Goal: Information Seeking & Learning: Learn about a topic

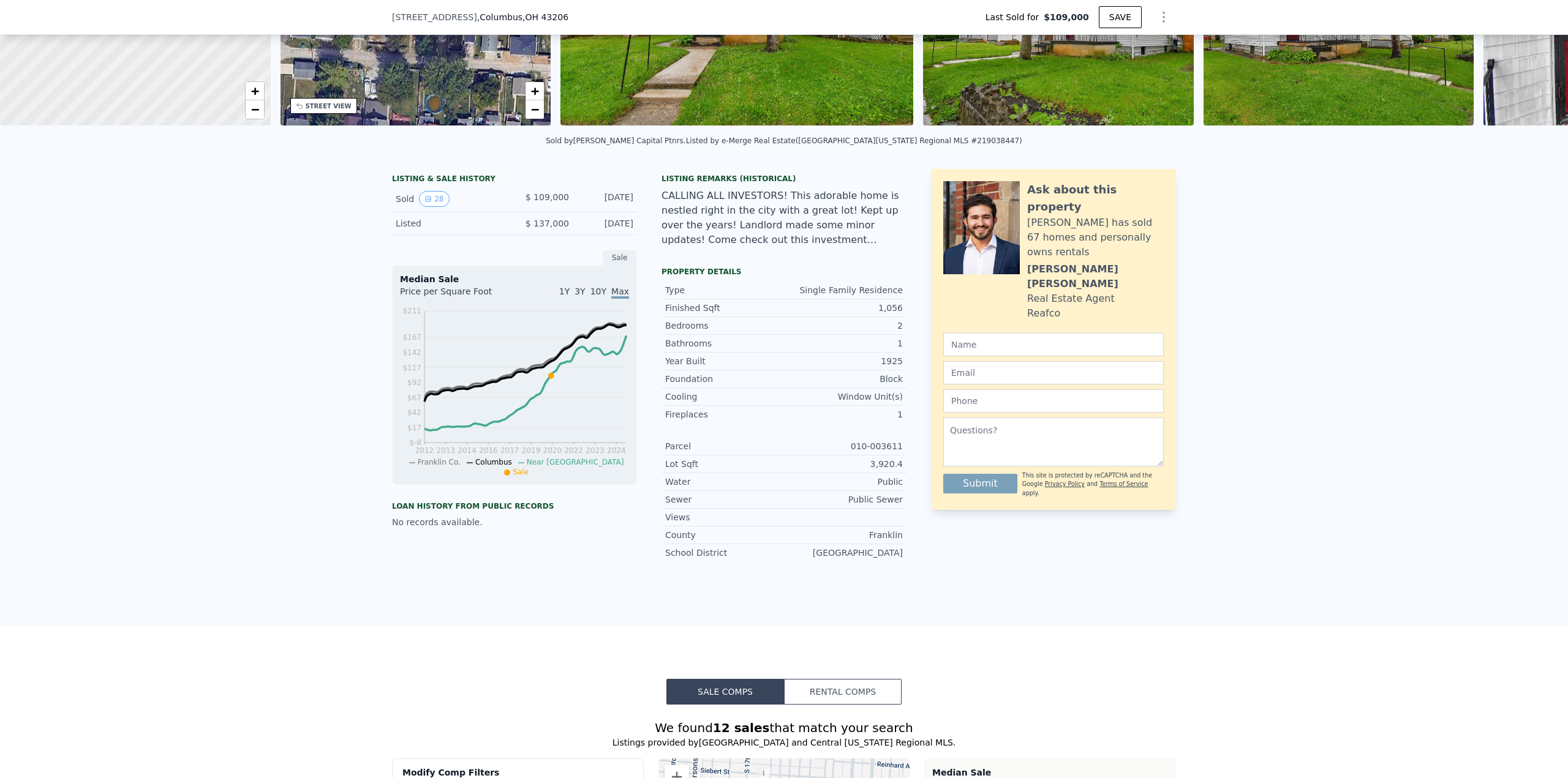
scroll to position [4, 0]
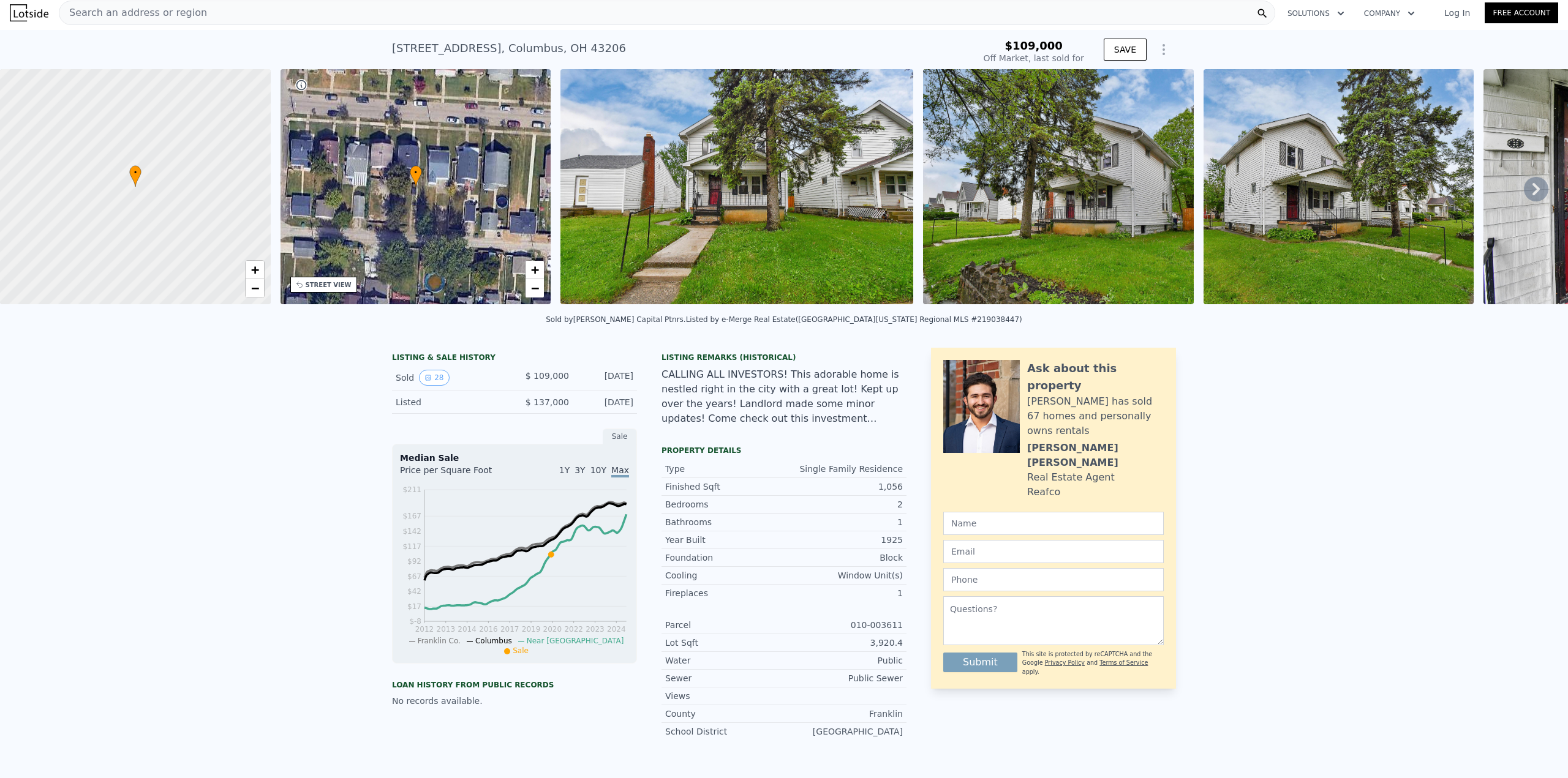
click at [1532, 191] on icon at bounding box center [1536, 189] width 8 height 13
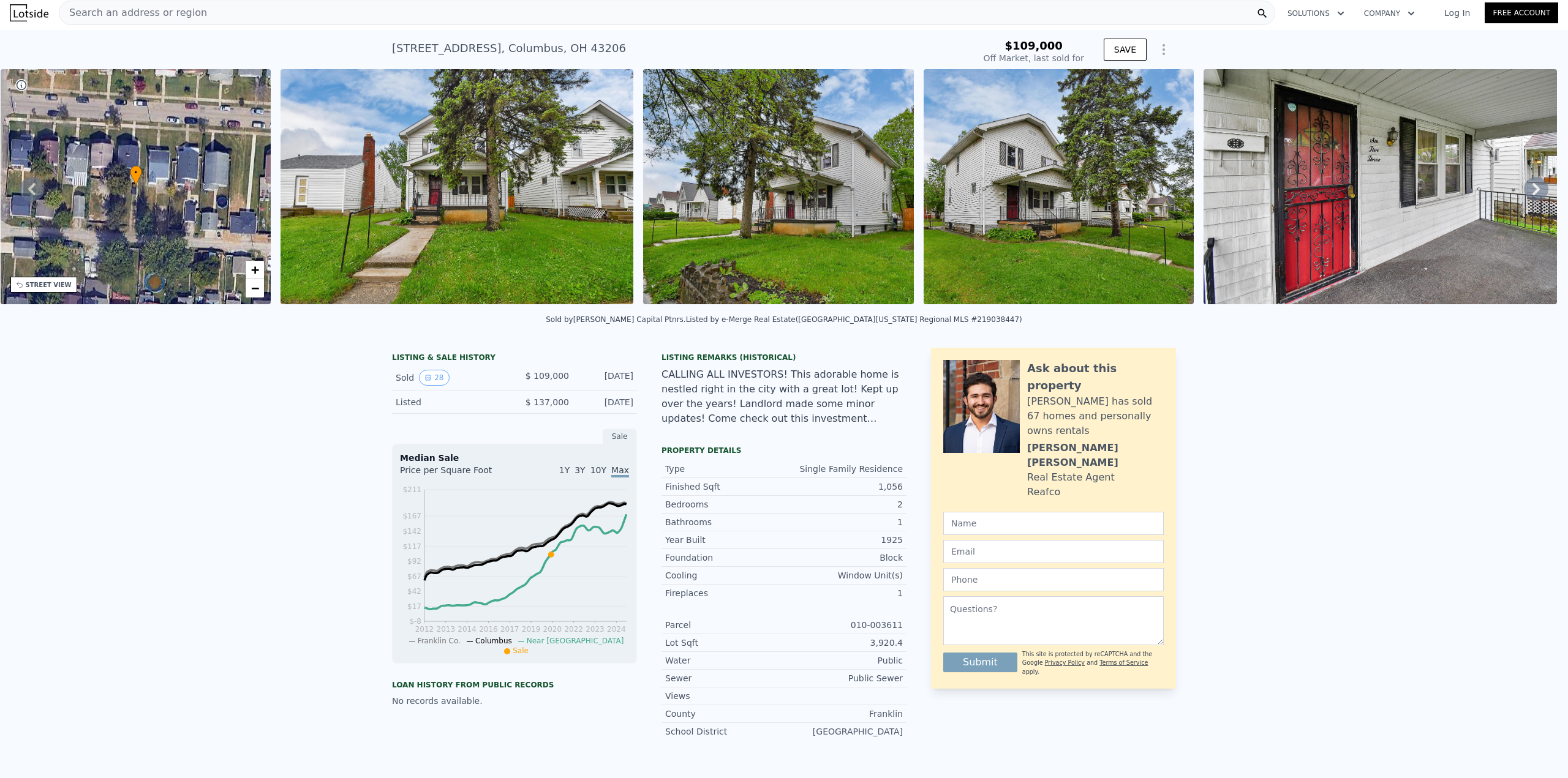
click at [1532, 189] on icon at bounding box center [1536, 189] width 8 height 13
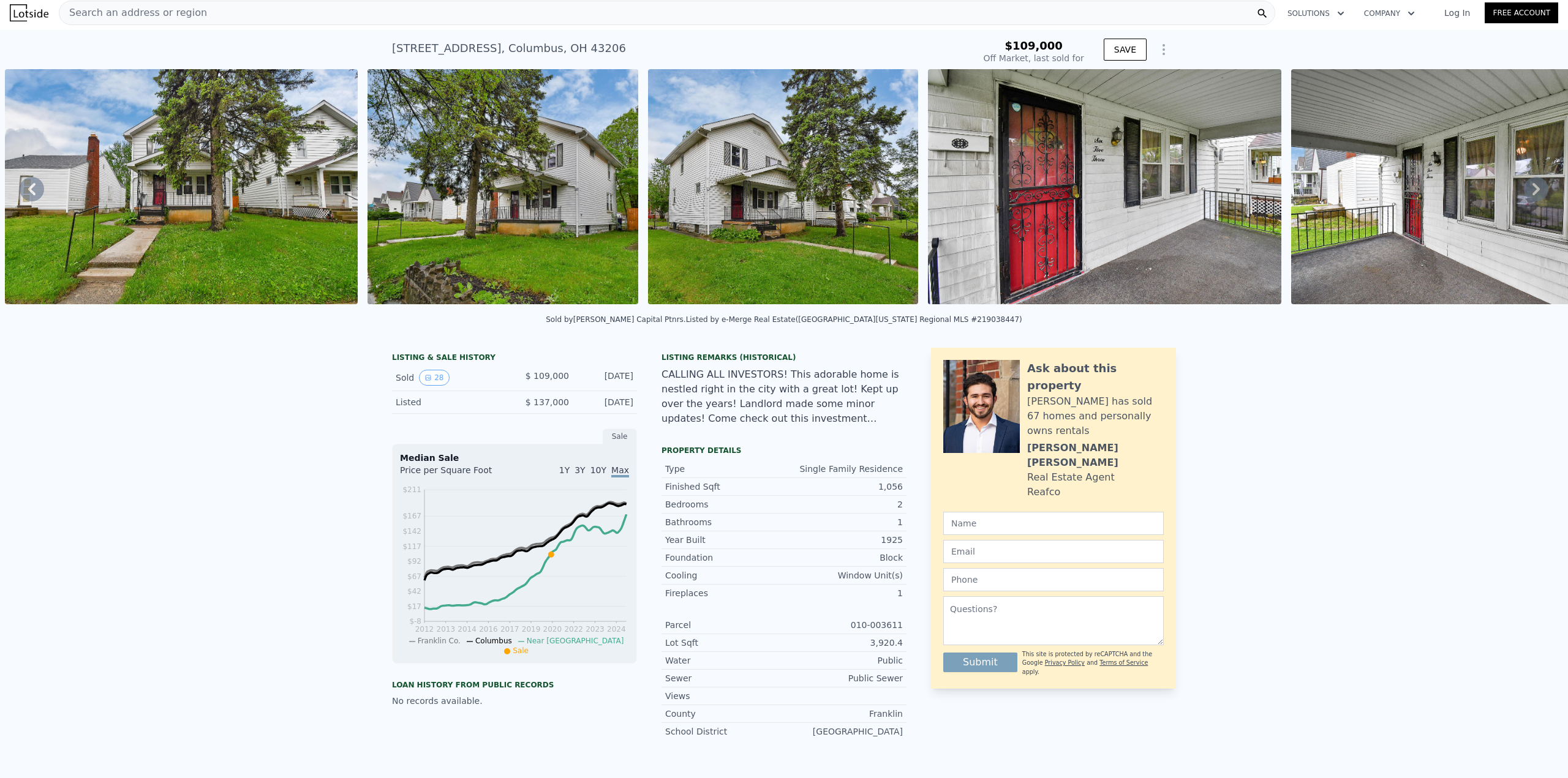
click at [1532, 191] on icon at bounding box center [1536, 189] width 8 height 13
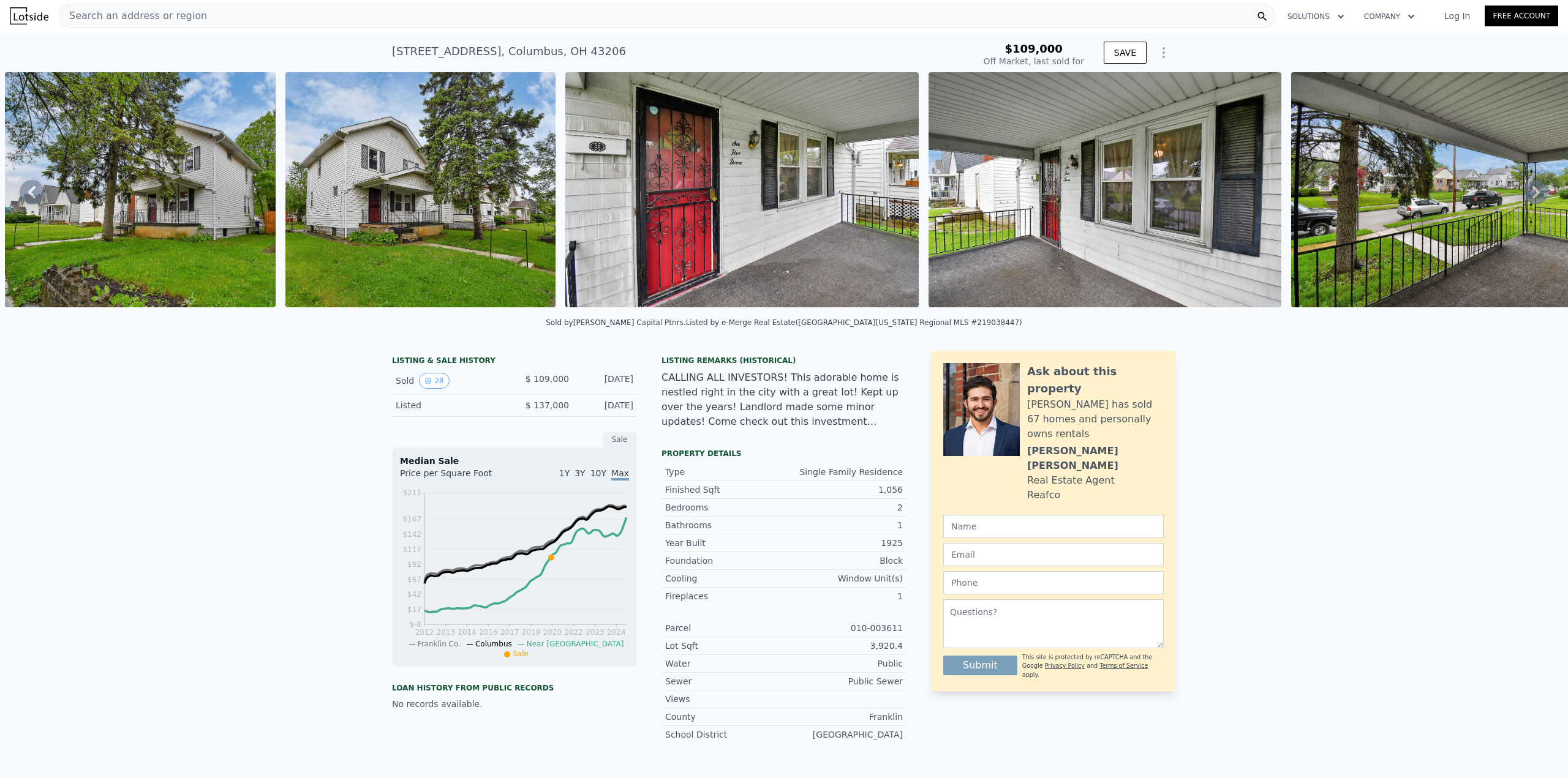
scroll to position [0, 0]
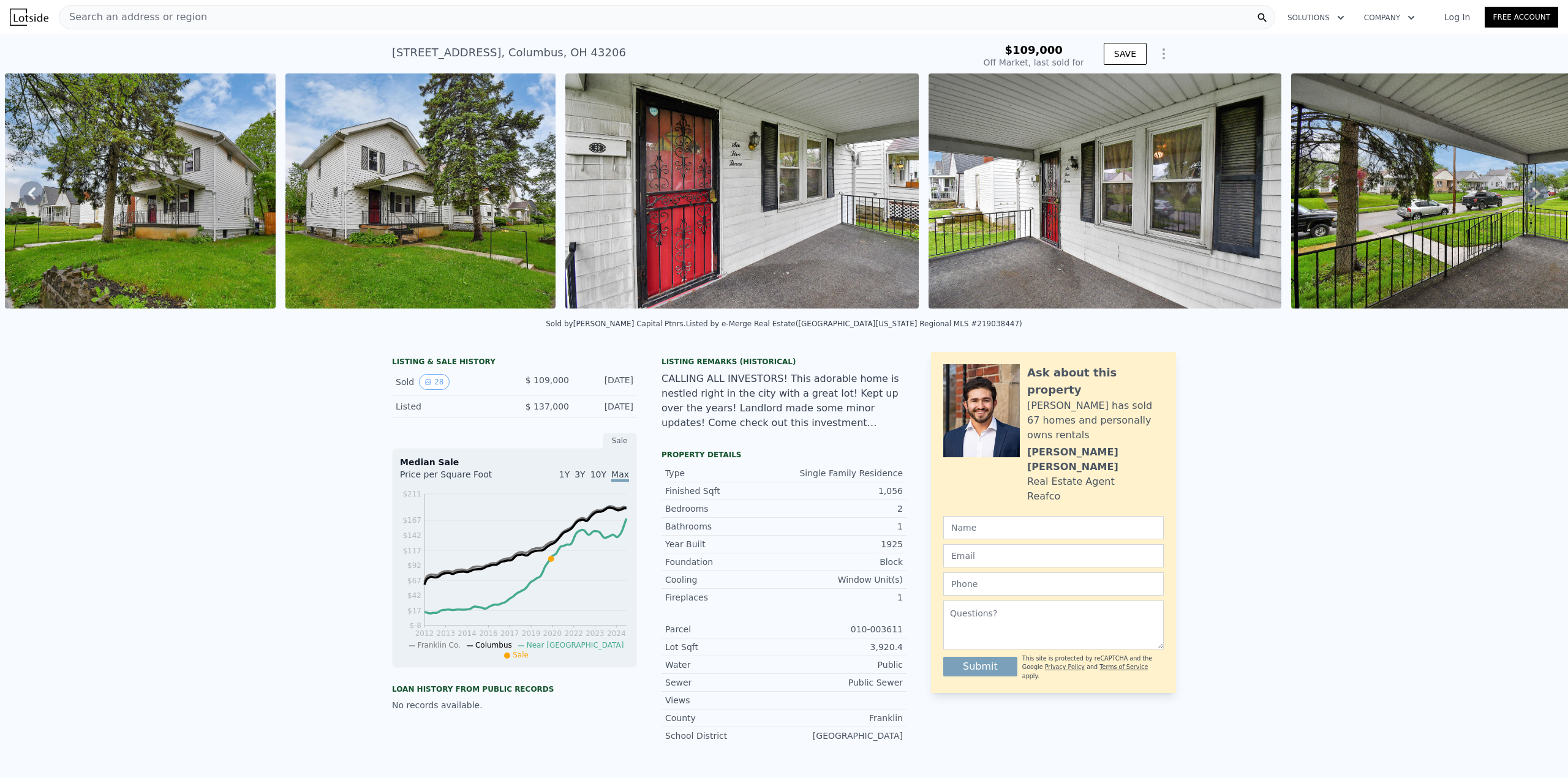
click at [674, 189] on img at bounding box center [742, 191] width 353 height 235
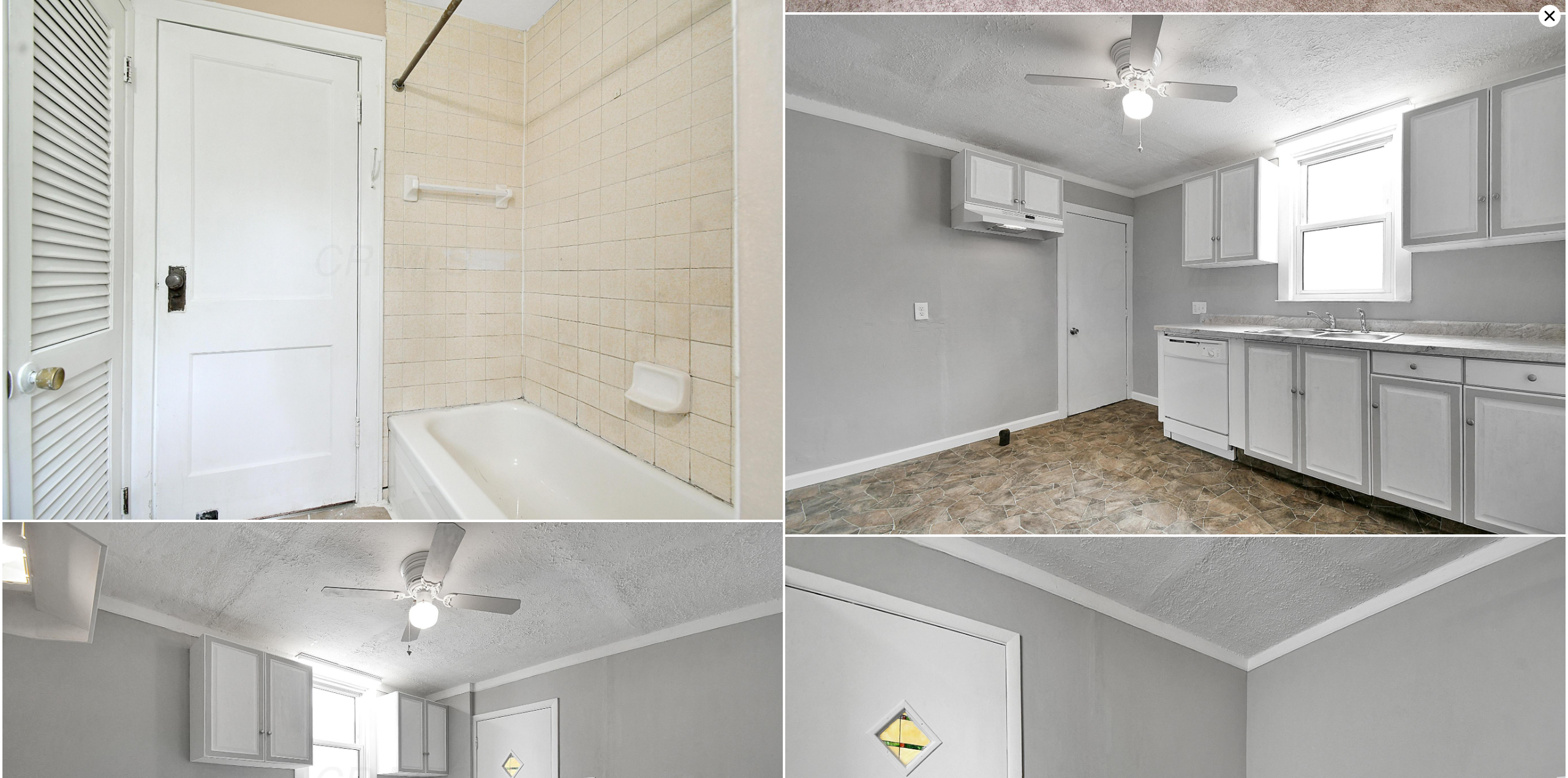
scroll to position [3814, 0]
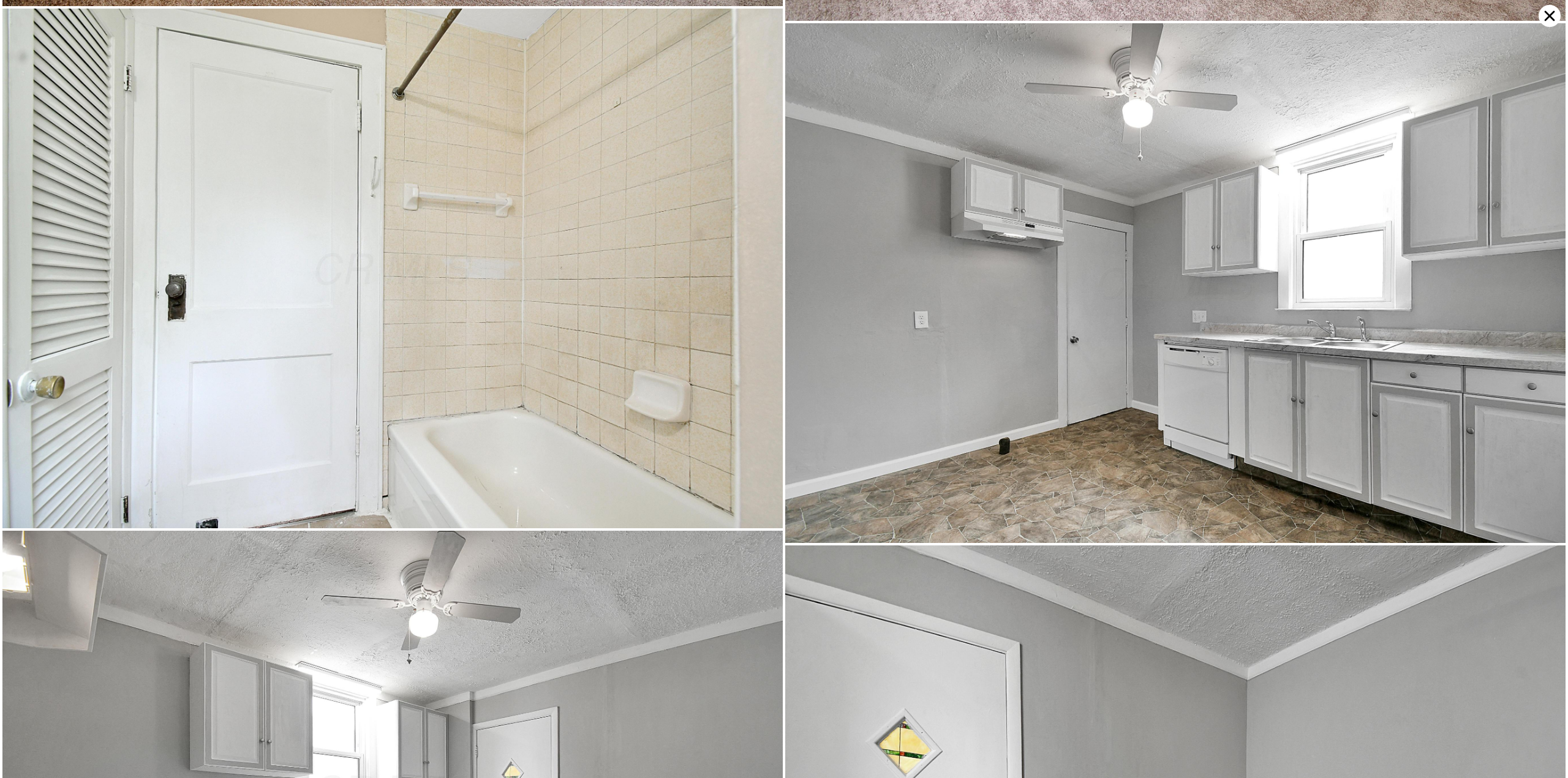
type input "$ 228,000"
type input "$ 97,204"
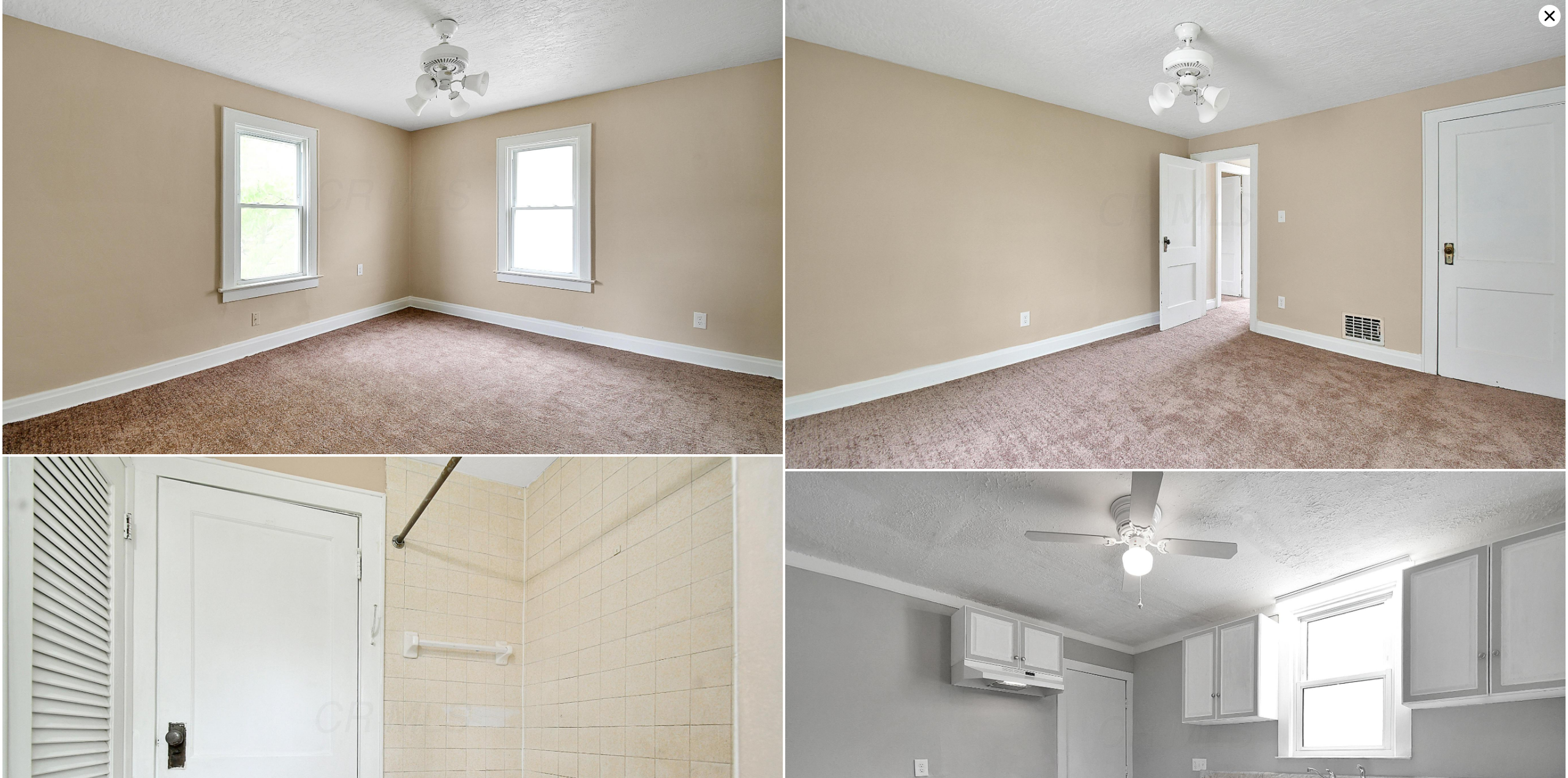
scroll to position [3295, 0]
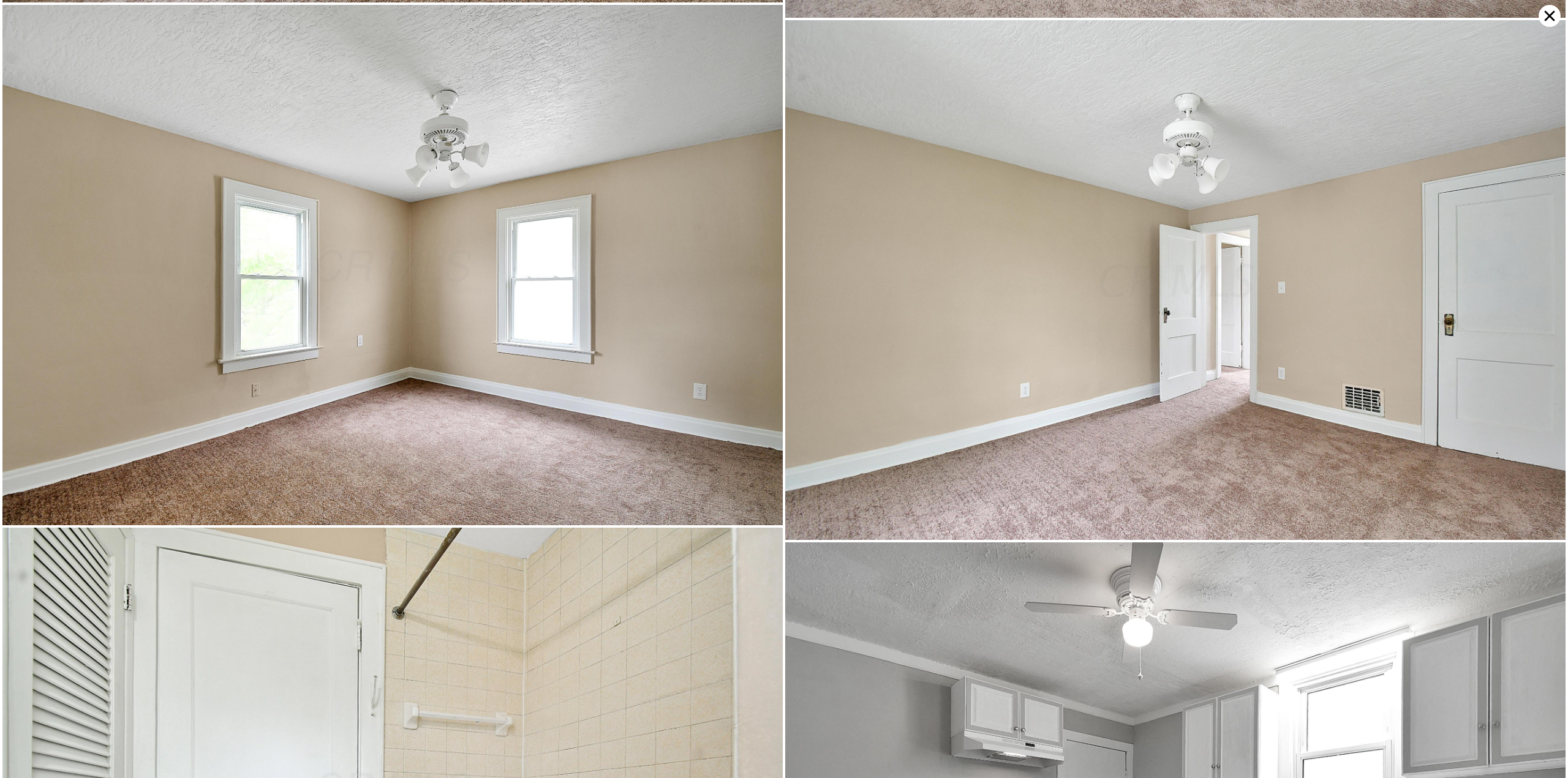
click at [1549, 14] on icon at bounding box center [1549, 16] width 22 height 22
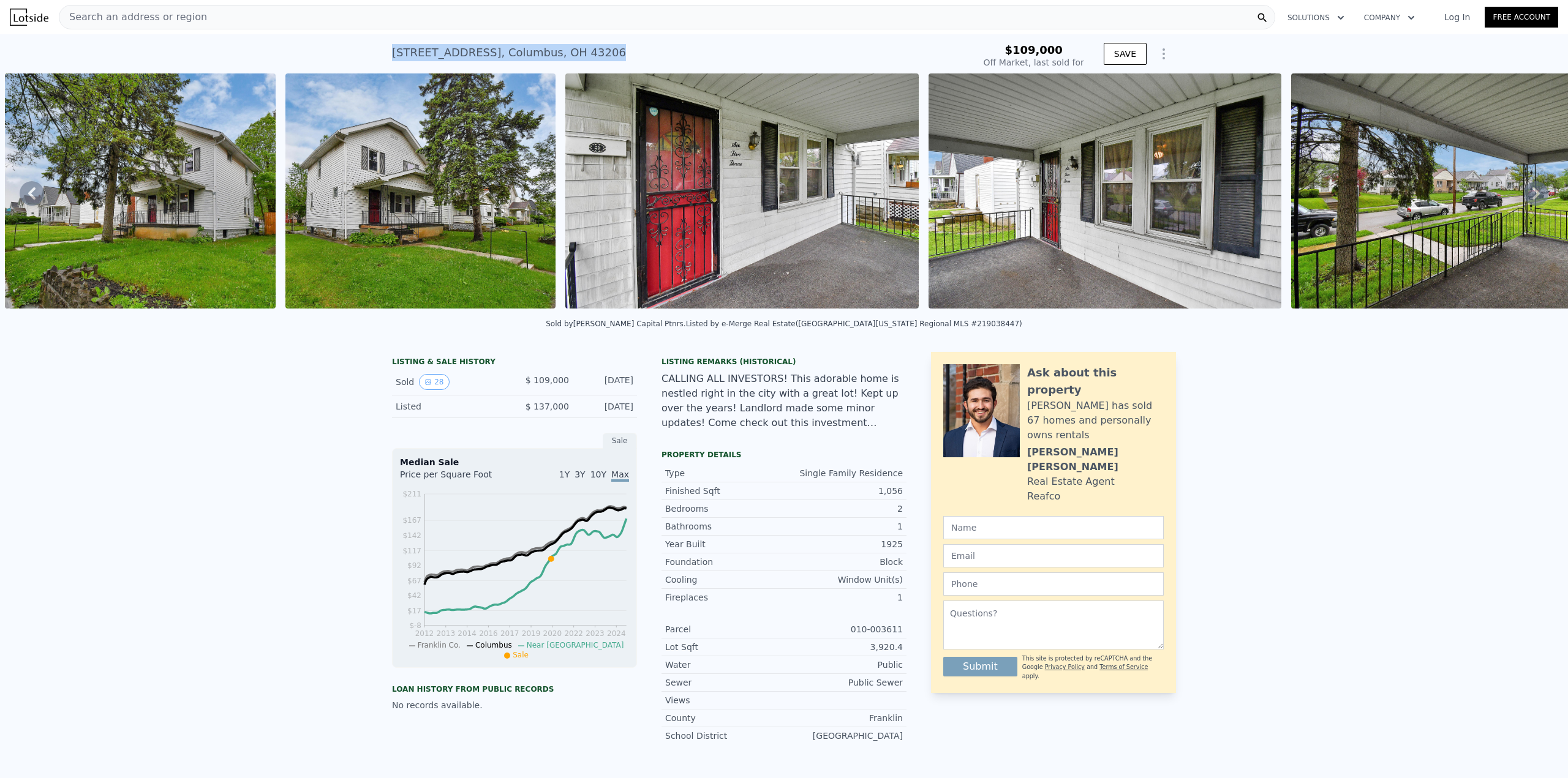
drag, startPoint x: 388, startPoint y: 52, endPoint x: 594, endPoint y: 52, distance: 206.0
click at [594, 52] on div "[STREET_ADDRESS] Sold [DATE] for $109k $109,000 Off Market, last sold for SAVE" at bounding box center [784, 54] width 1568 height 39
copy div "[STREET_ADDRESS]"
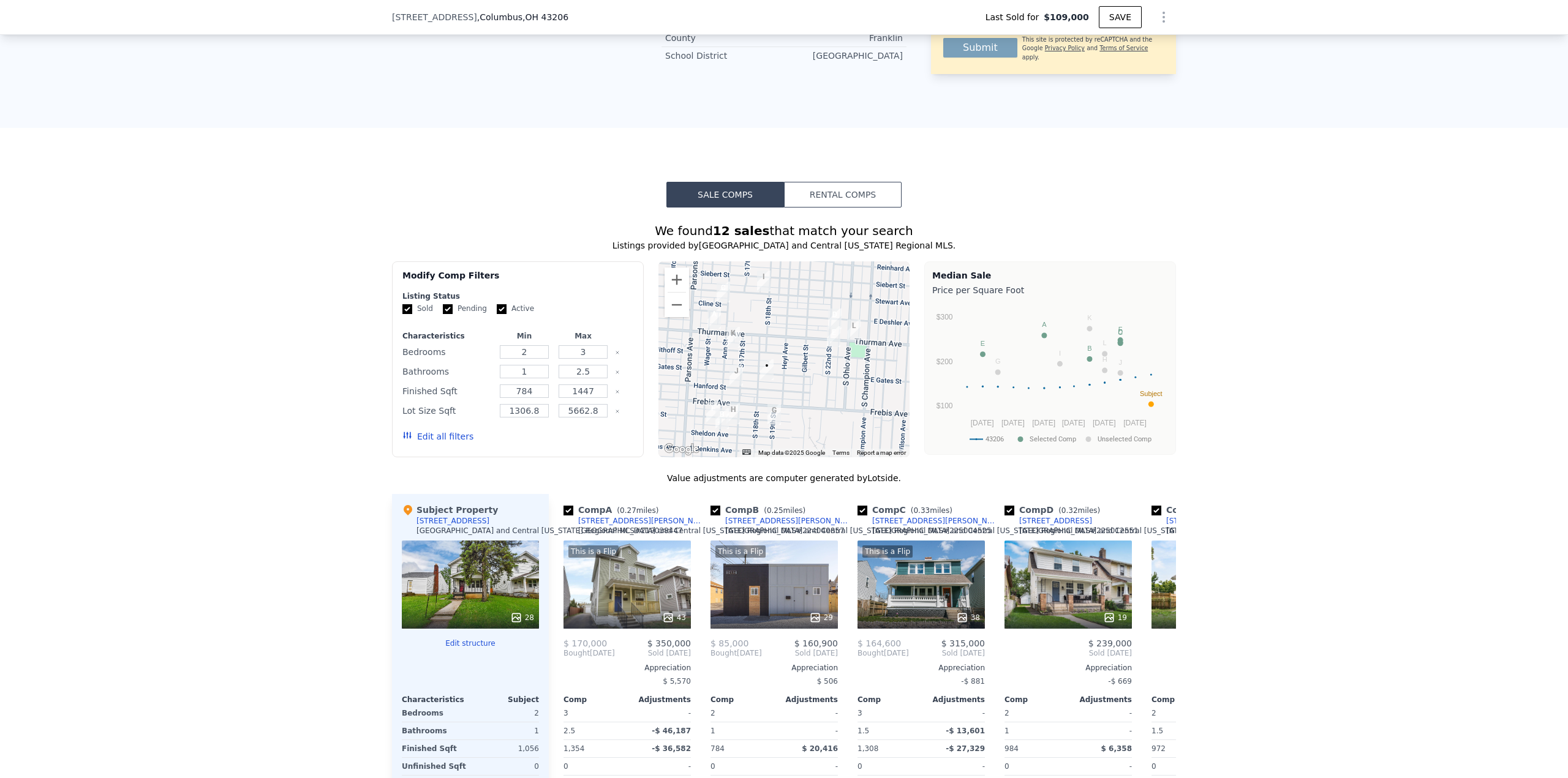
scroll to position [669, 0]
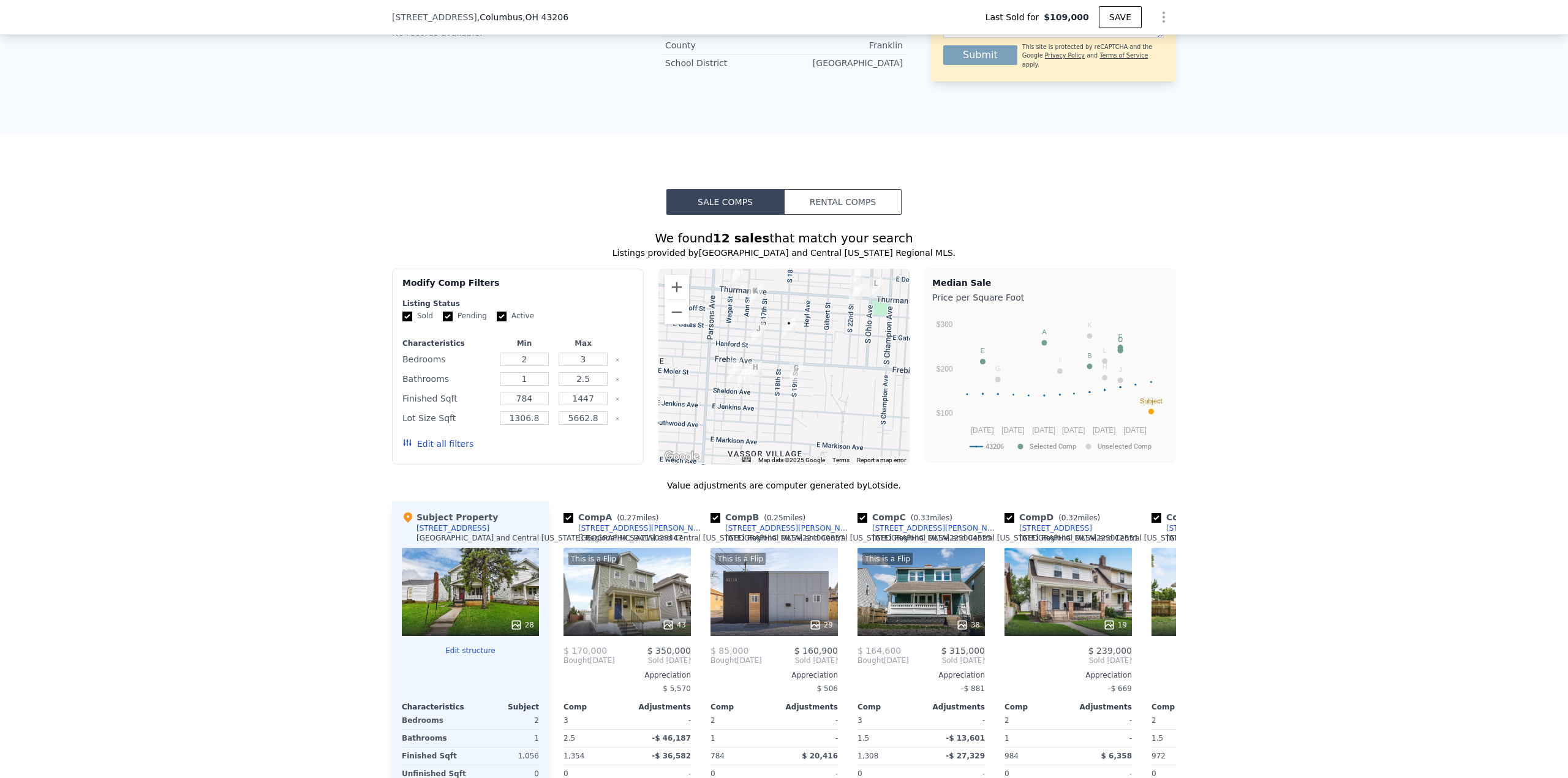
drag, startPoint x: 784, startPoint y: 407, endPoint x: 792, endPoint y: 354, distance: 53.6
click at [792, 355] on div at bounding box center [784, 366] width 252 height 196
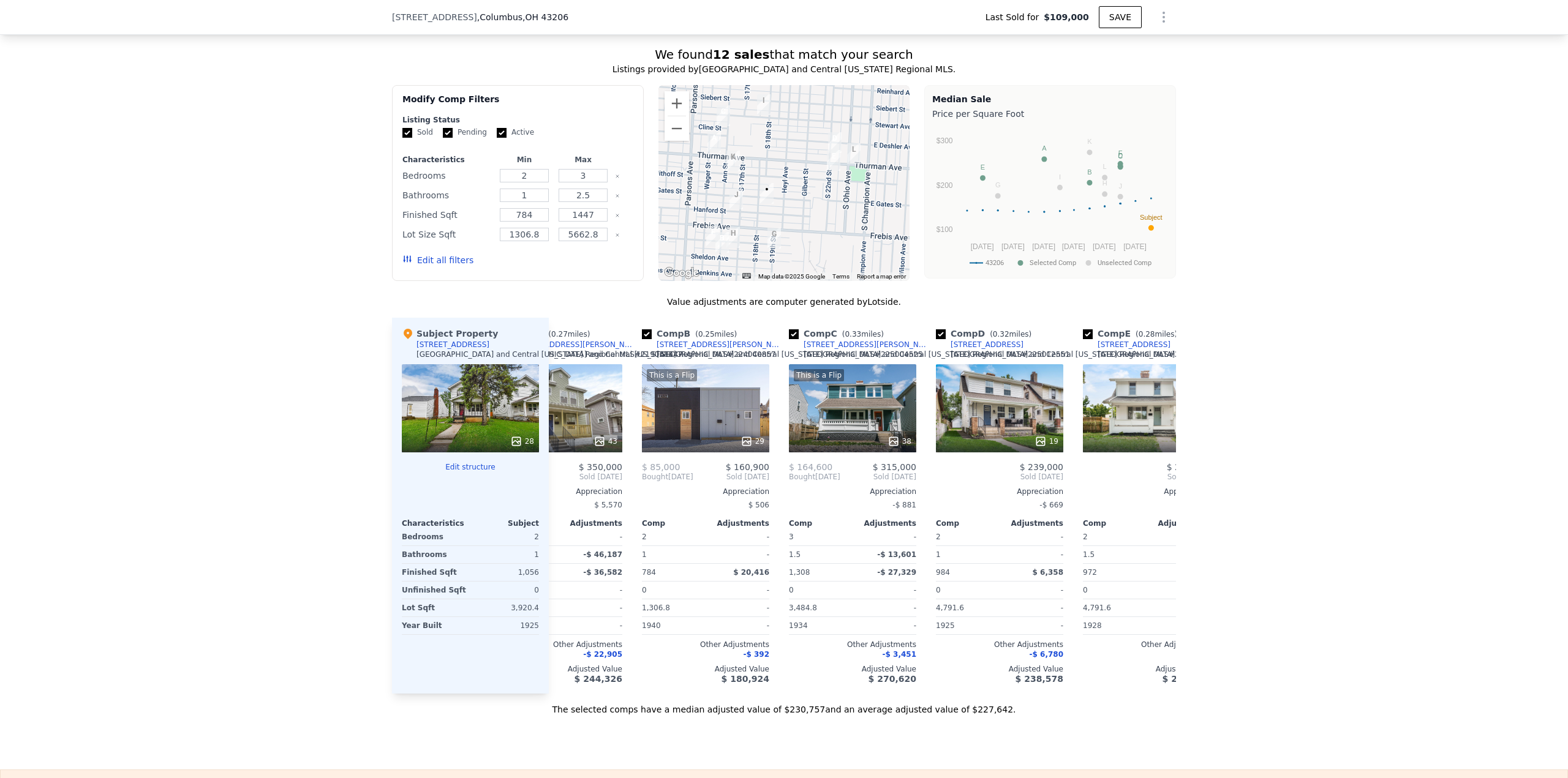
scroll to position [0, 0]
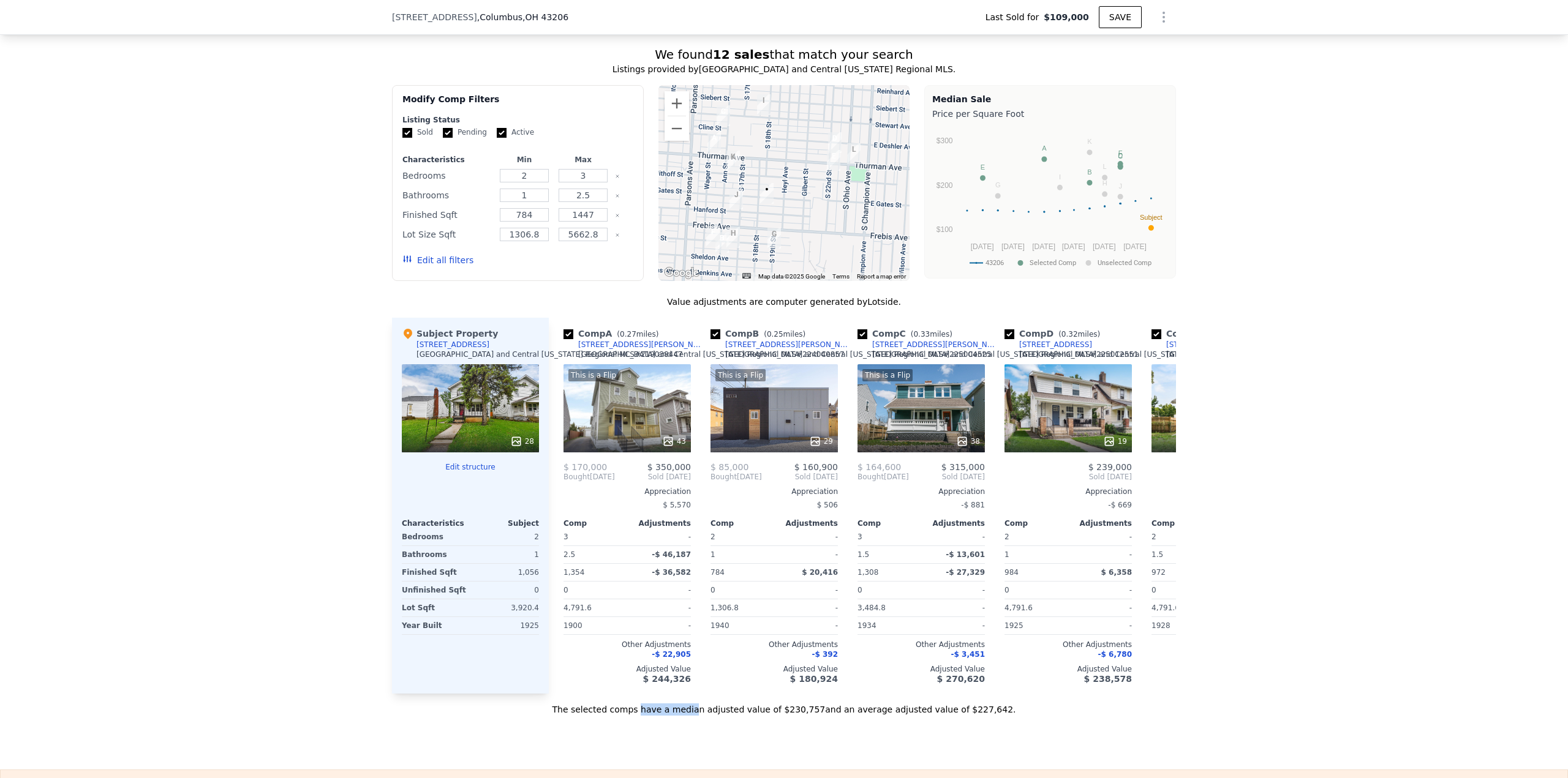
drag, startPoint x: 663, startPoint y: 707, endPoint x: 710, endPoint y: 707, distance: 47.0
click at [710, 707] on div "The selected comps have a median adjusted value of $230,757 and an average adju…" at bounding box center [784, 704] width 784 height 22
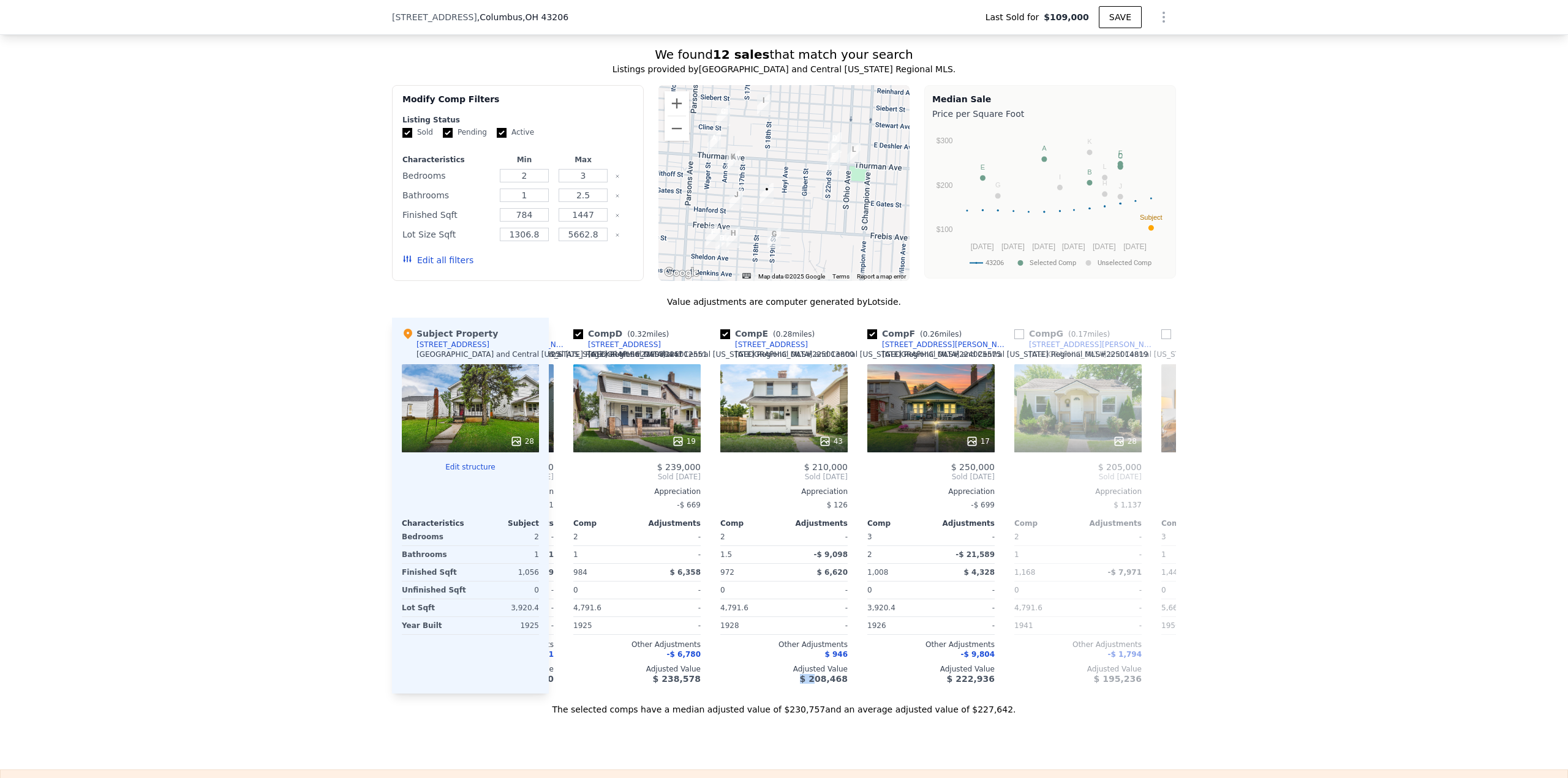
scroll to position [0, 430]
click at [798, 694] on div "Comp A ( 0.27 miles) [STREET_ADDRESS][GEOGRAPHIC_DATA][PERSON_NAME][US_STATE] M…" at bounding box center [862, 505] width 627 height 376
click at [830, 412] on div "43" at bounding box center [785, 408] width 128 height 88
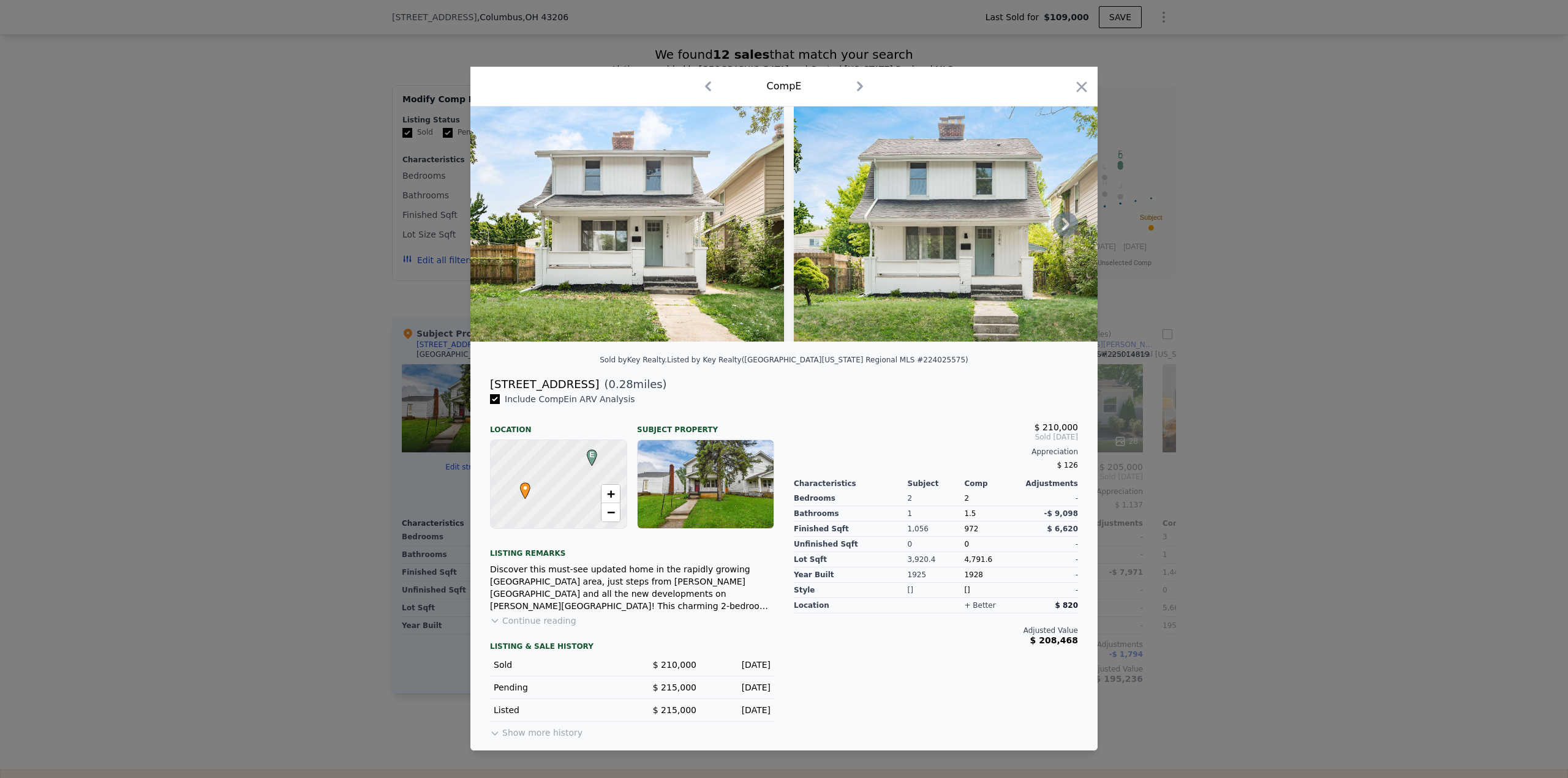
click at [1064, 222] on icon at bounding box center [1066, 224] width 8 height 13
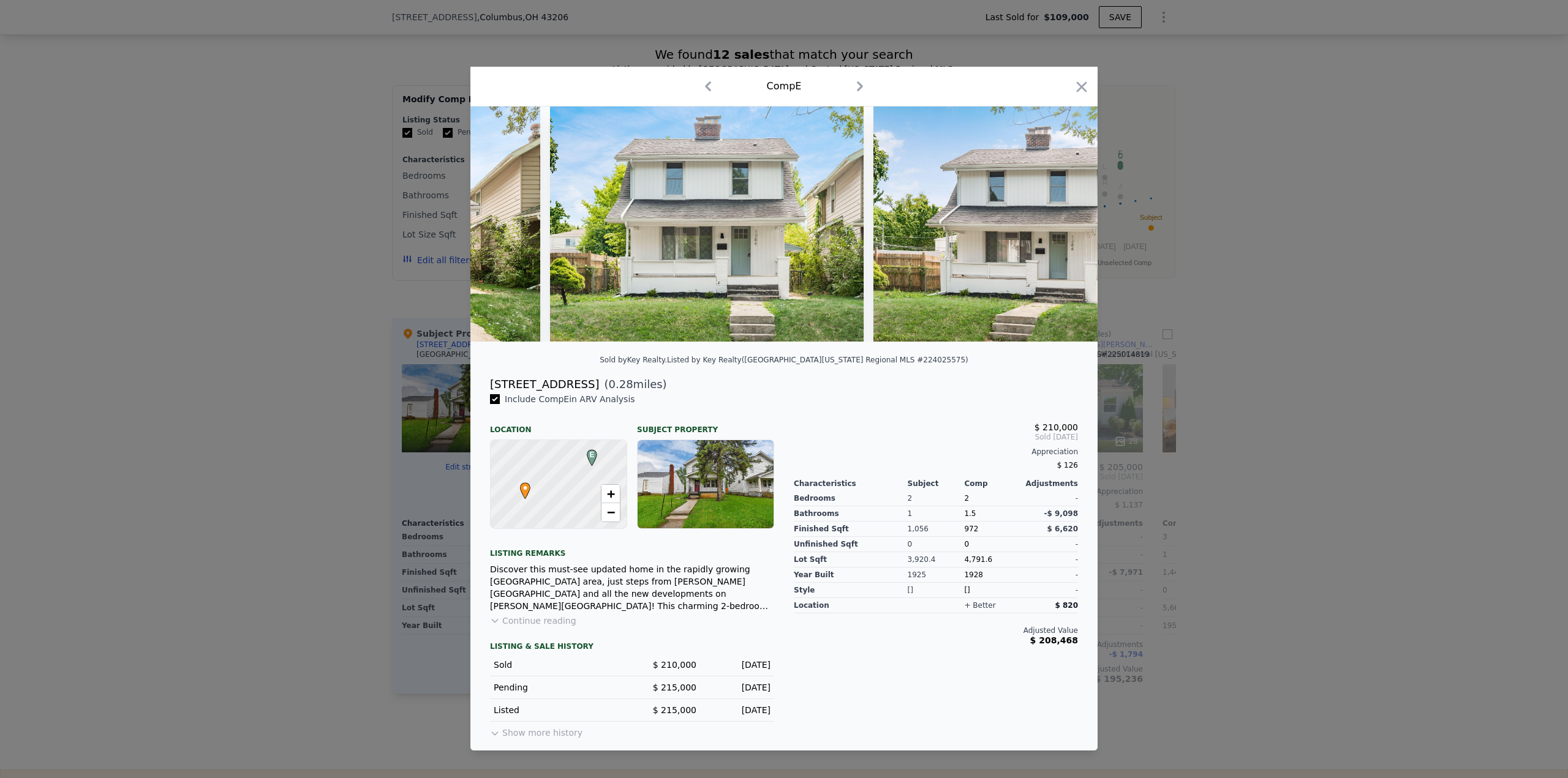
click at [1064, 222] on img at bounding box center [1030, 224] width 313 height 235
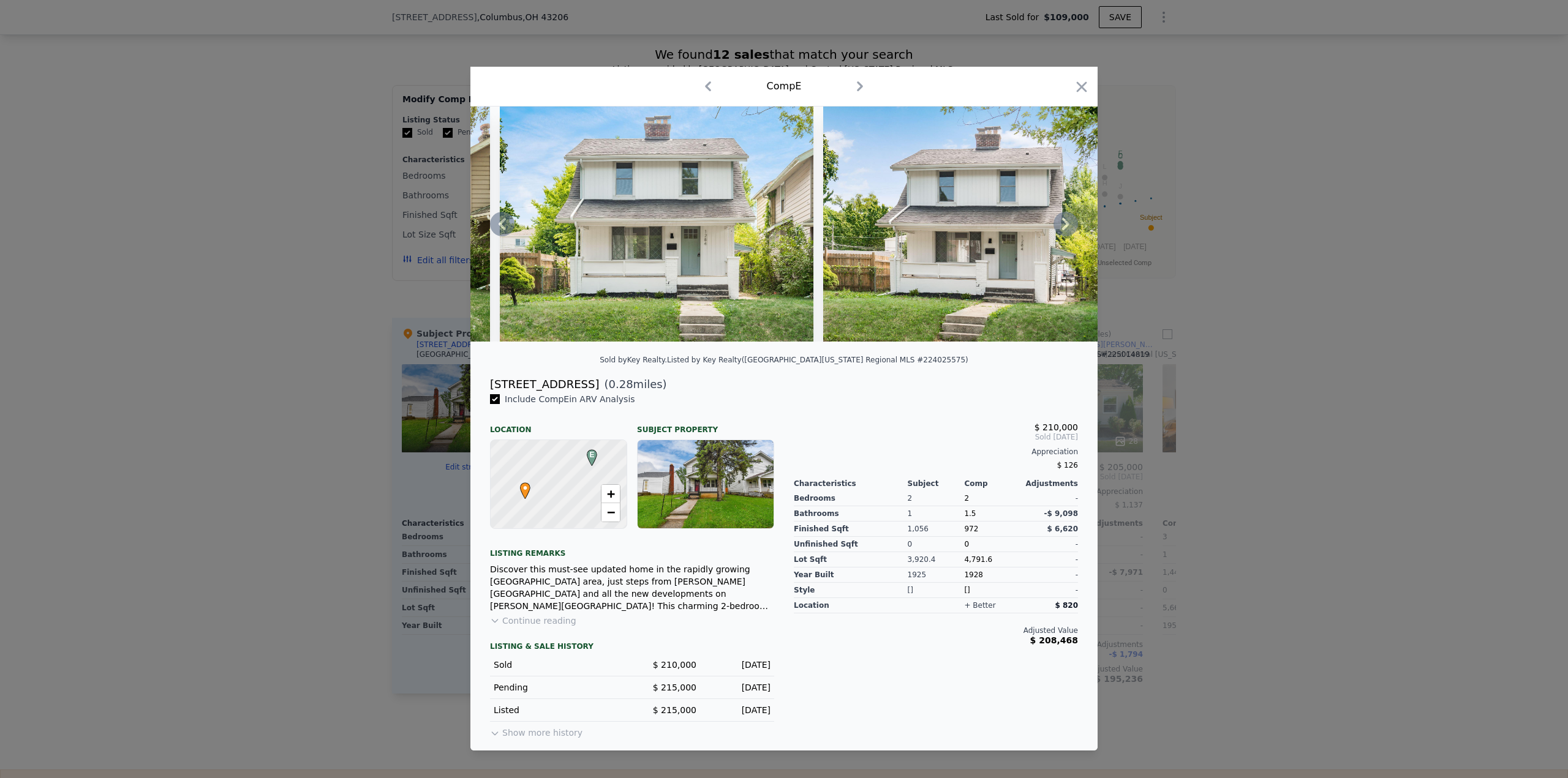
click at [882, 209] on img at bounding box center [980, 224] width 313 height 235
click at [1072, 230] on icon at bounding box center [1066, 224] width 24 height 24
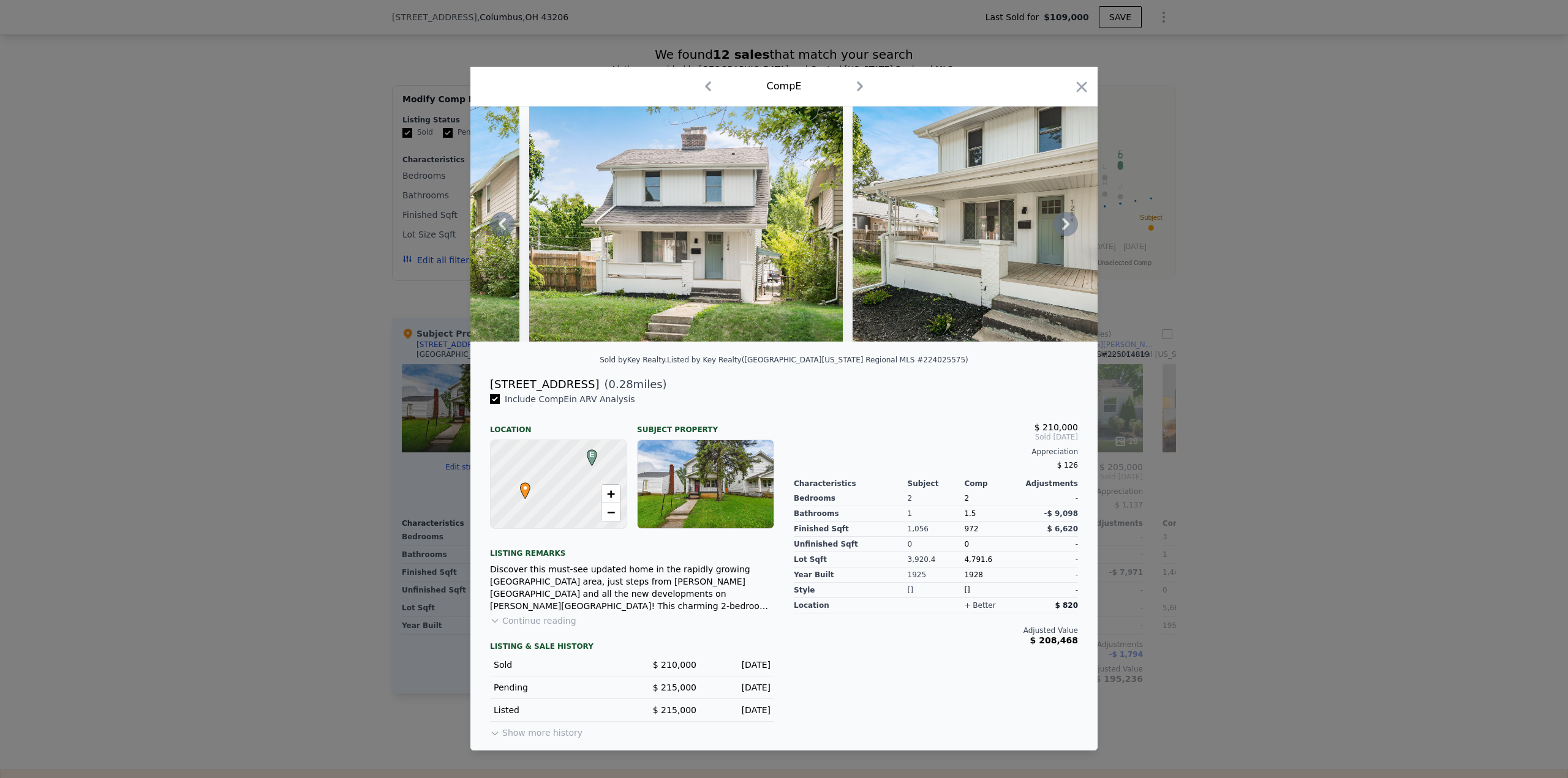
click at [1067, 235] on icon at bounding box center [1066, 224] width 24 height 24
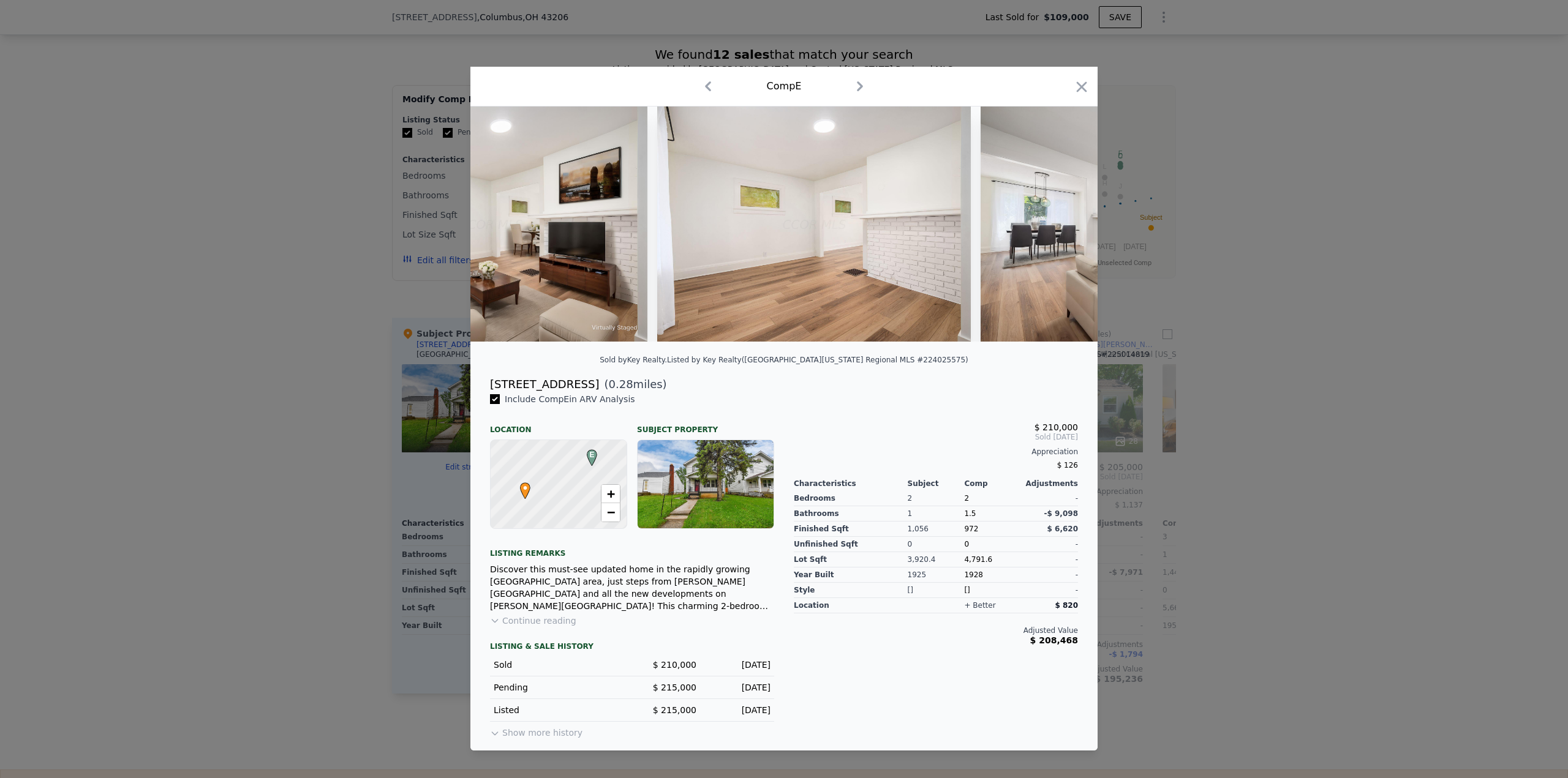
scroll to position [0, 1470]
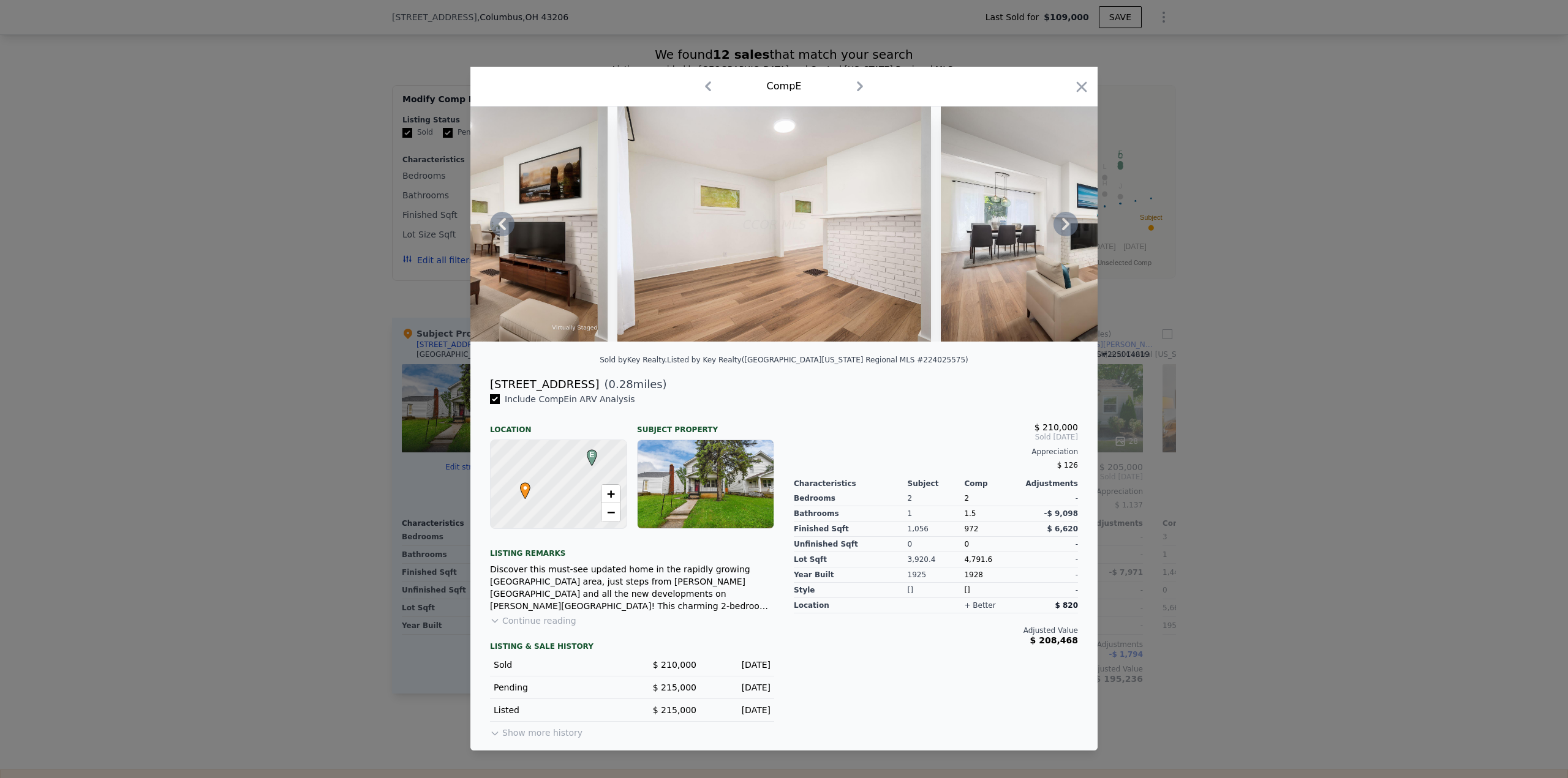
click at [1062, 223] on div at bounding box center [784, 224] width 627 height 235
click at [1062, 223] on icon at bounding box center [1066, 224] width 24 height 24
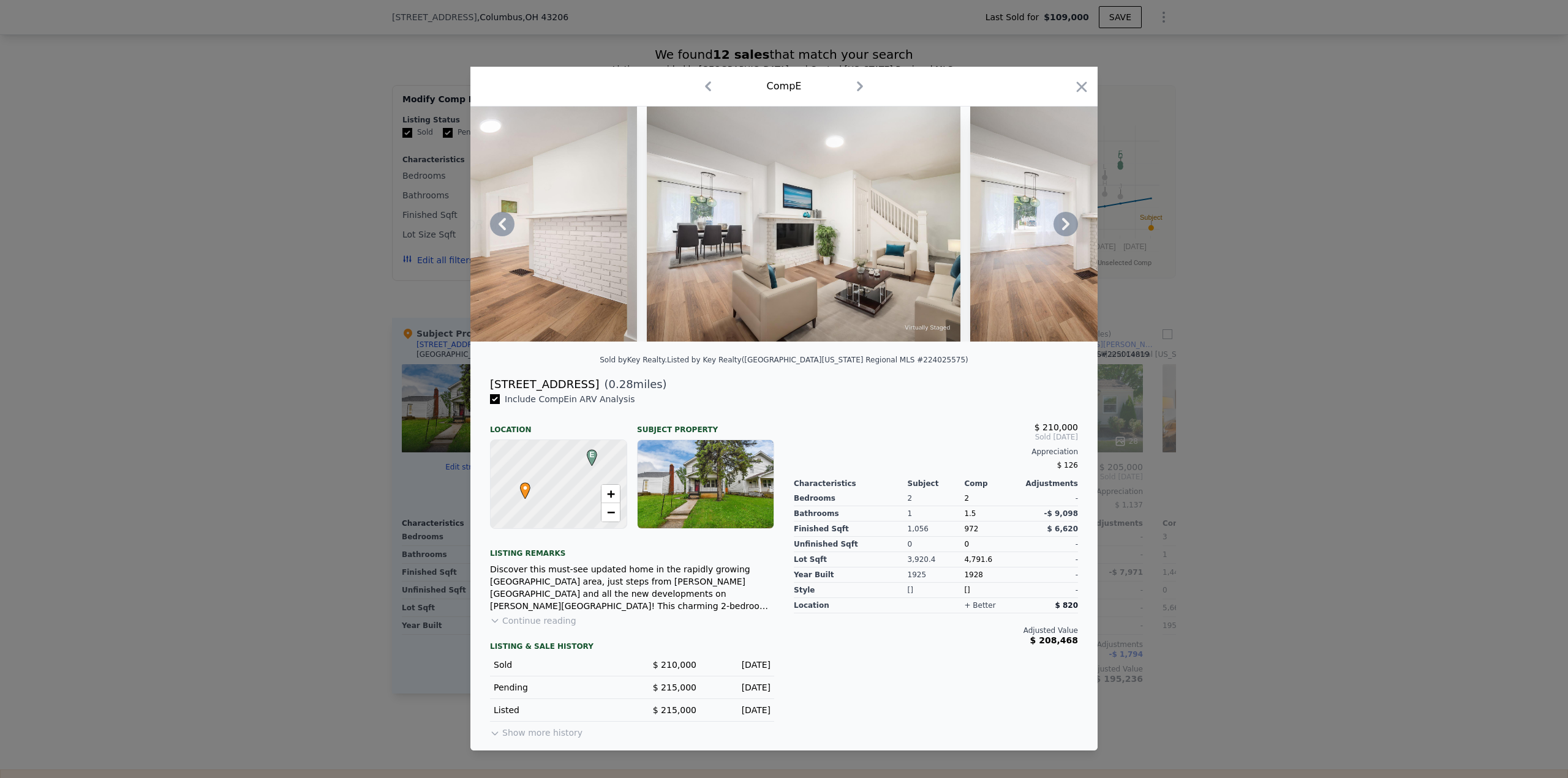
click at [1062, 223] on icon at bounding box center [1066, 224] width 24 height 24
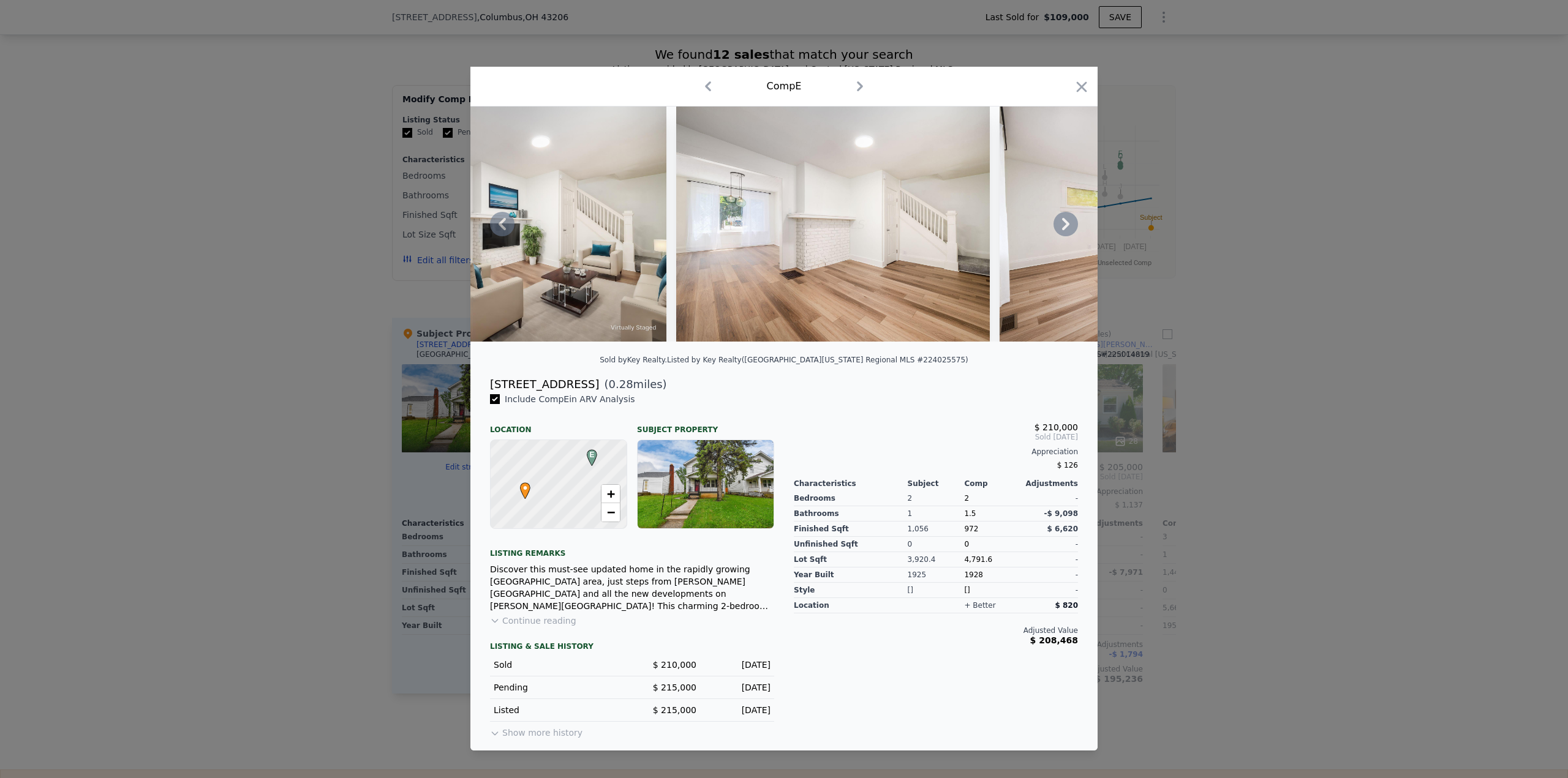
click at [1062, 223] on icon at bounding box center [1066, 224] width 24 height 24
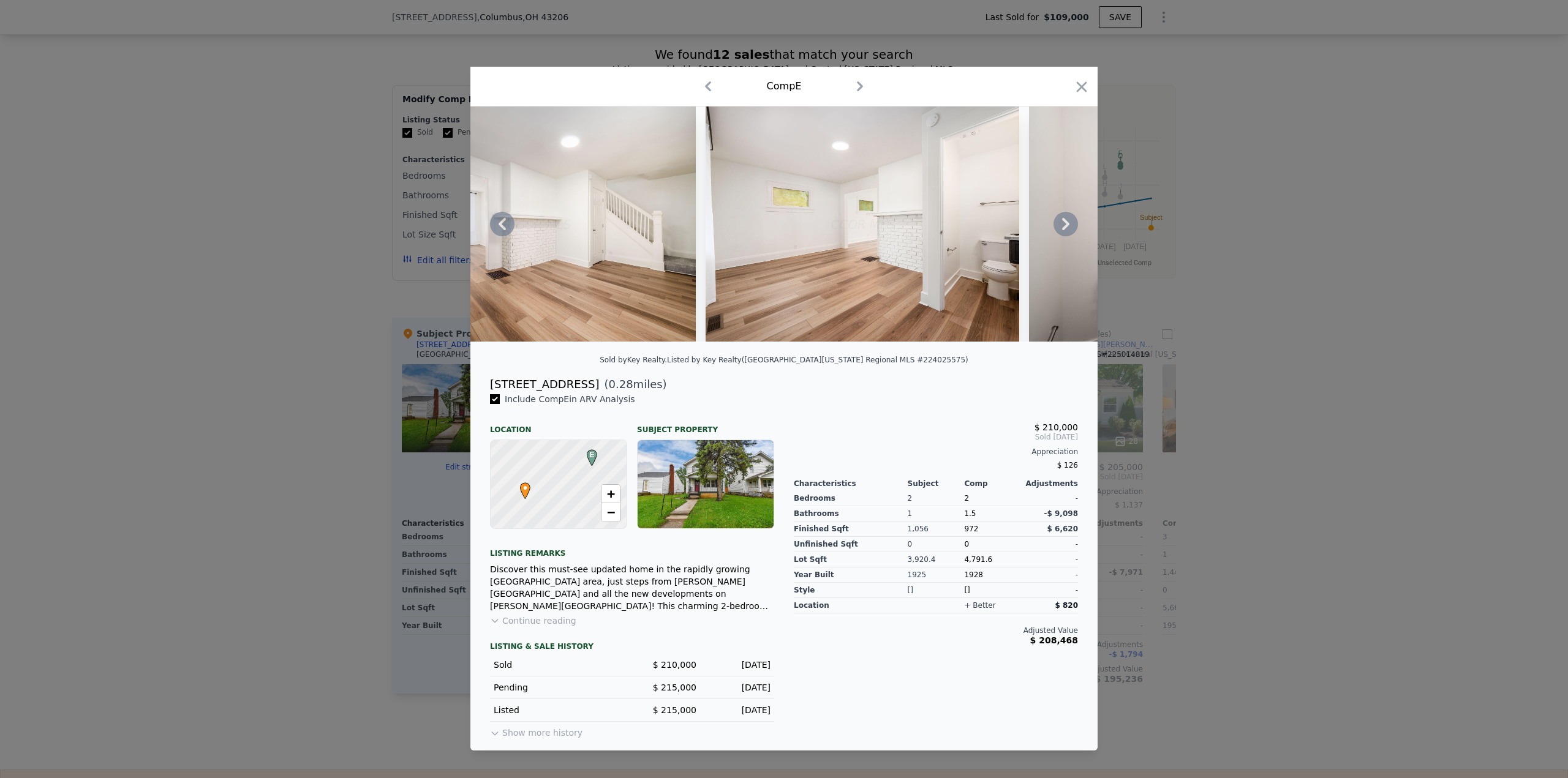
click at [1062, 223] on icon at bounding box center [1066, 224] width 24 height 24
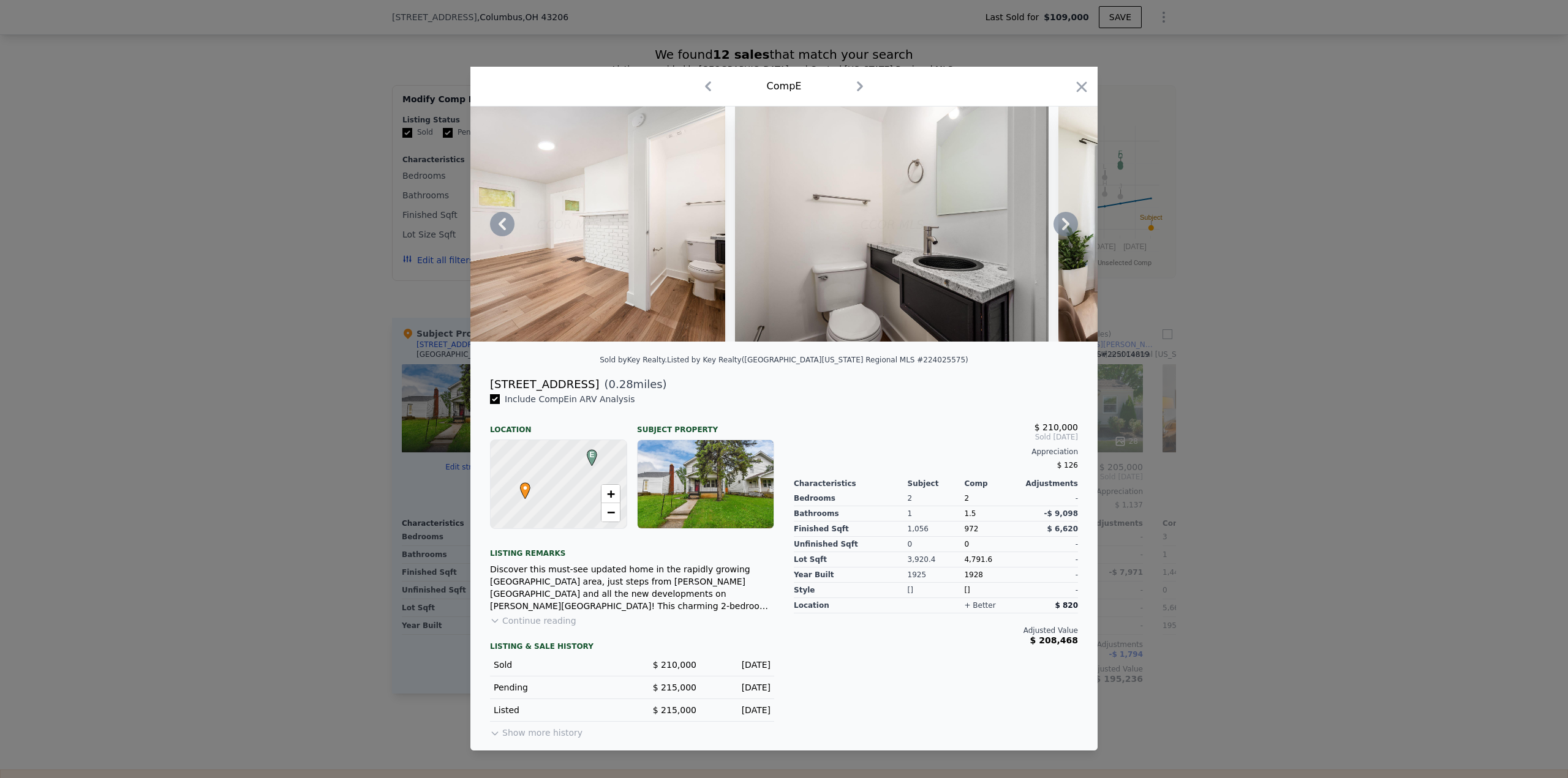
click at [1062, 223] on icon at bounding box center [1066, 224] width 24 height 24
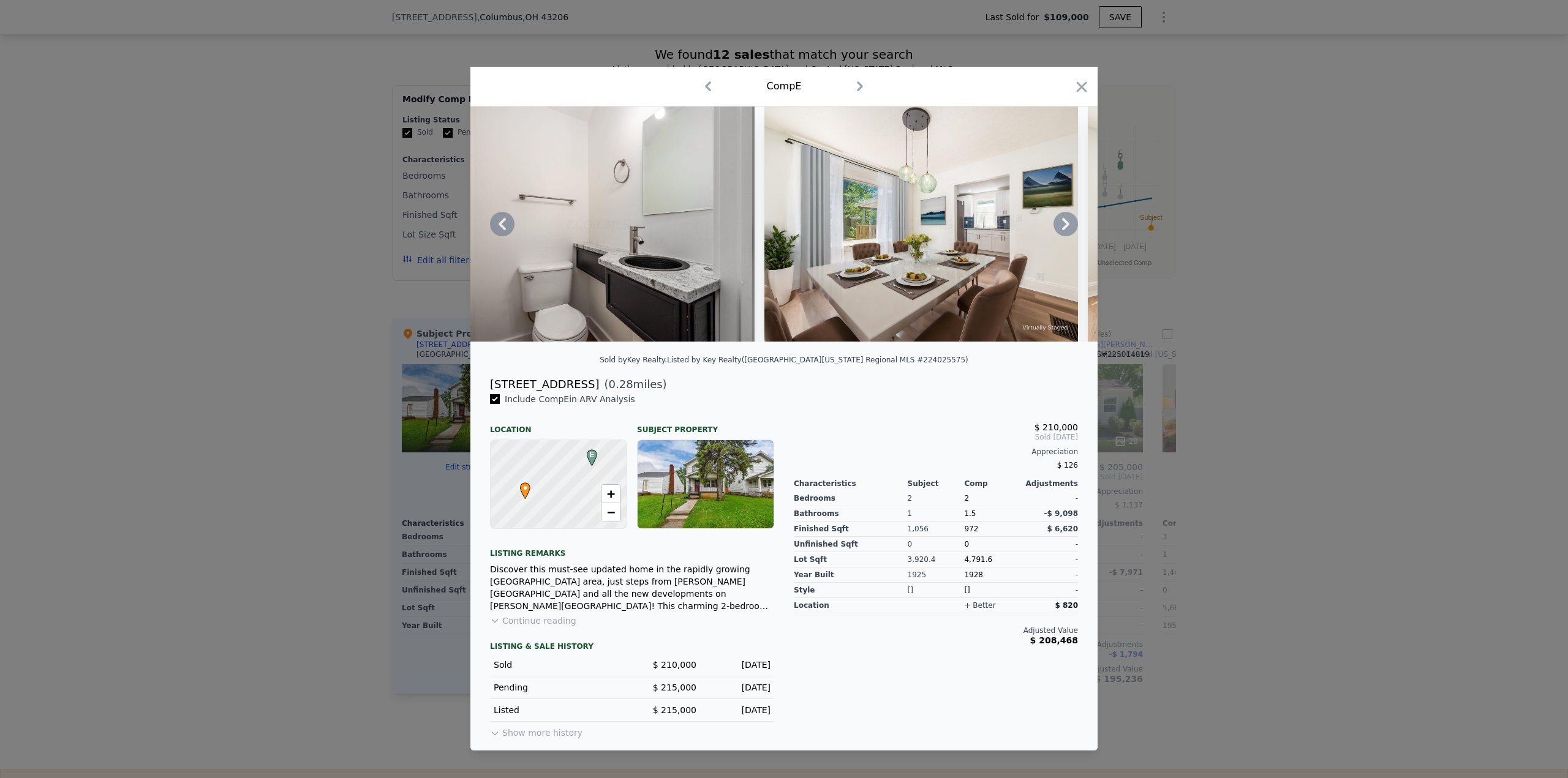
click at [1062, 223] on icon at bounding box center [1066, 224] width 24 height 24
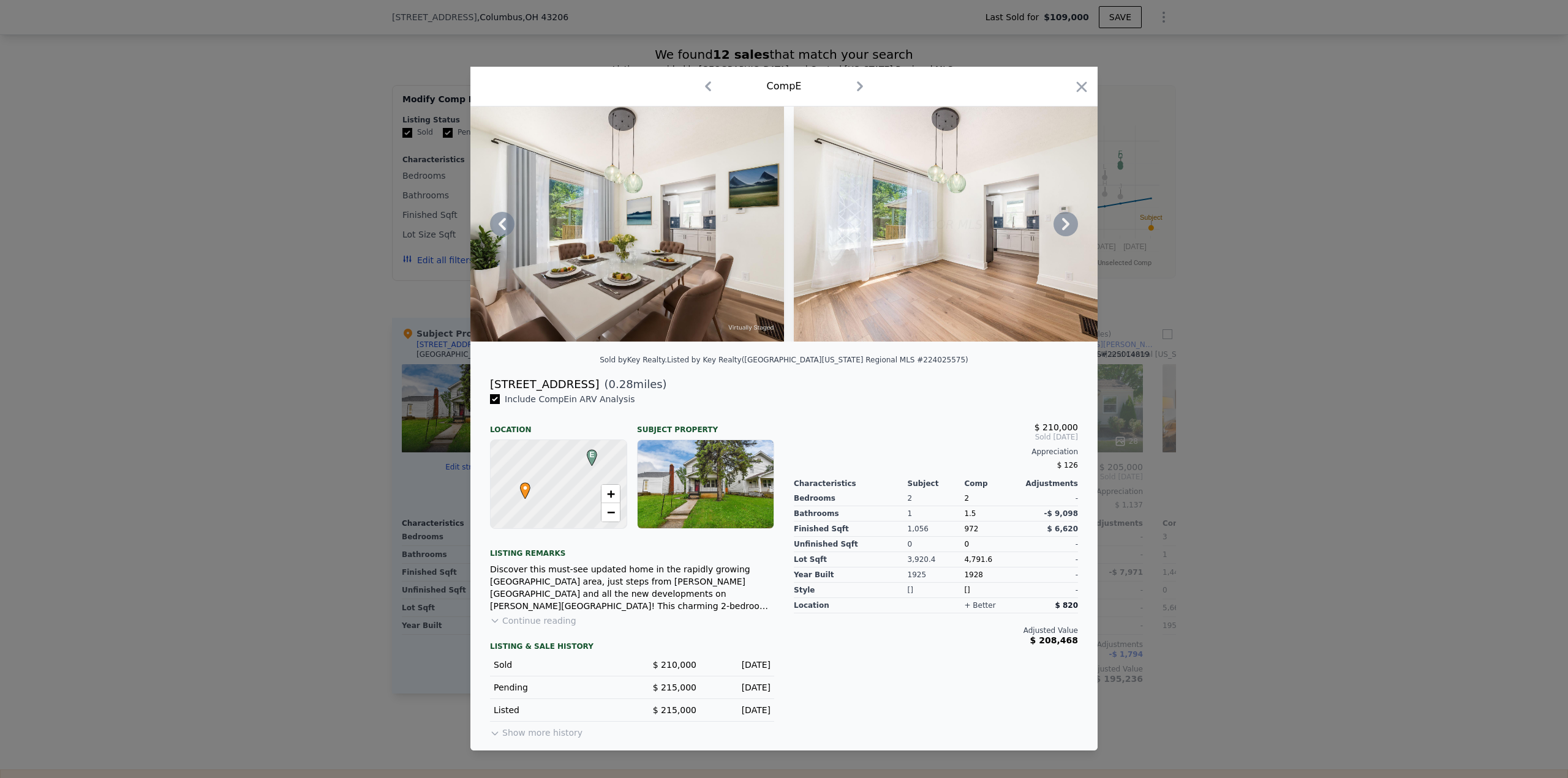
click at [1062, 223] on icon at bounding box center [1066, 224] width 24 height 24
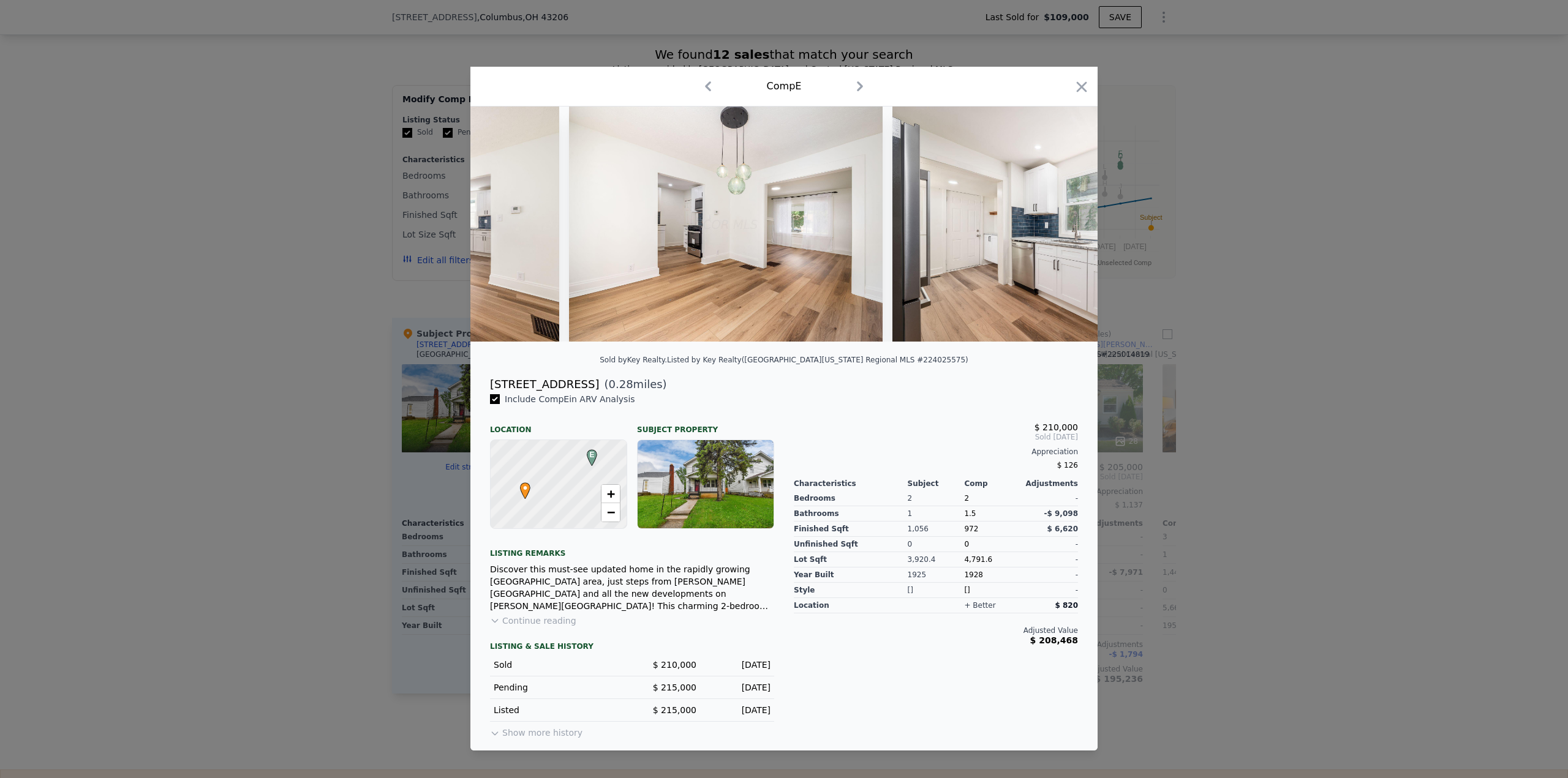
scroll to position [0, 3822]
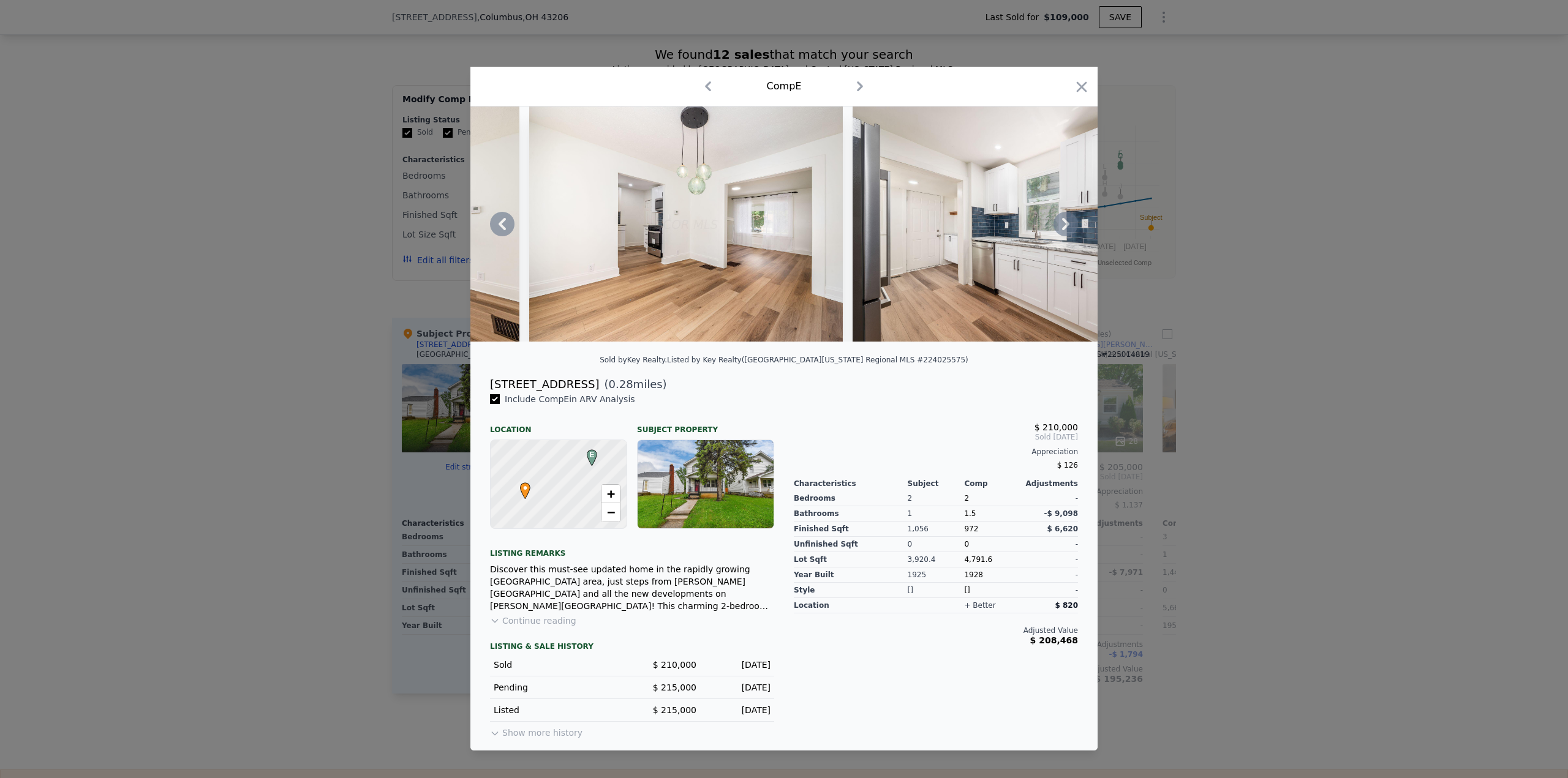
click at [1062, 223] on icon at bounding box center [1066, 224] width 24 height 24
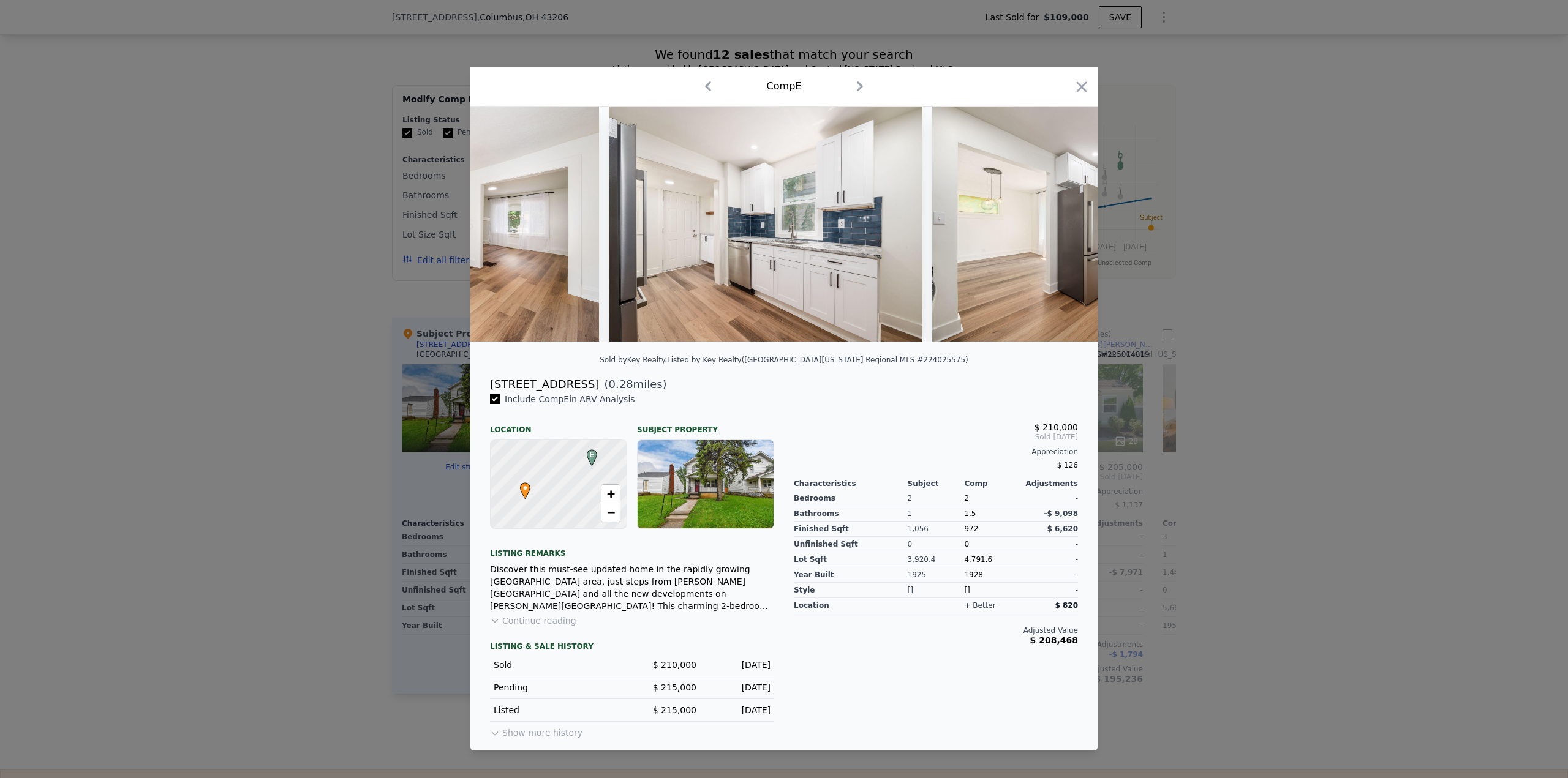
scroll to position [0, 4116]
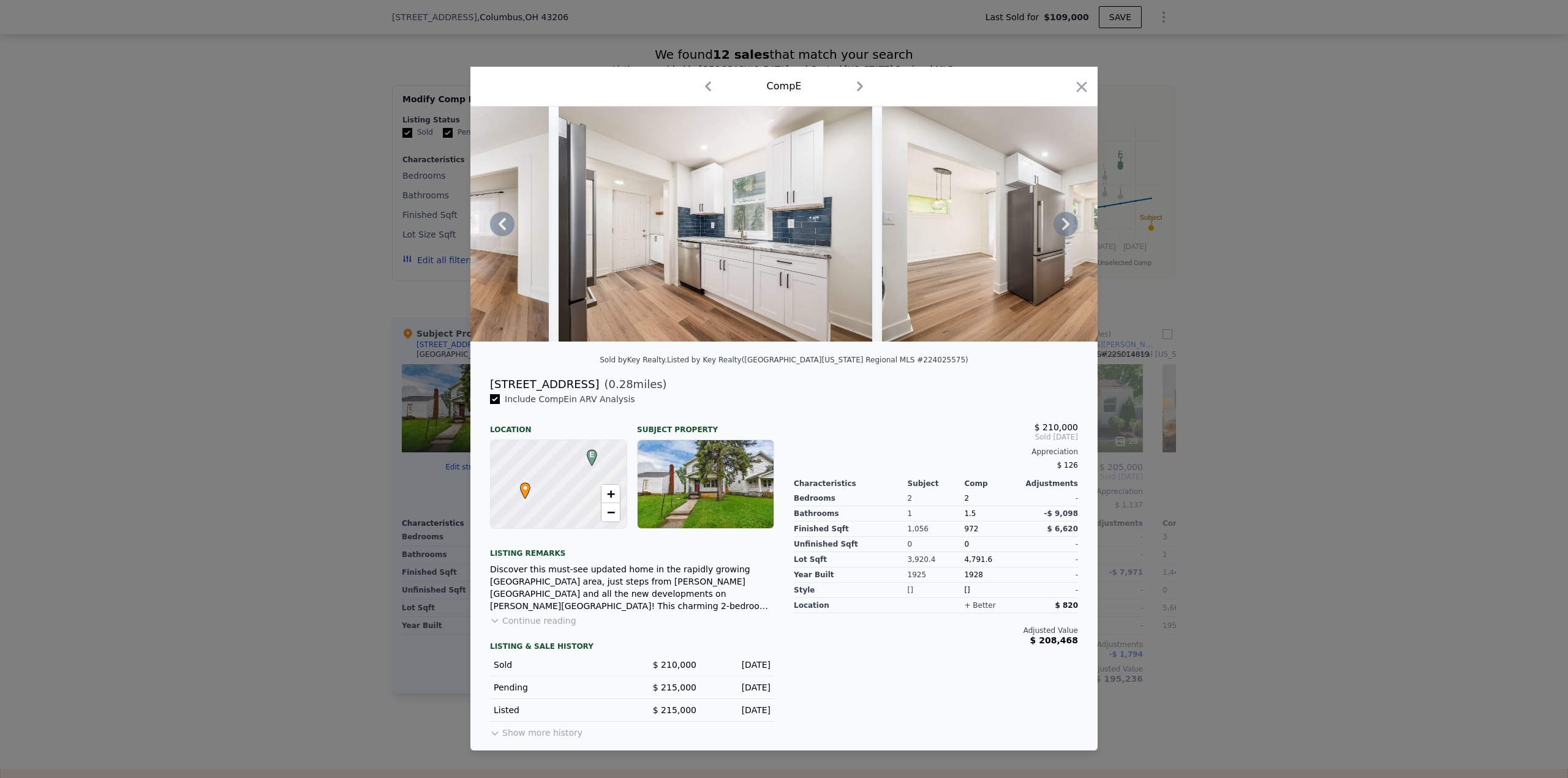
click at [1062, 223] on div at bounding box center [784, 224] width 627 height 235
click at [1062, 223] on icon at bounding box center [1066, 224] width 24 height 24
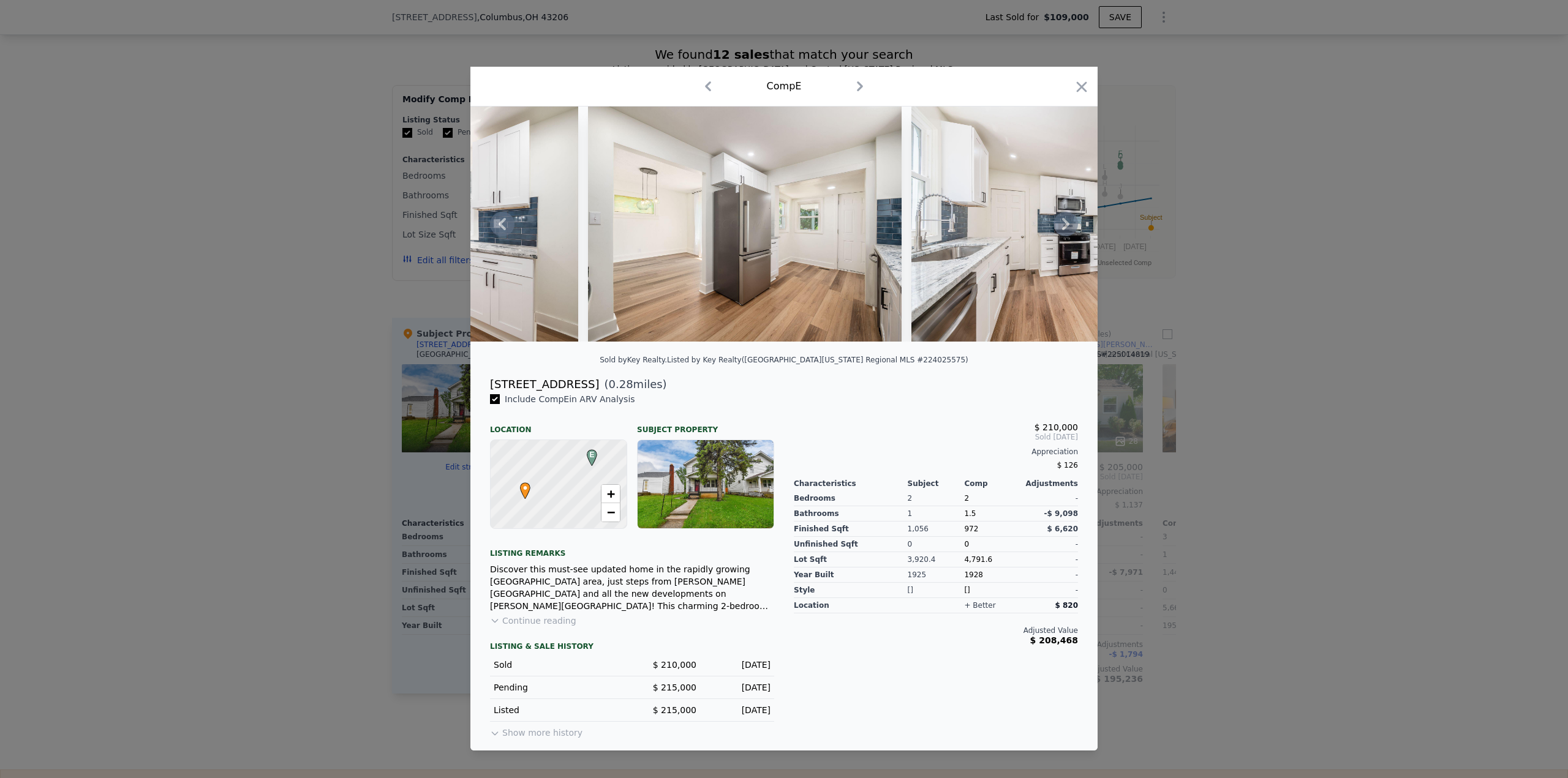
click at [1062, 223] on icon at bounding box center [1066, 224] width 24 height 24
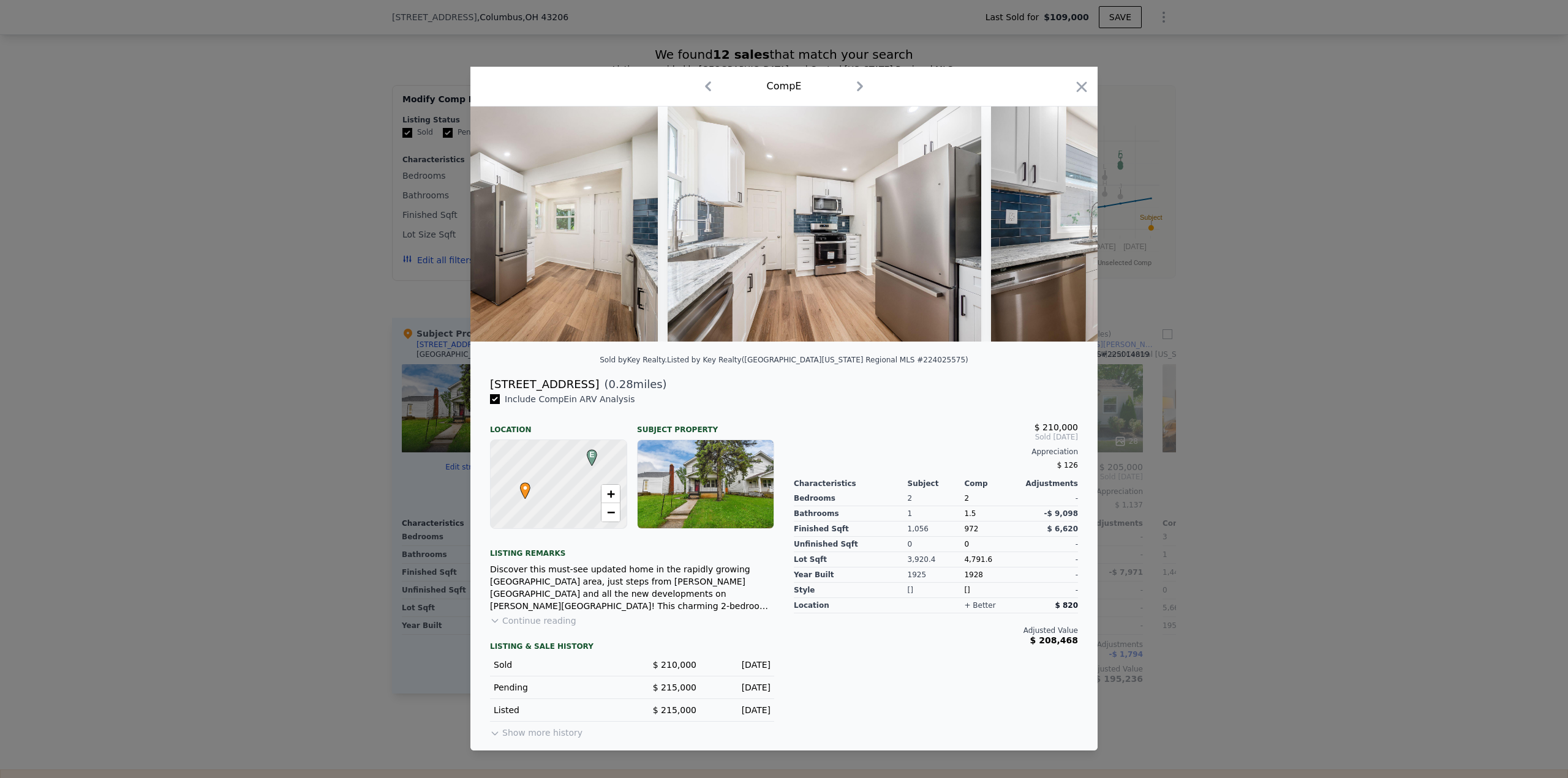
scroll to position [0, 4704]
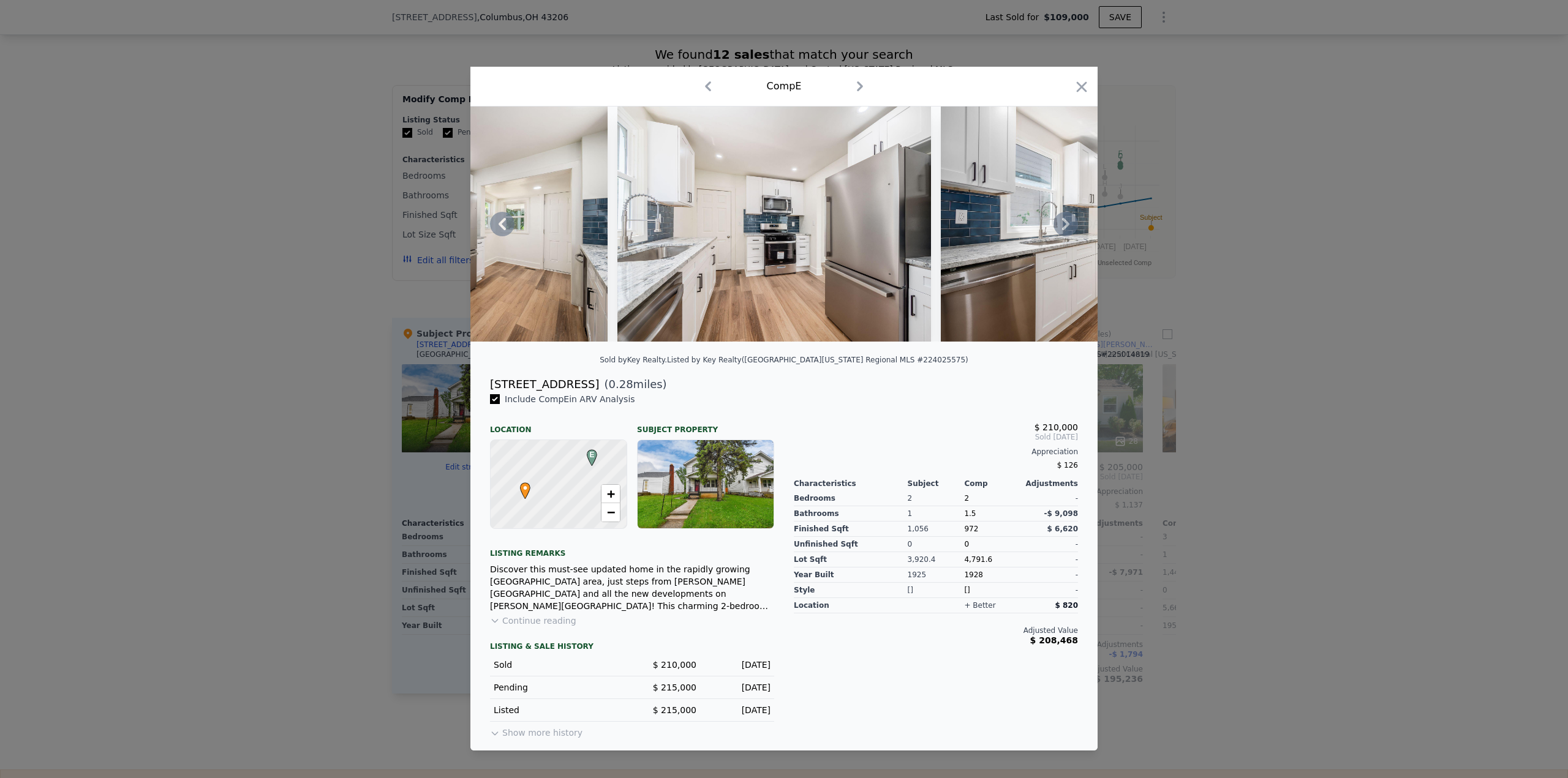
click at [1062, 223] on icon at bounding box center [1066, 224] width 24 height 24
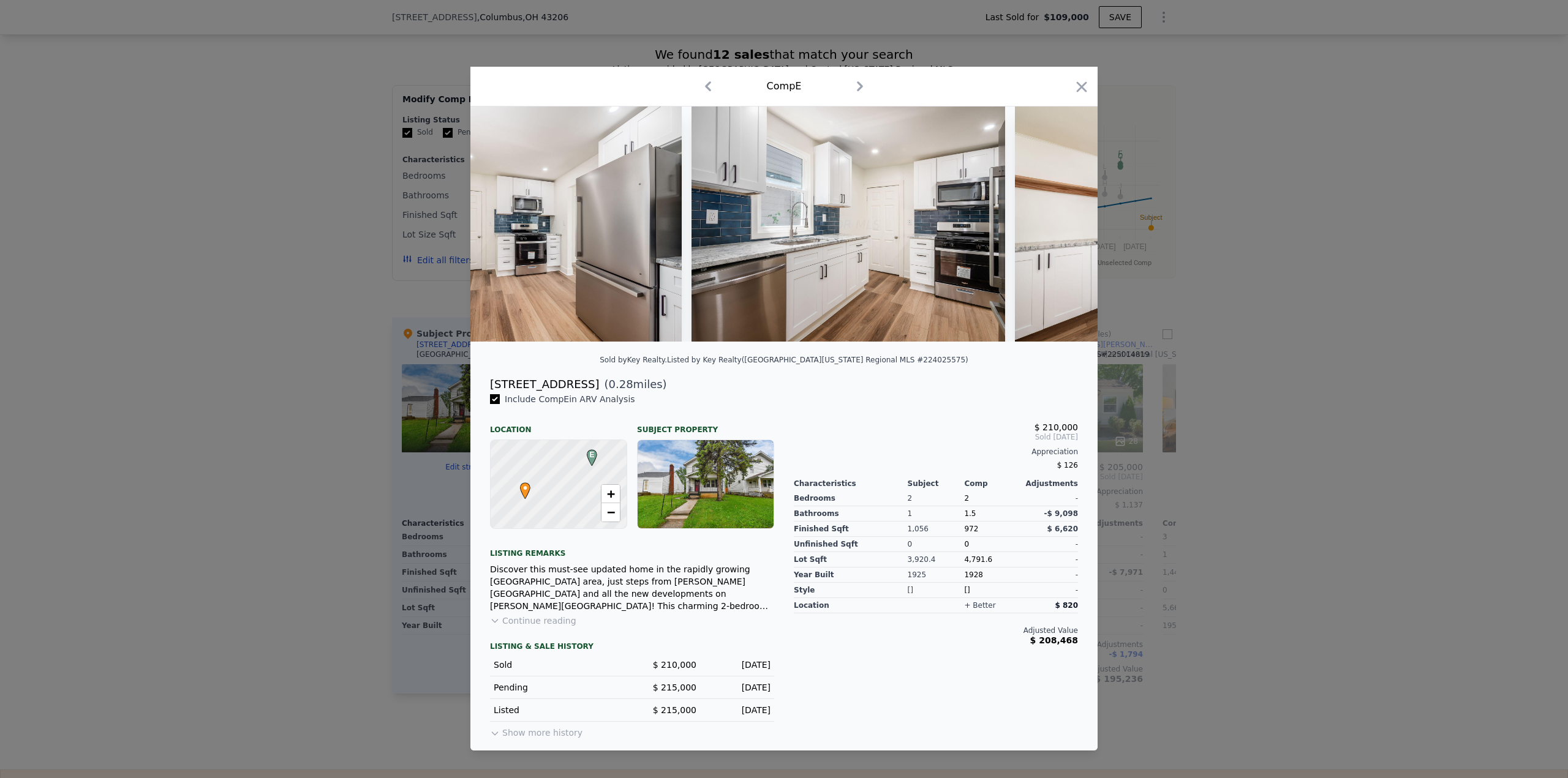
scroll to position [0, 4998]
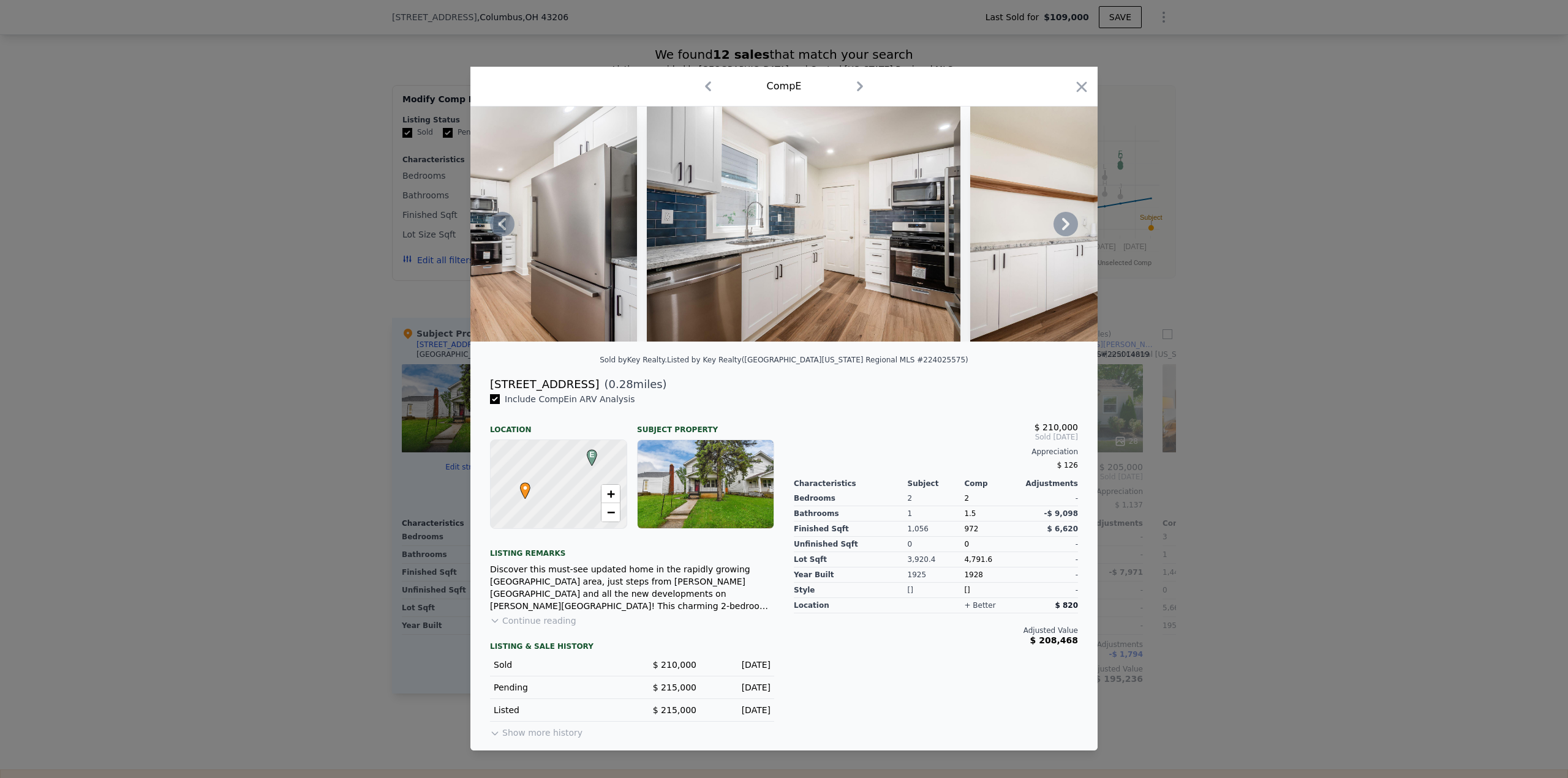
click at [1062, 223] on icon at bounding box center [1066, 224] width 24 height 24
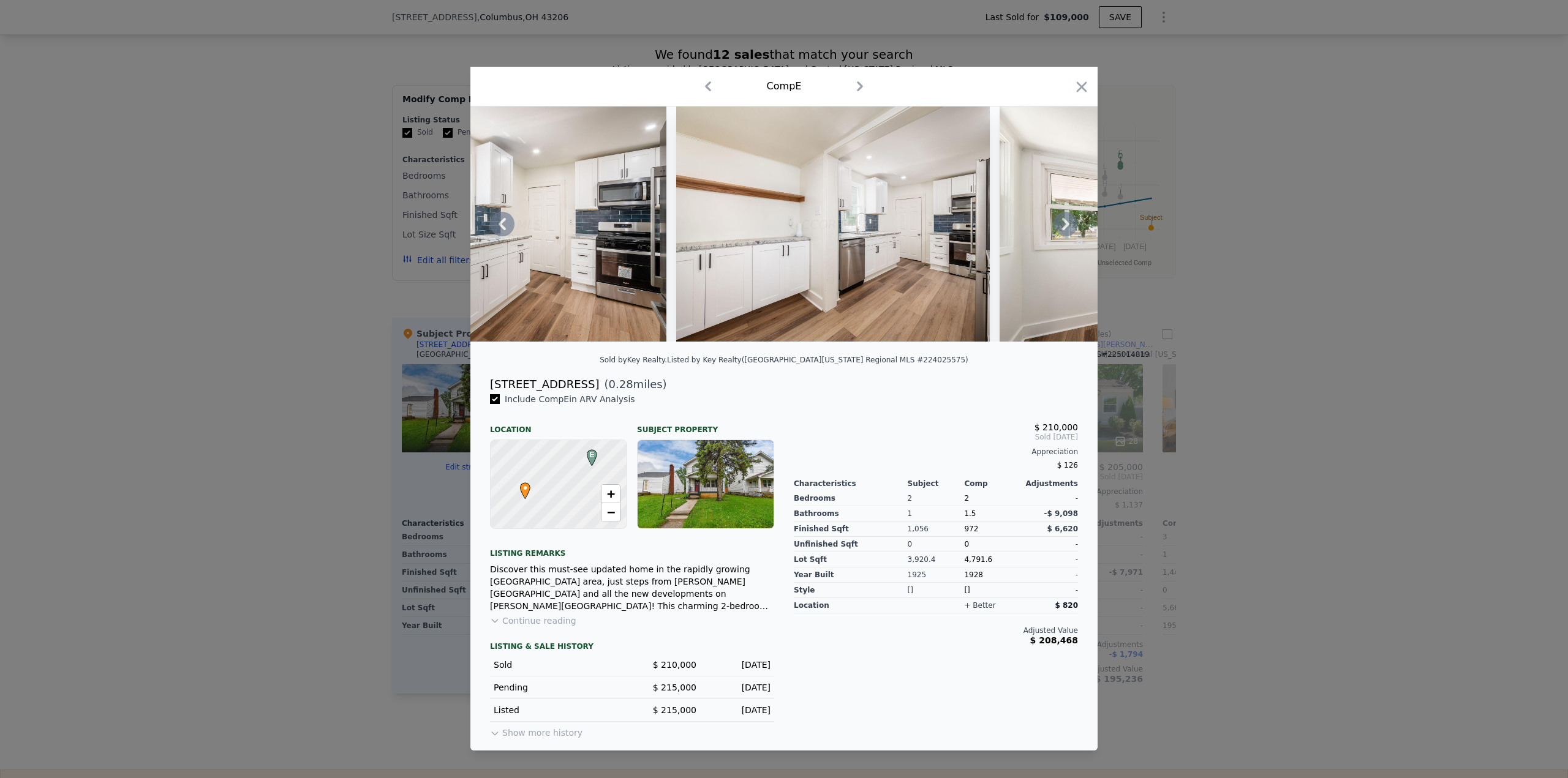
click at [1062, 223] on icon at bounding box center [1066, 224] width 24 height 24
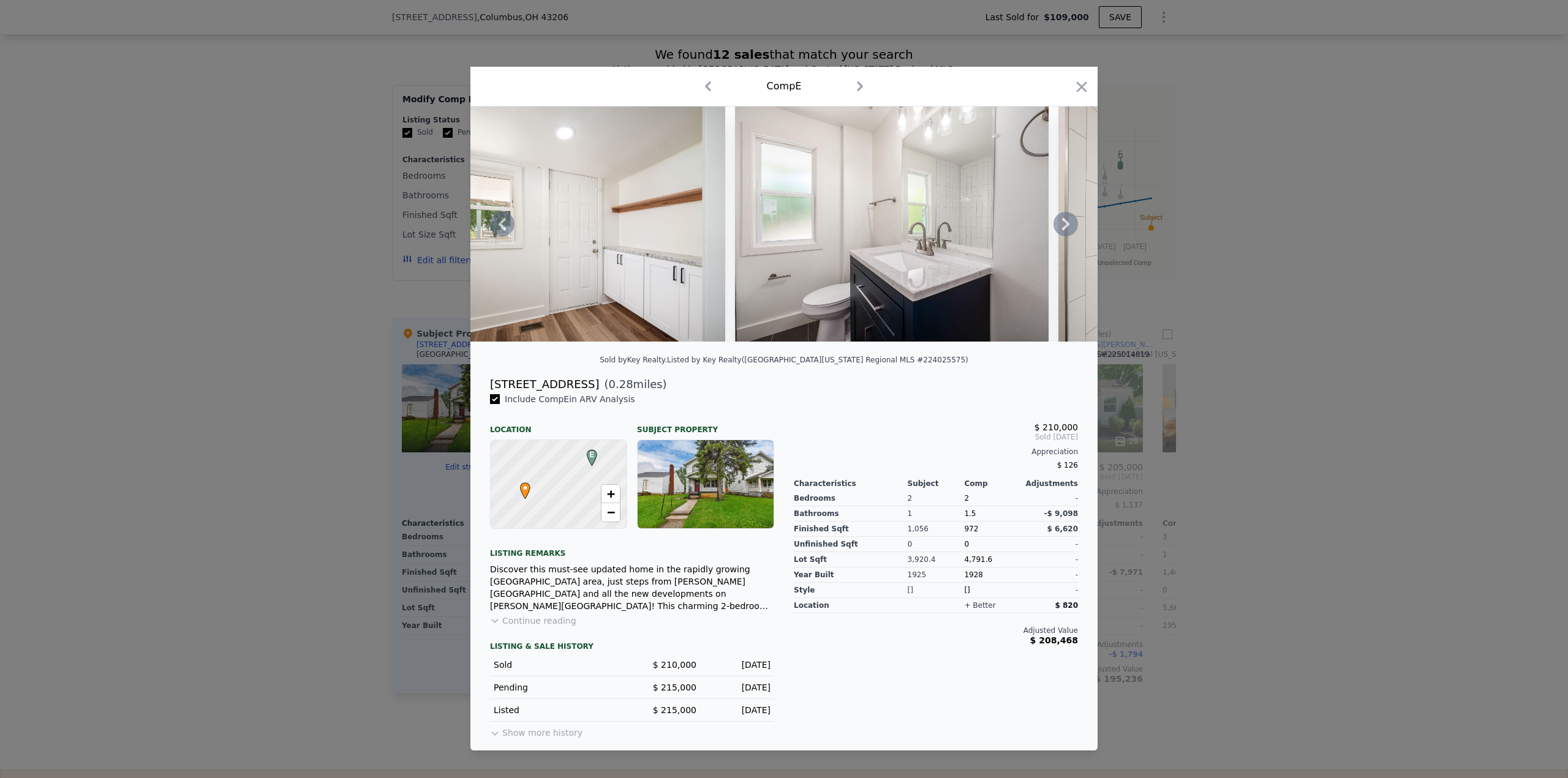
click at [1062, 223] on icon at bounding box center [1066, 224] width 24 height 24
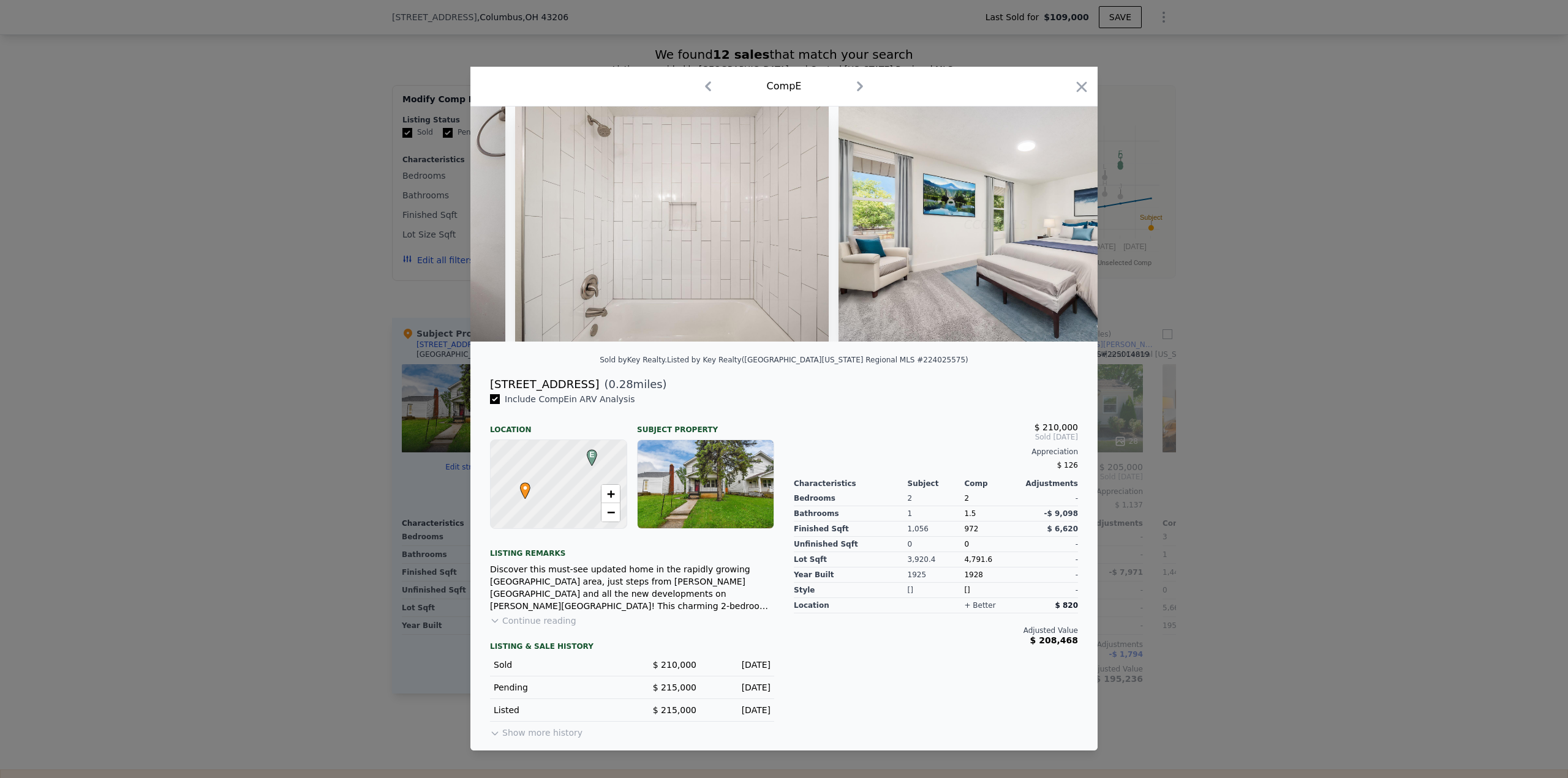
scroll to position [0, 6468]
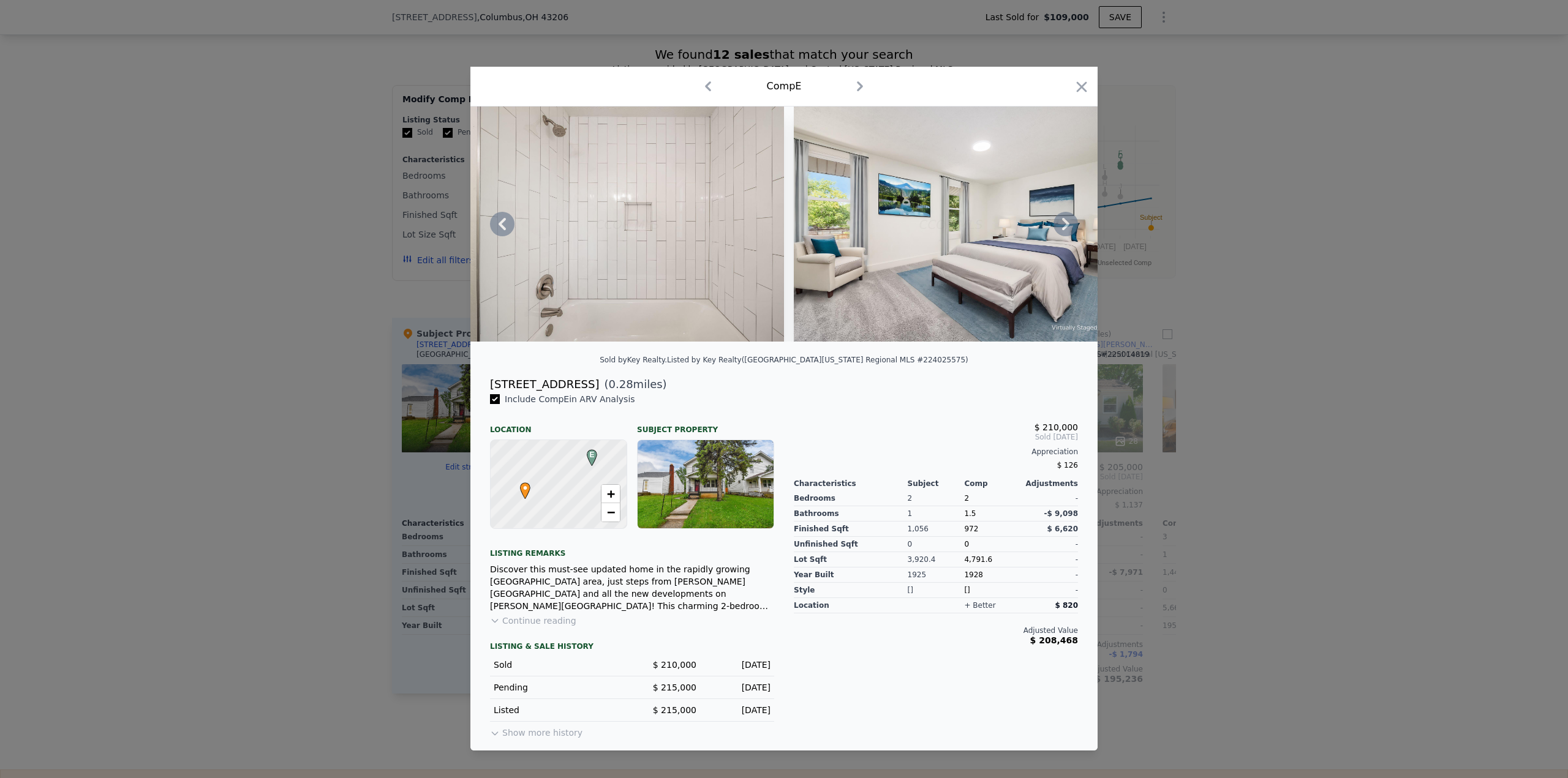
click at [1062, 223] on icon at bounding box center [1066, 224] width 24 height 24
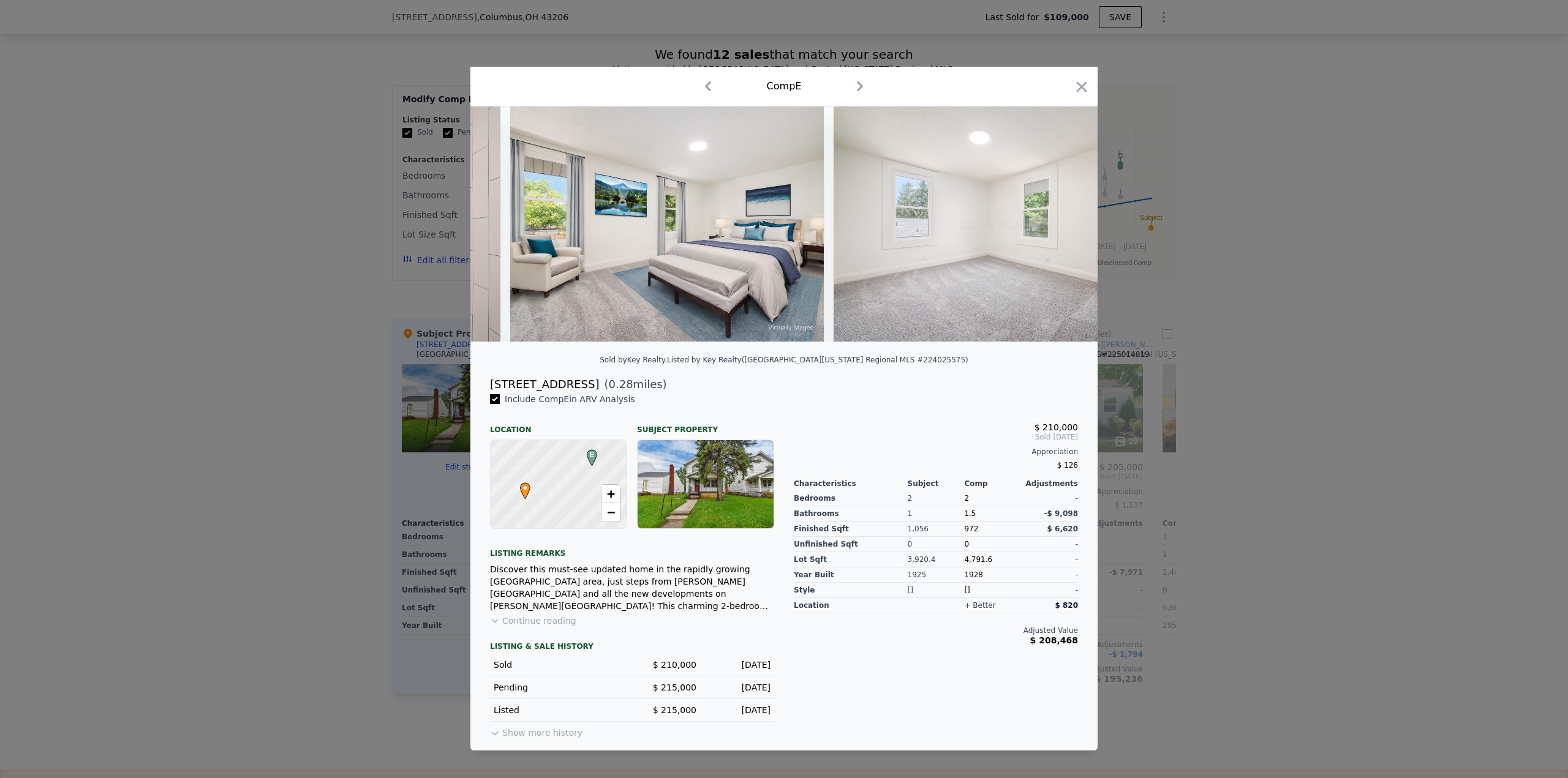
scroll to position [0, 6762]
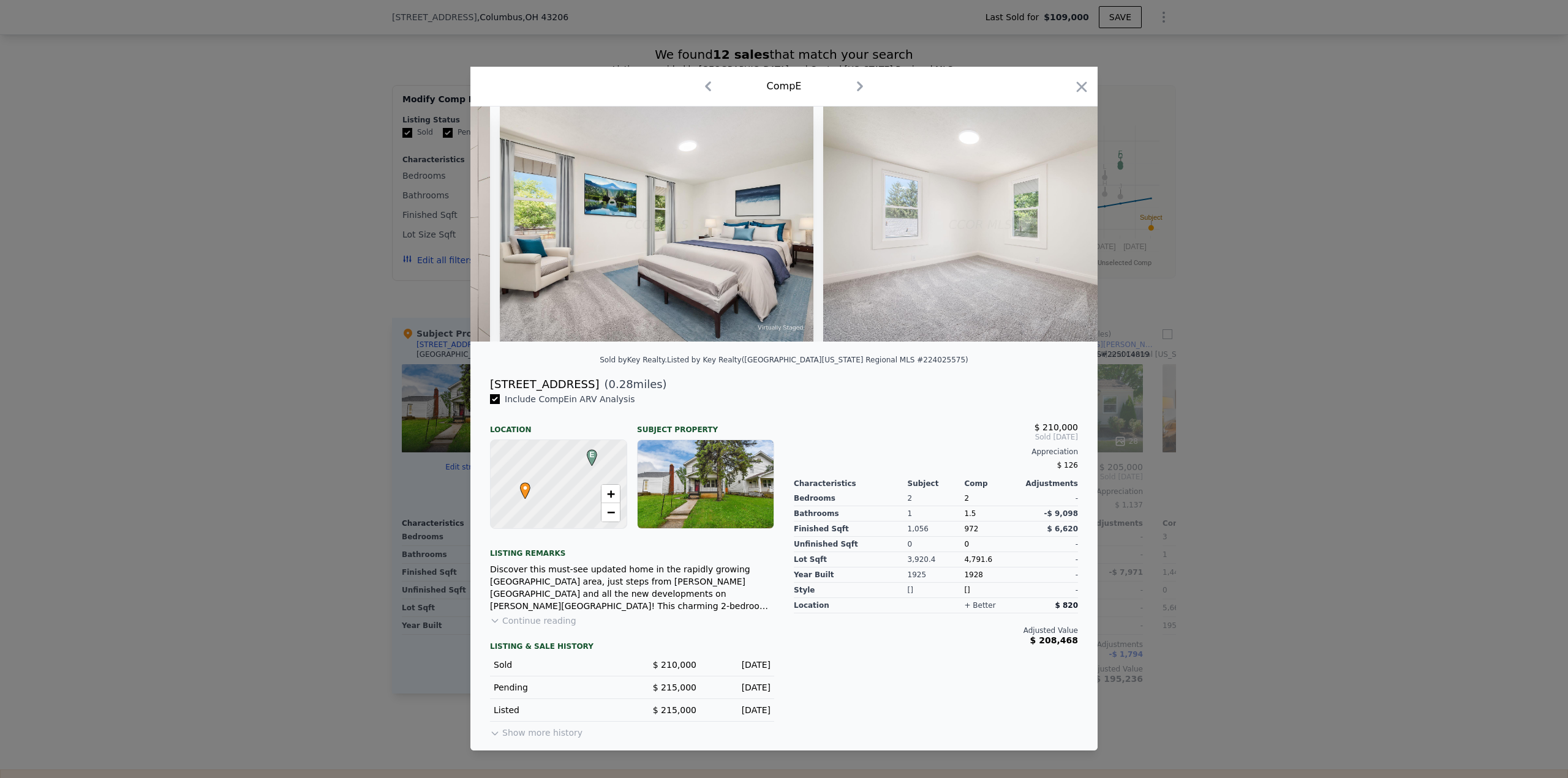
click at [1089, 79] on icon "button" at bounding box center [1081, 86] width 17 height 17
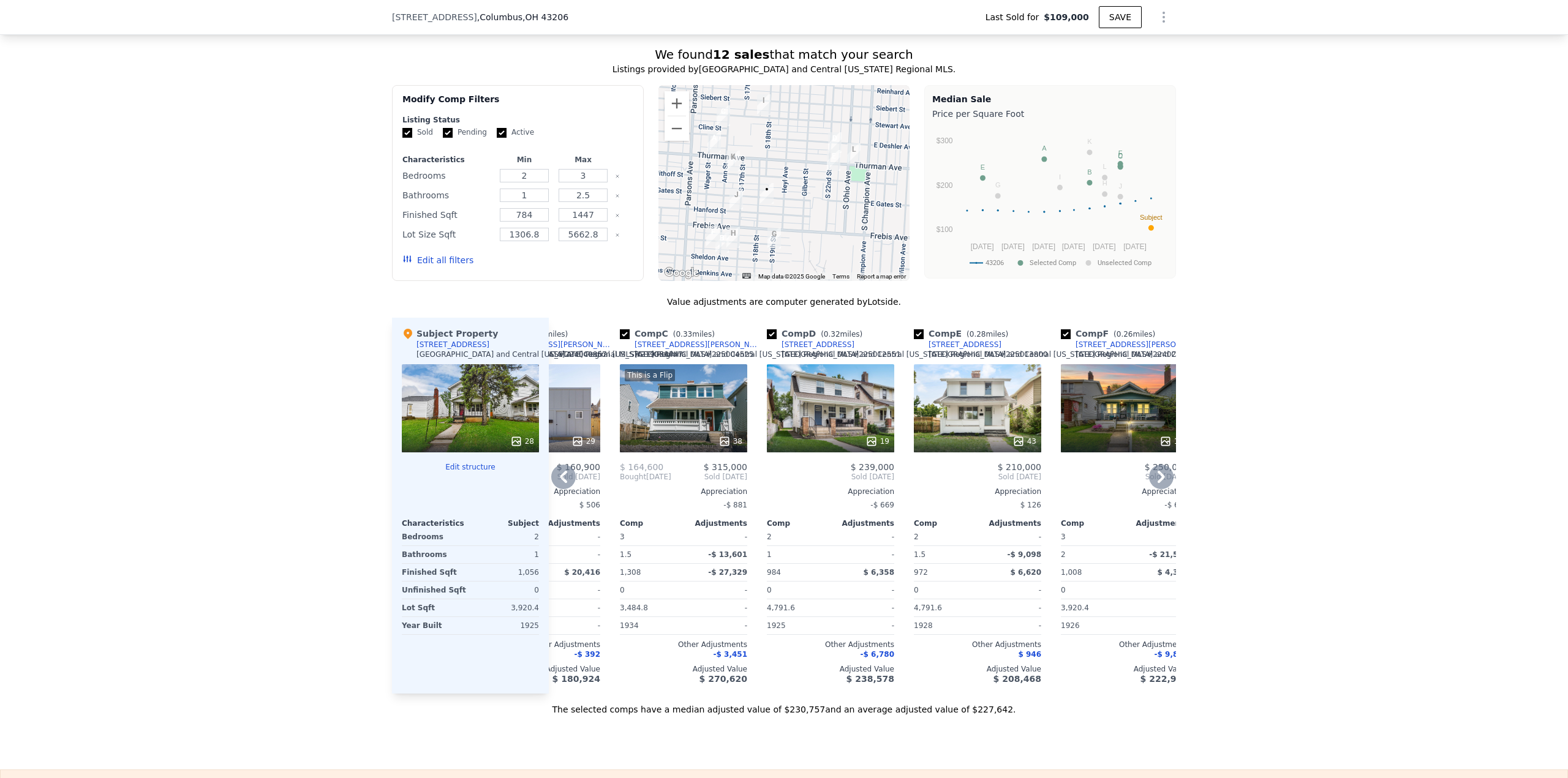
scroll to position [0, 299]
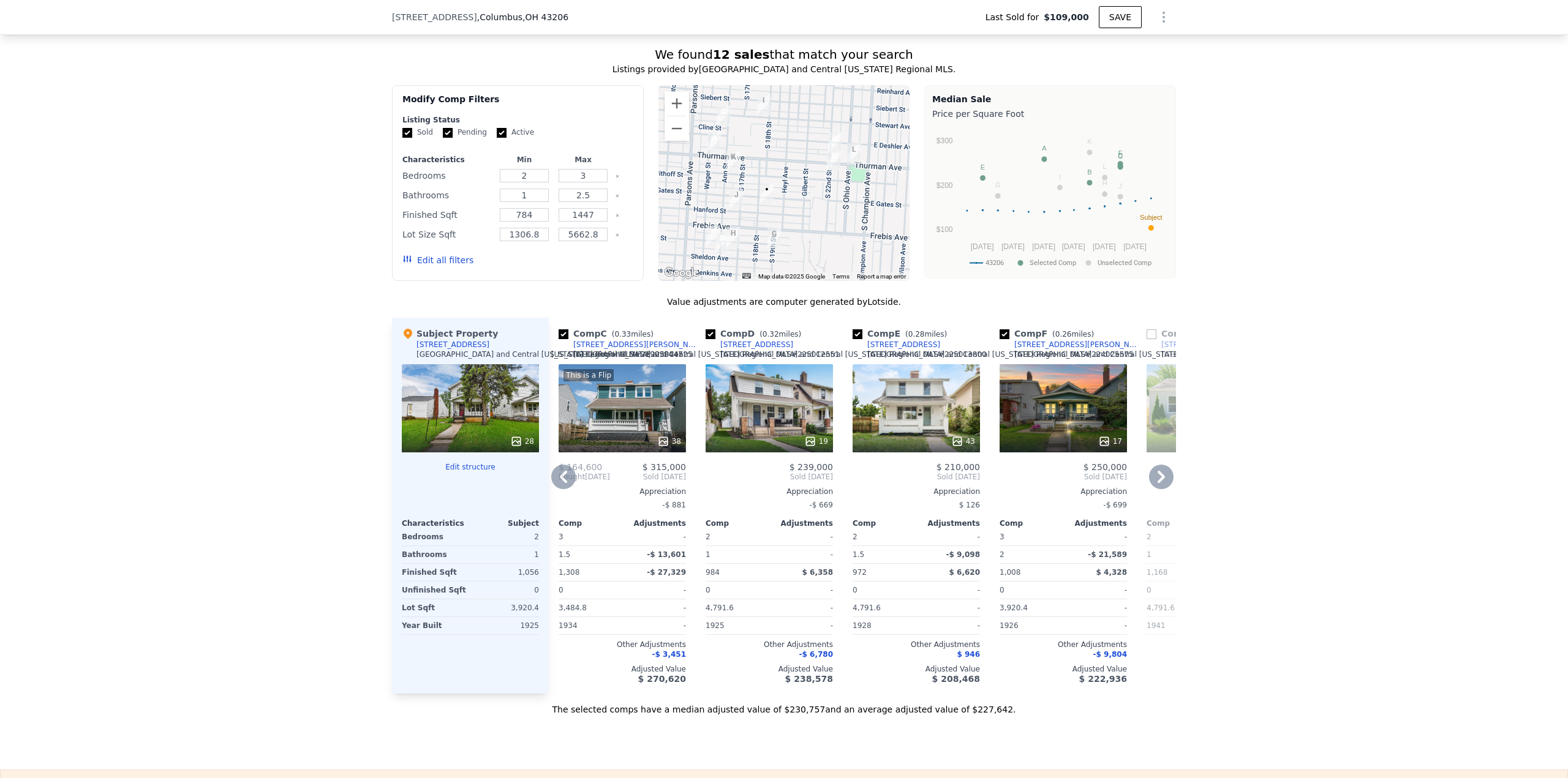
click at [775, 423] on div "19" at bounding box center [770, 408] width 128 height 88
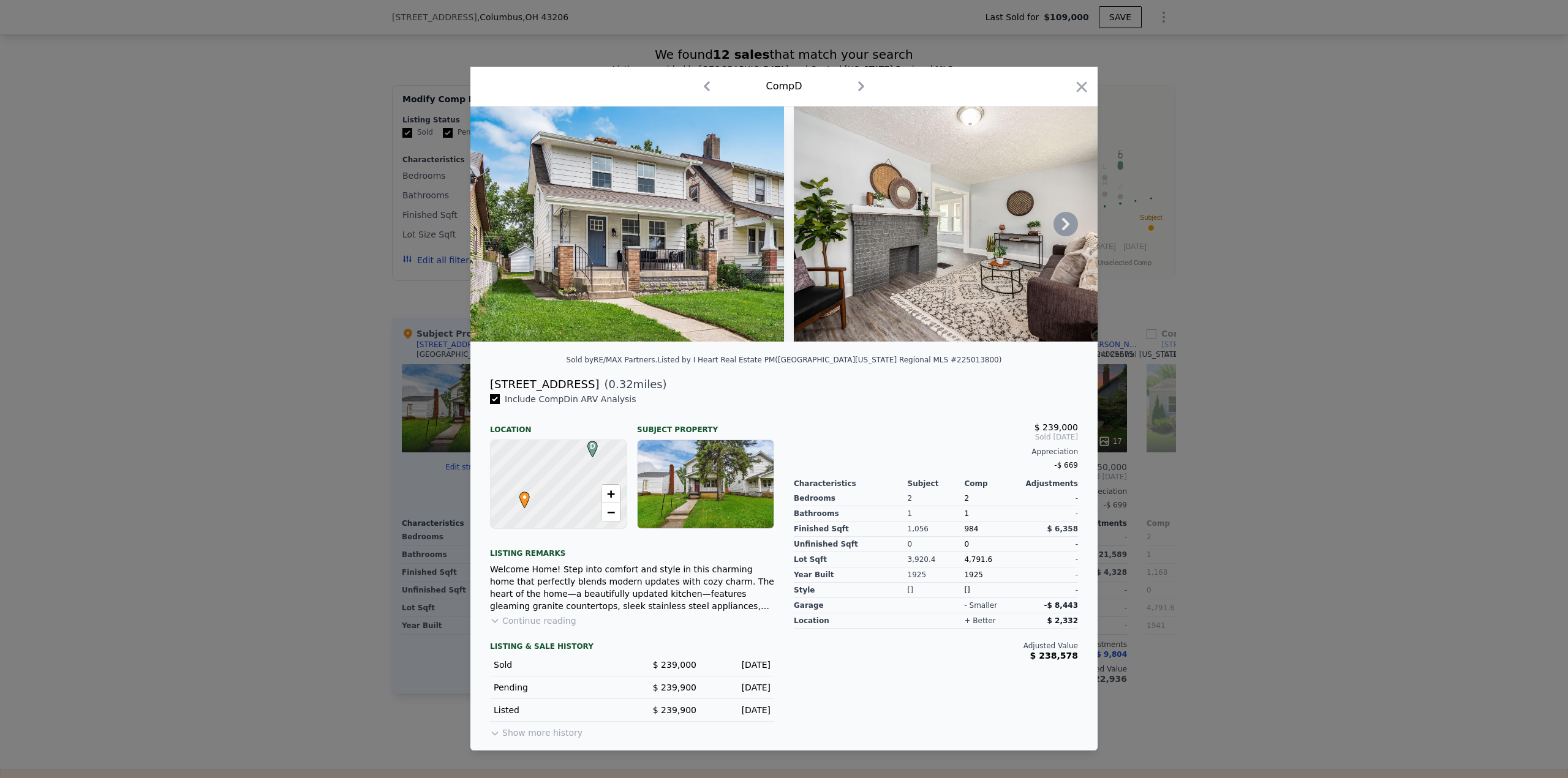
click at [1071, 224] on icon at bounding box center [1066, 224] width 24 height 24
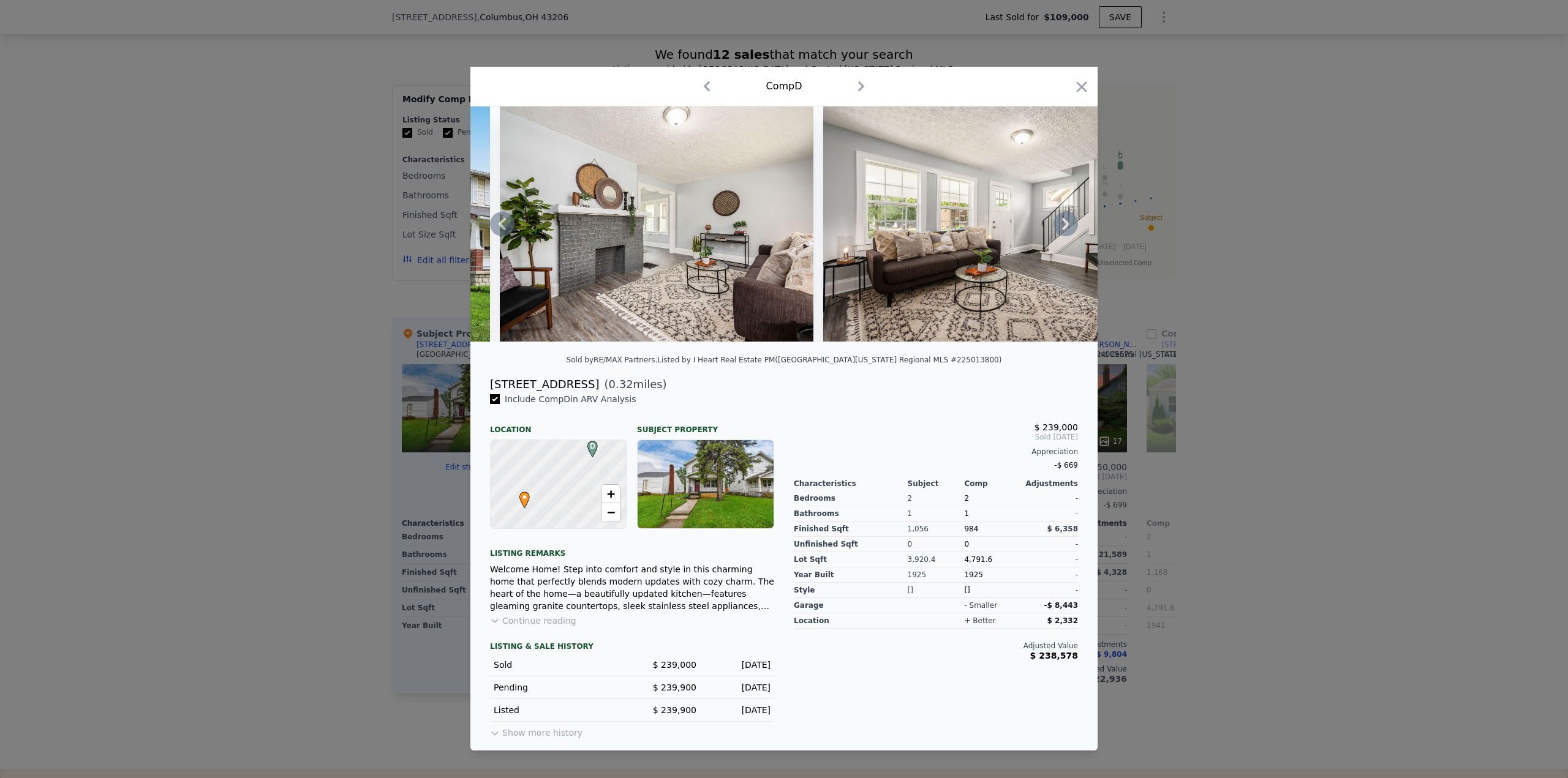
click at [1071, 221] on icon at bounding box center [1066, 224] width 24 height 24
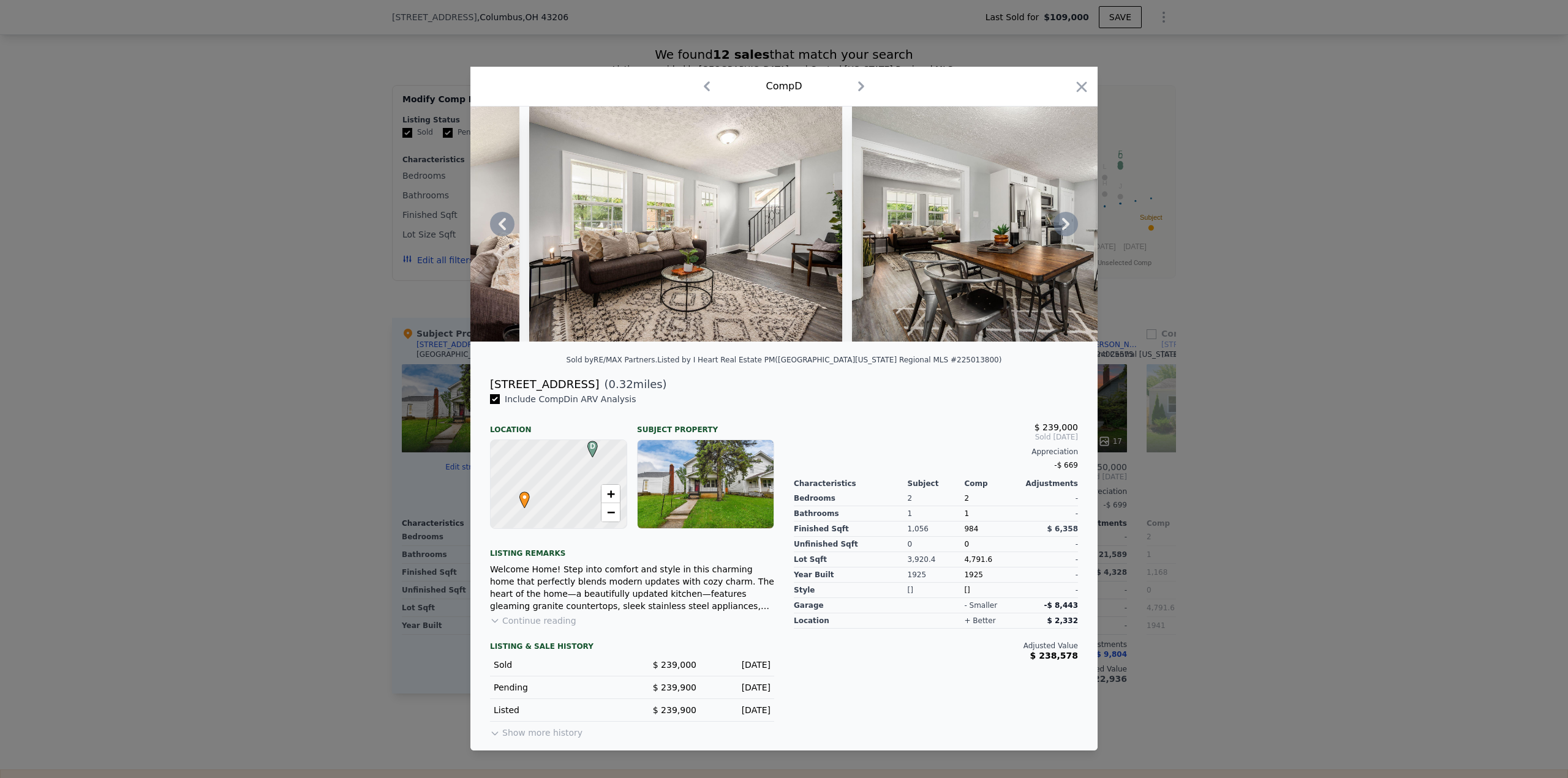
click at [1063, 220] on icon at bounding box center [1066, 224] width 8 height 13
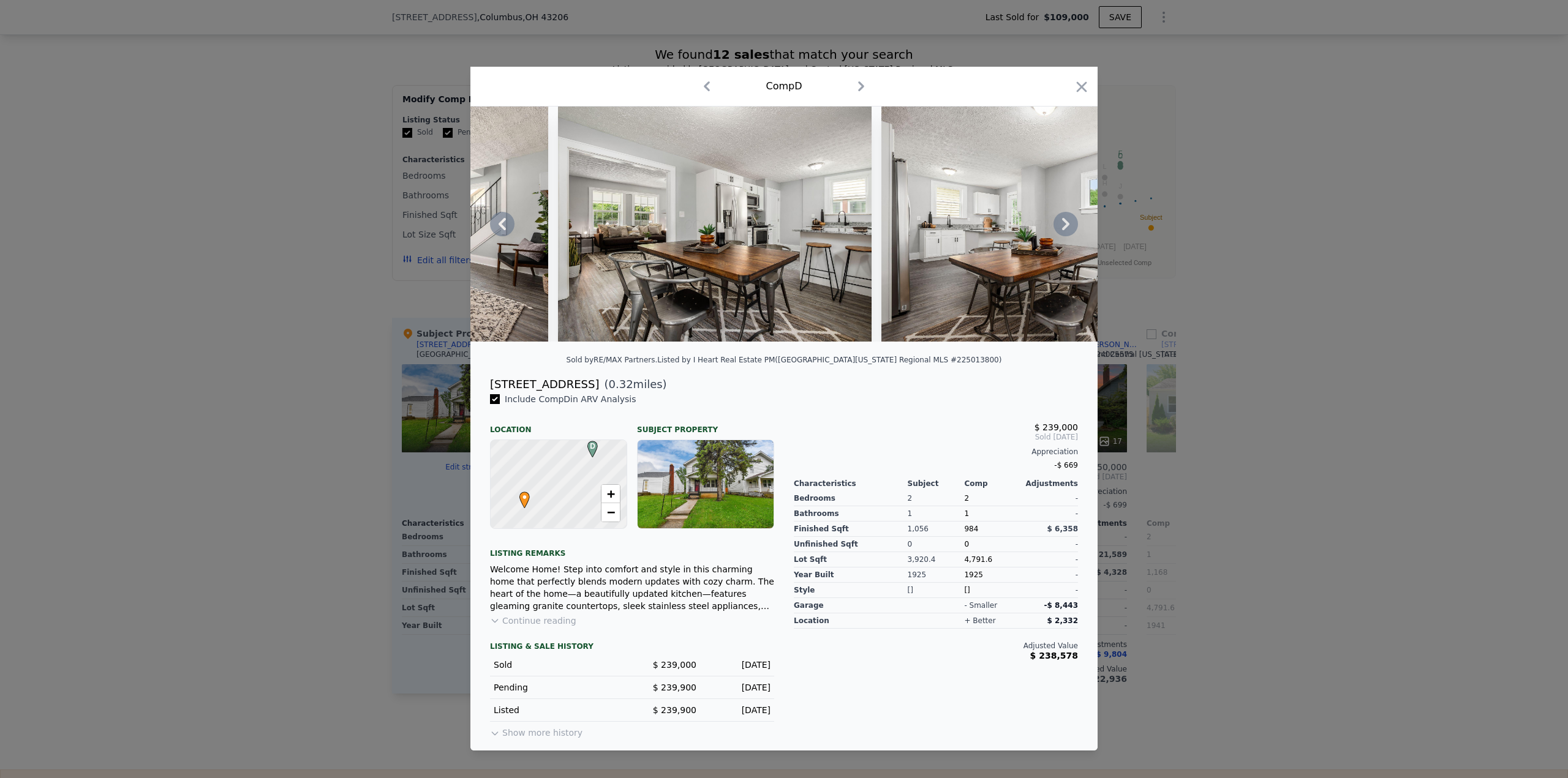
click at [1069, 228] on icon at bounding box center [1066, 224] width 24 height 24
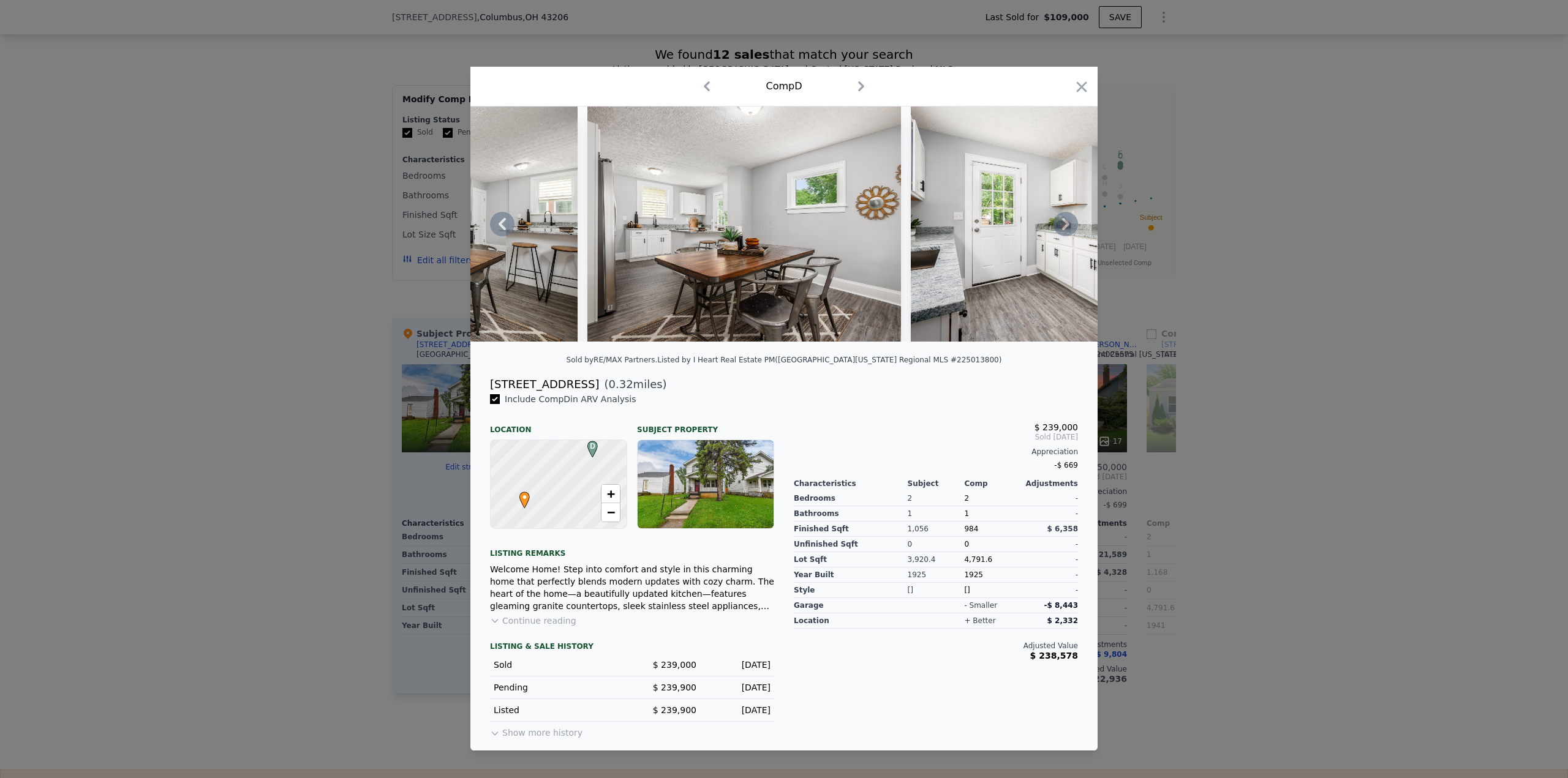
click at [1068, 231] on icon at bounding box center [1066, 224] width 24 height 24
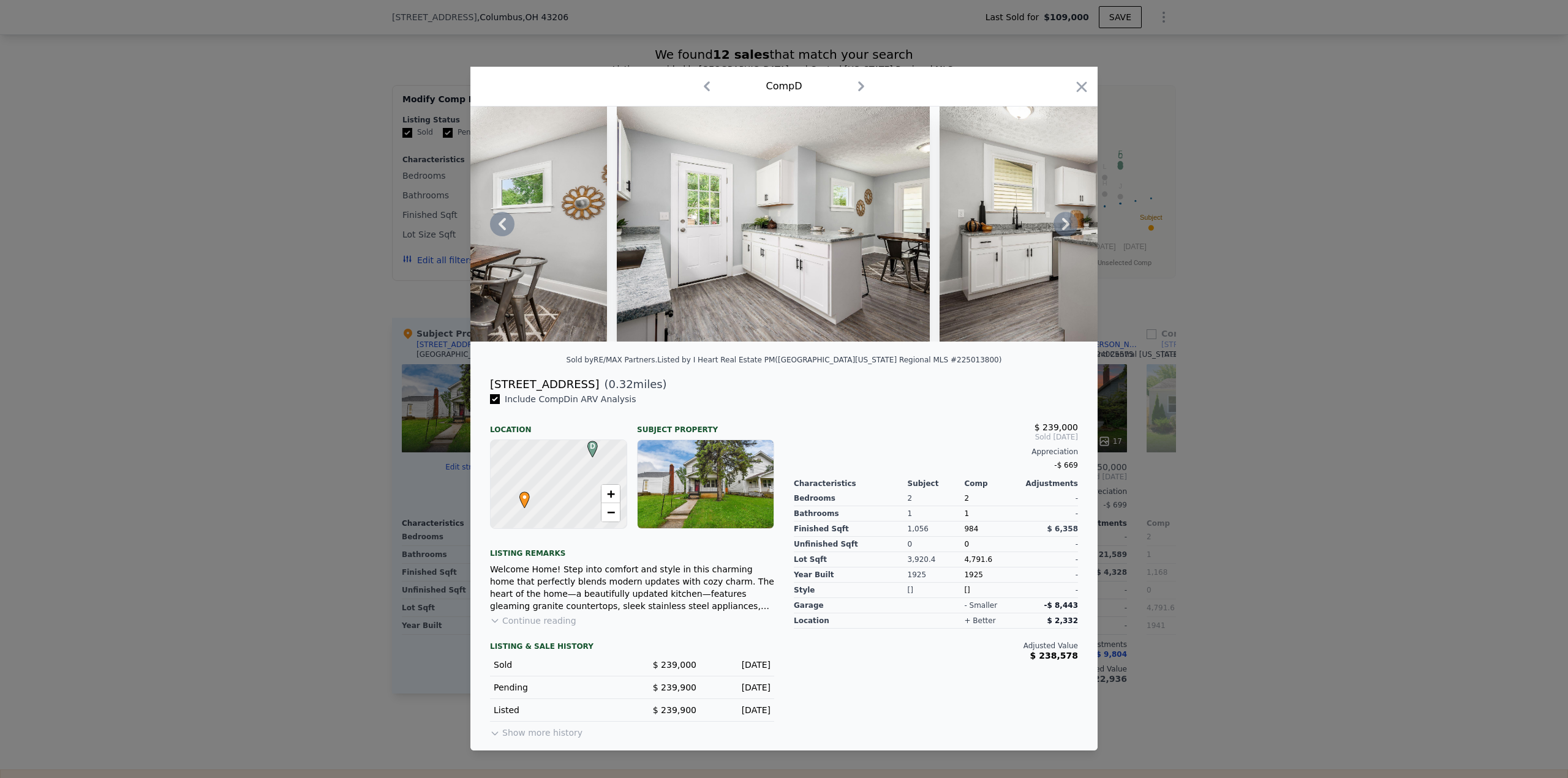
click at [1068, 228] on icon at bounding box center [1066, 224] width 24 height 24
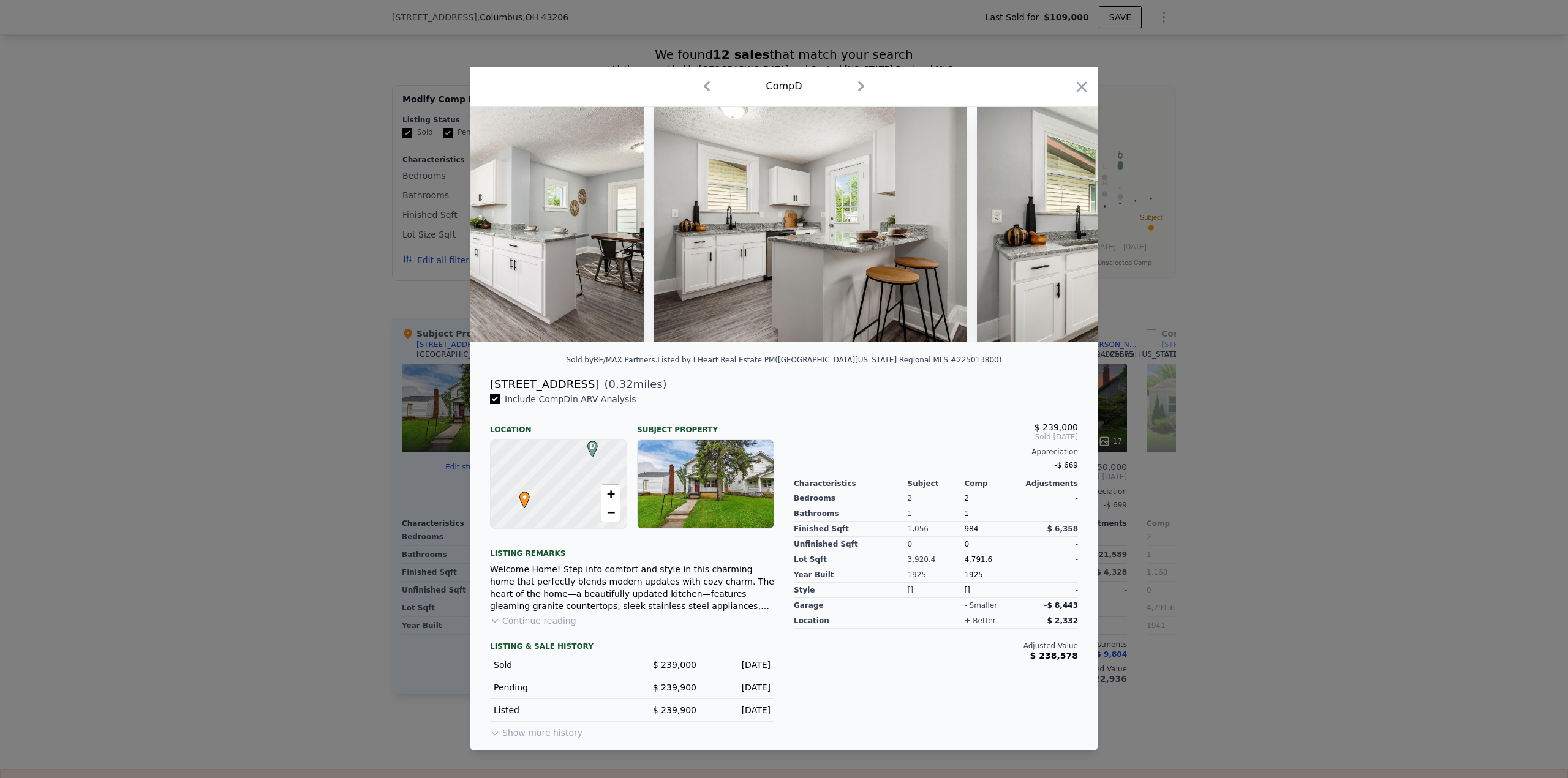
scroll to position [0, 1764]
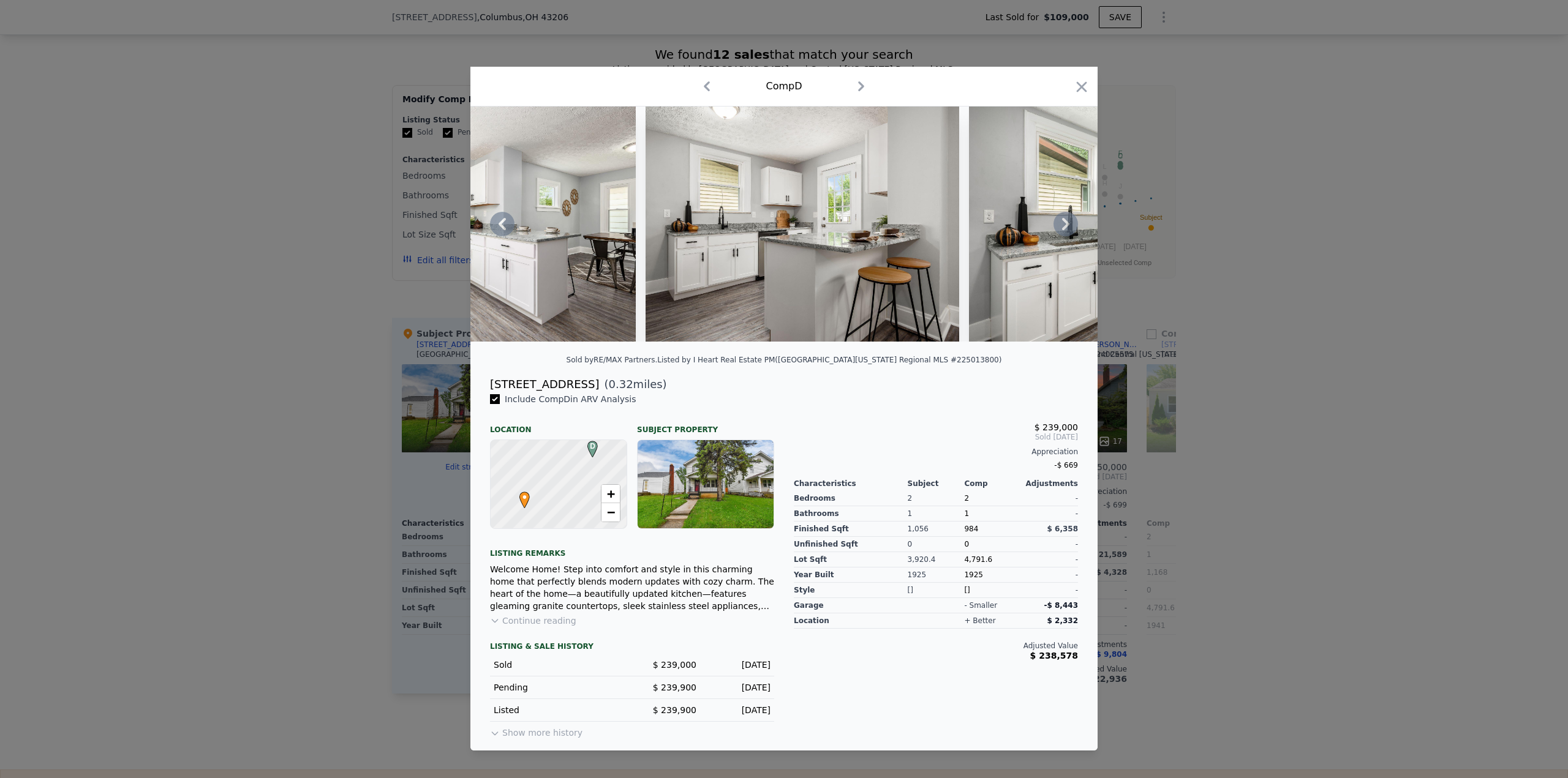
click at [1064, 238] on img at bounding box center [1126, 224] width 313 height 235
click at [1065, 230] on icon at bounding box center [1066, 224] width 24 height 24
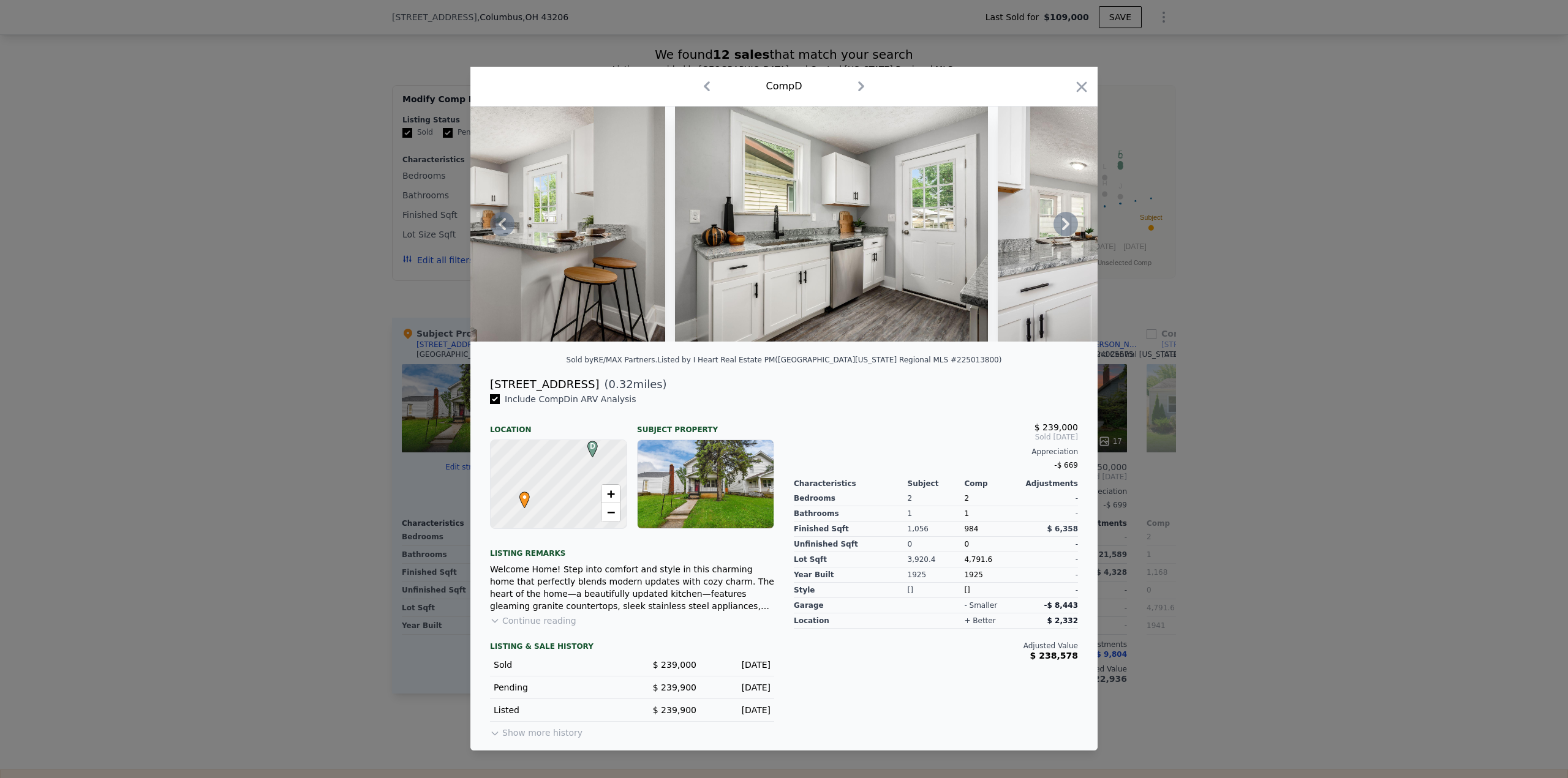
click at [1067, 221] on icon at bounding box center [1066, 224] width 24 height 24
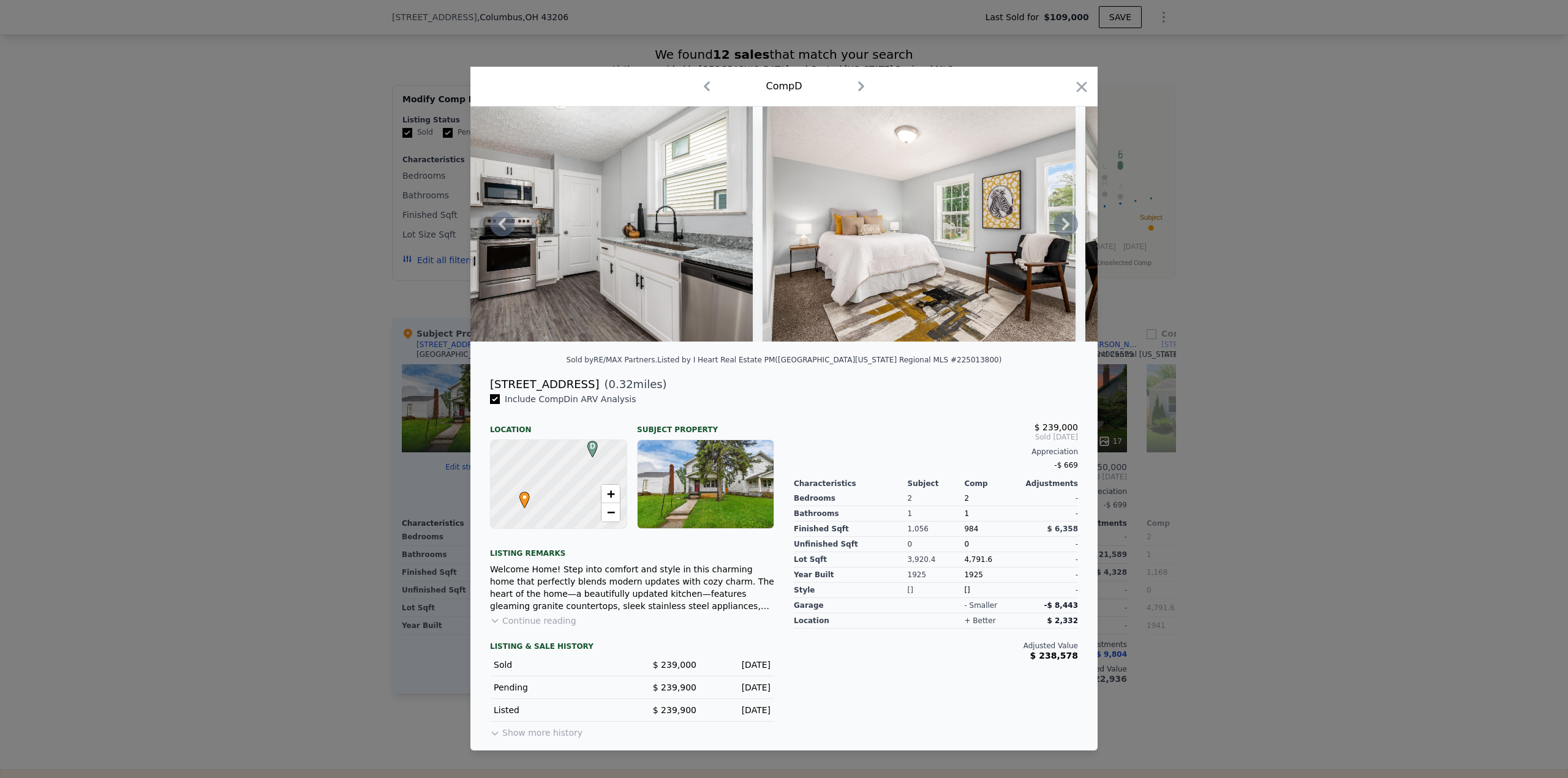
click at [1066, 231] on icon at bounding box center [1066, 224] width 24 height 24
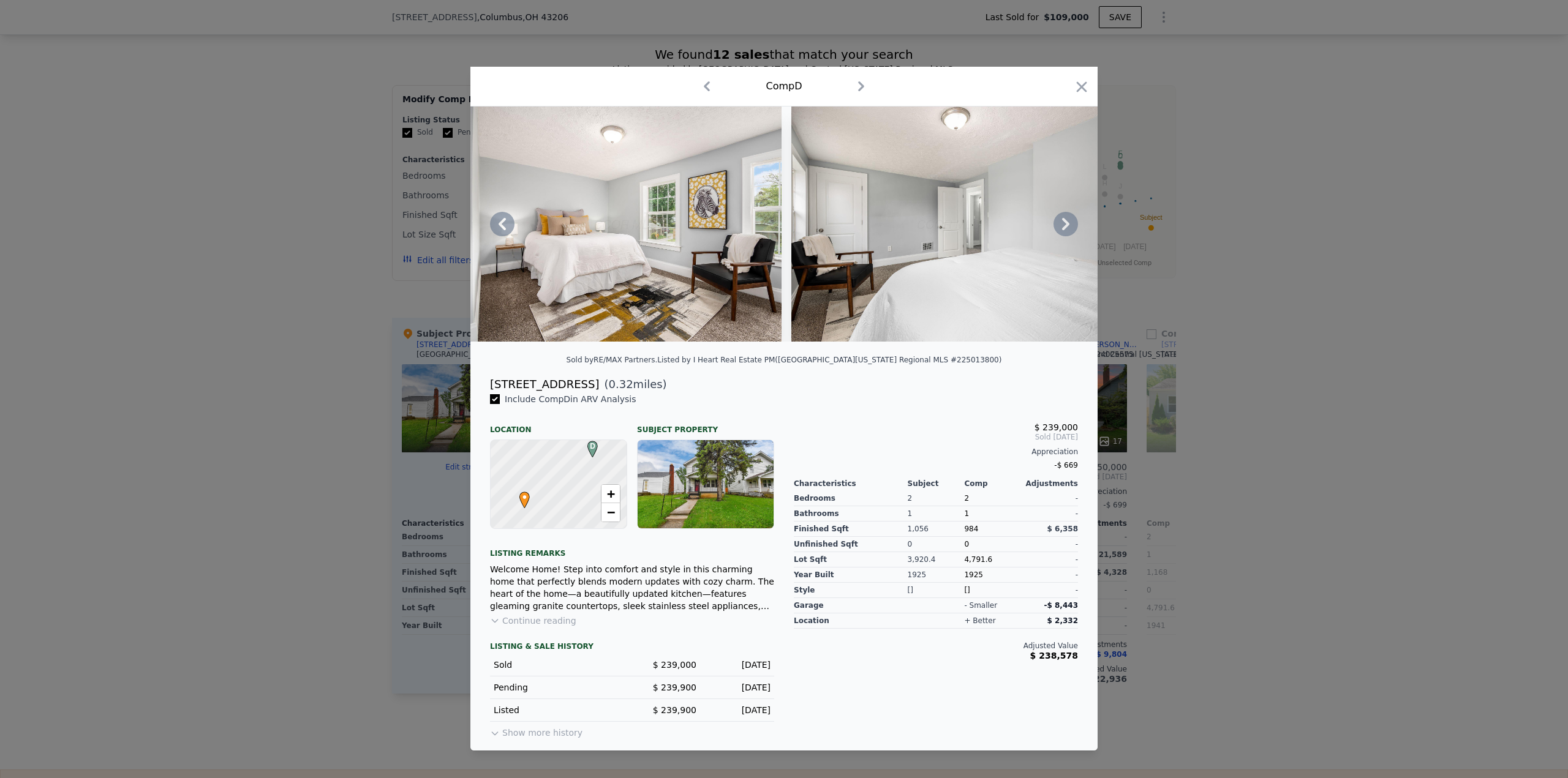
click at [1067, 227] on icon at bounding box center [1066, 224] width 8 height 13
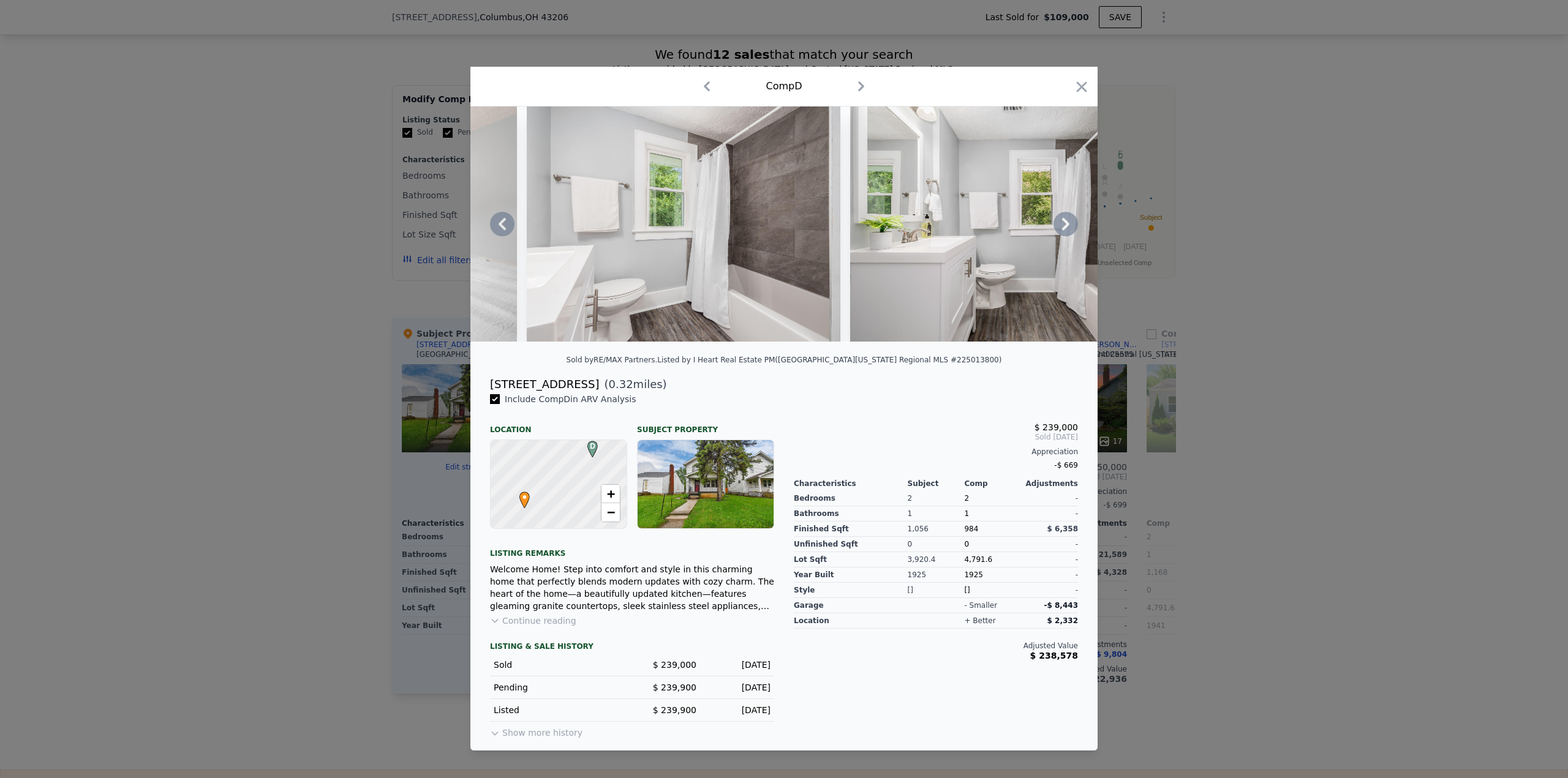
click at [1067, 228] on icon at bounding box center [1066, 224] width 24 height 24
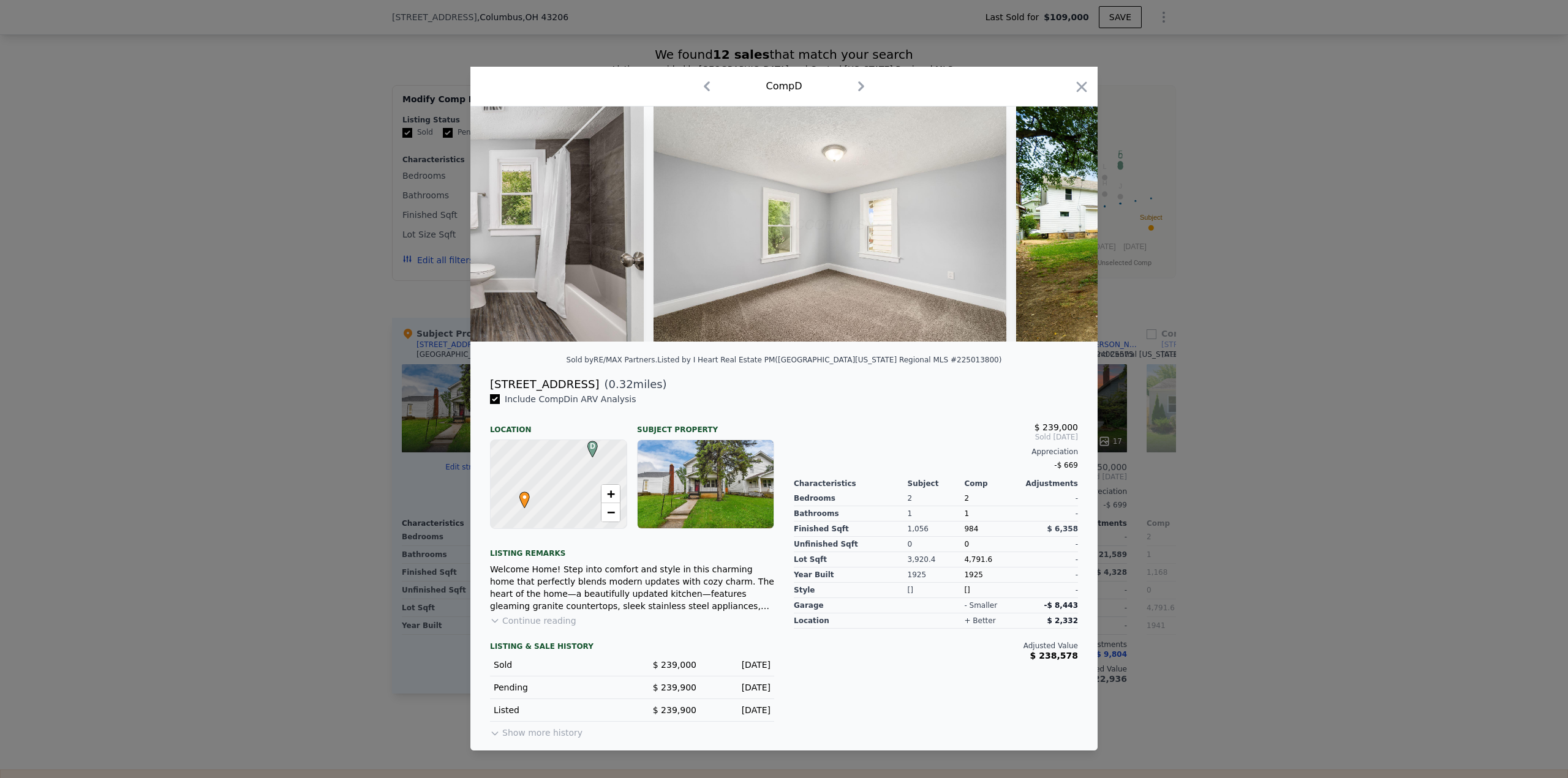
scroll to position [0, 4410]
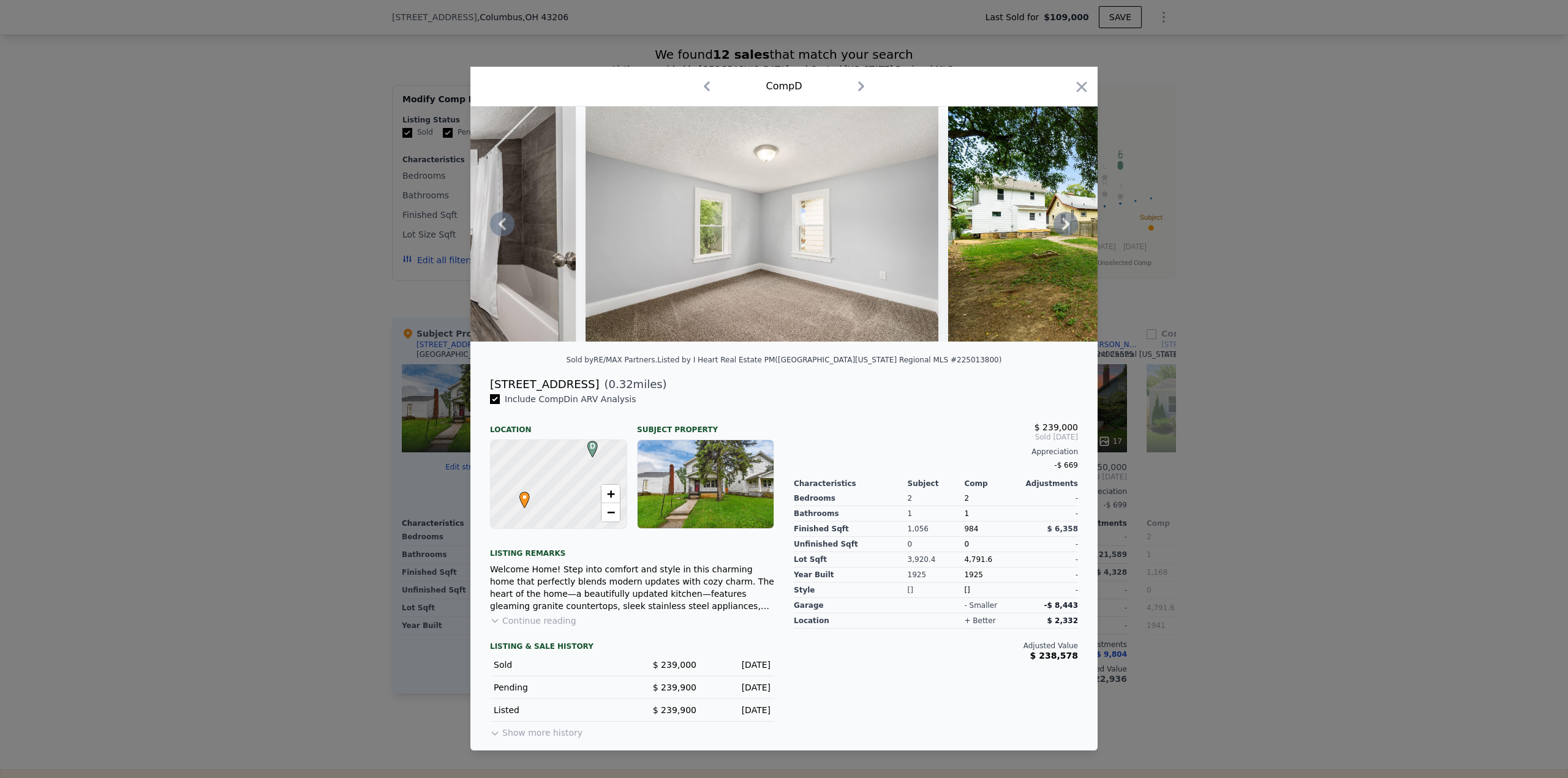
click at [1069, 224] on icon at bounding box center [1066, 224] width 8 height 13
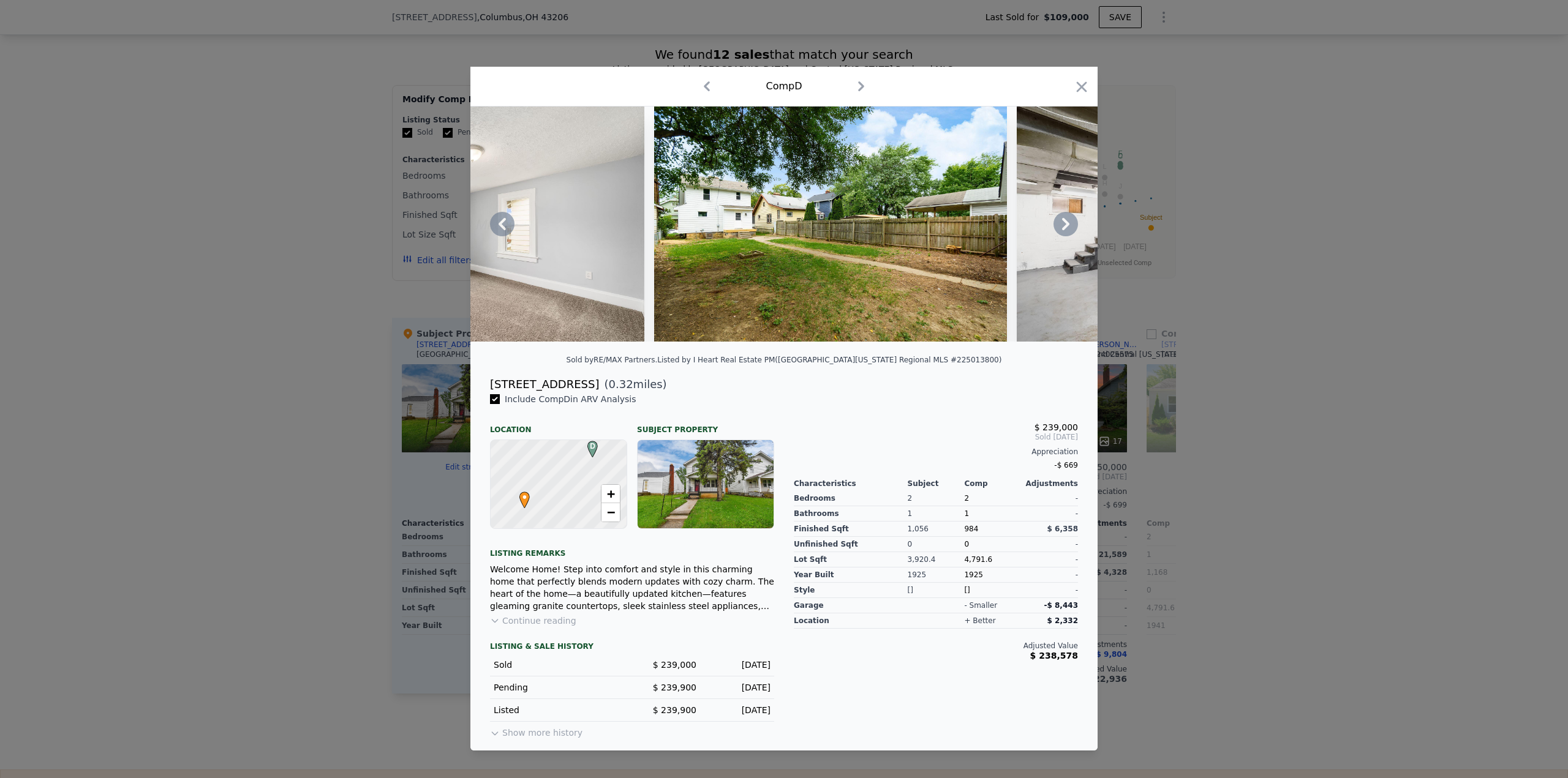
click at [1071, 226] on icon at bounding box center [1066, 224] width 24 height 24
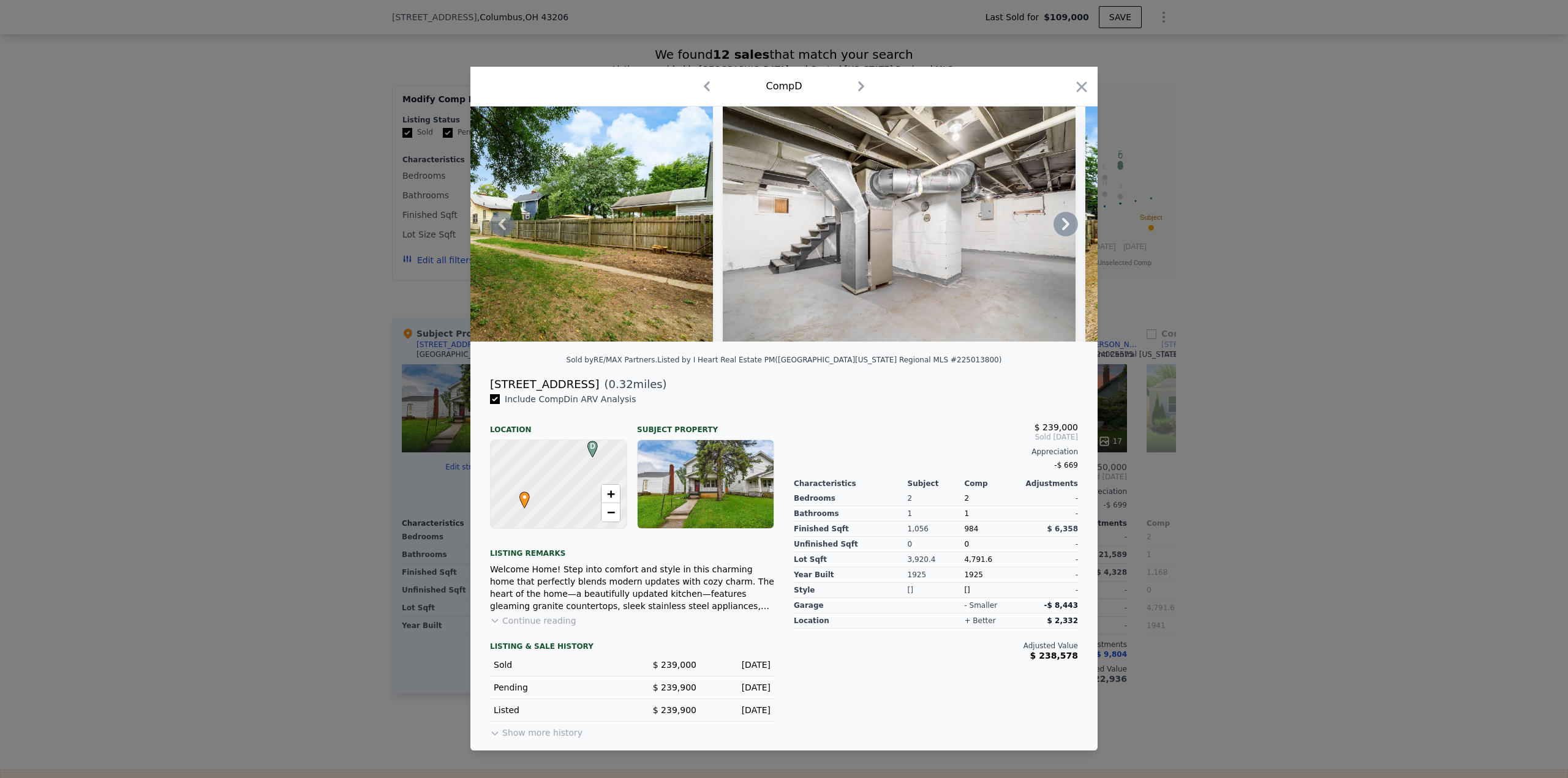
click at [1073, 219] on icon at bounding box center [1066, 224] width 24 height 24
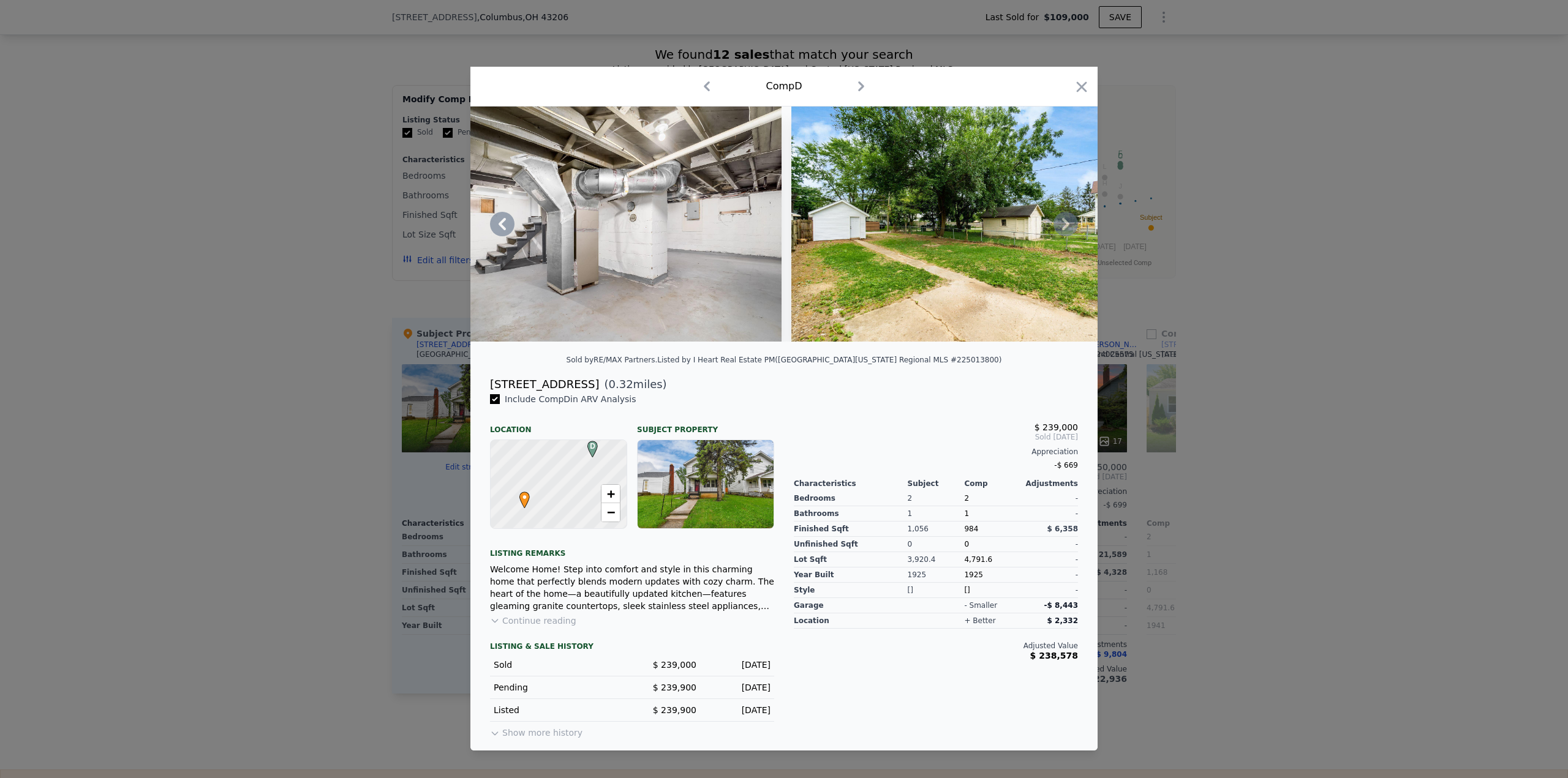
click at [1073, 216] on icon at bounding box center [1066, 224] width 24 height 24
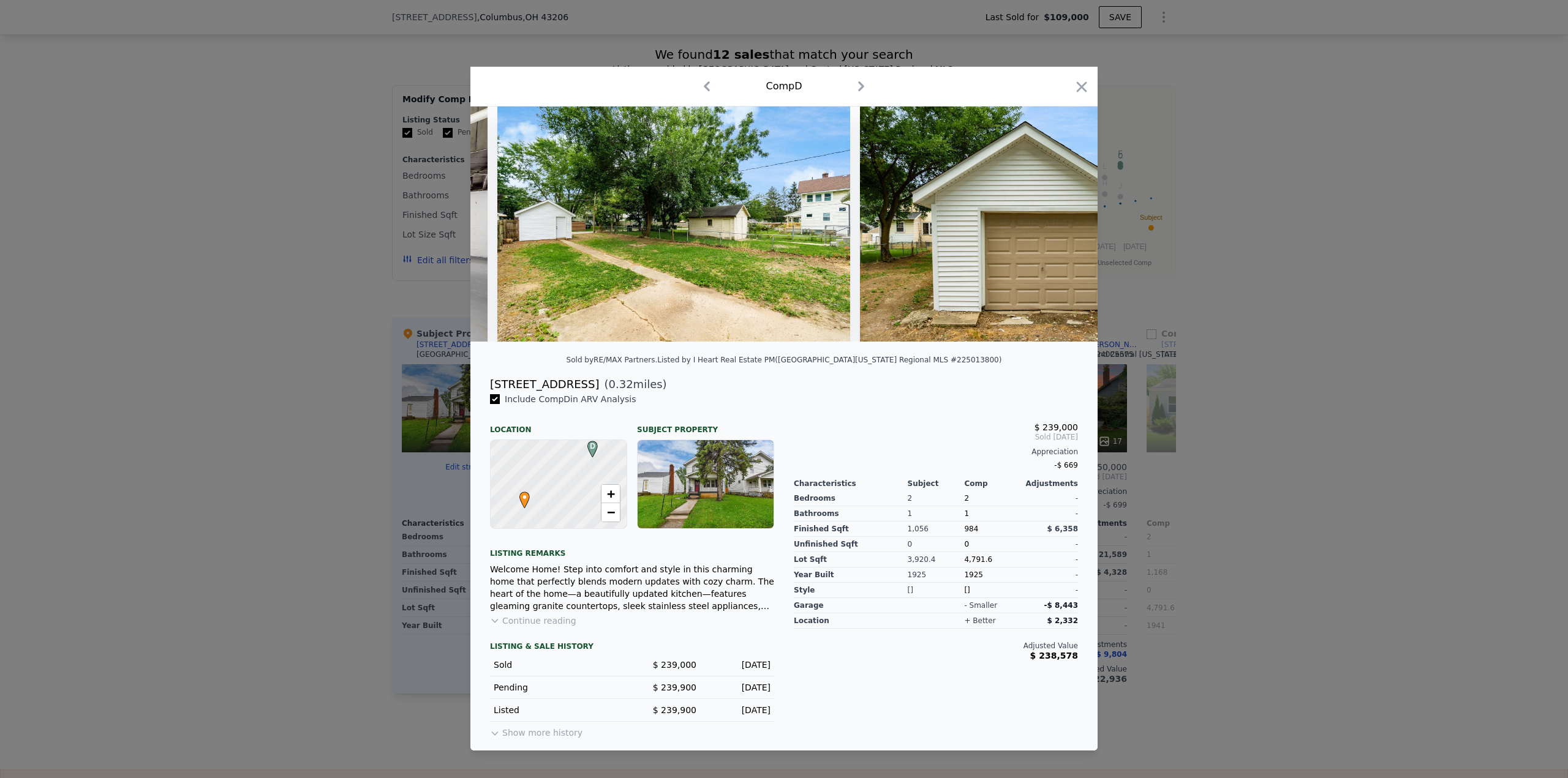
click at [1072, 226] on div at bounding box center [784, 224] width 627 height 235
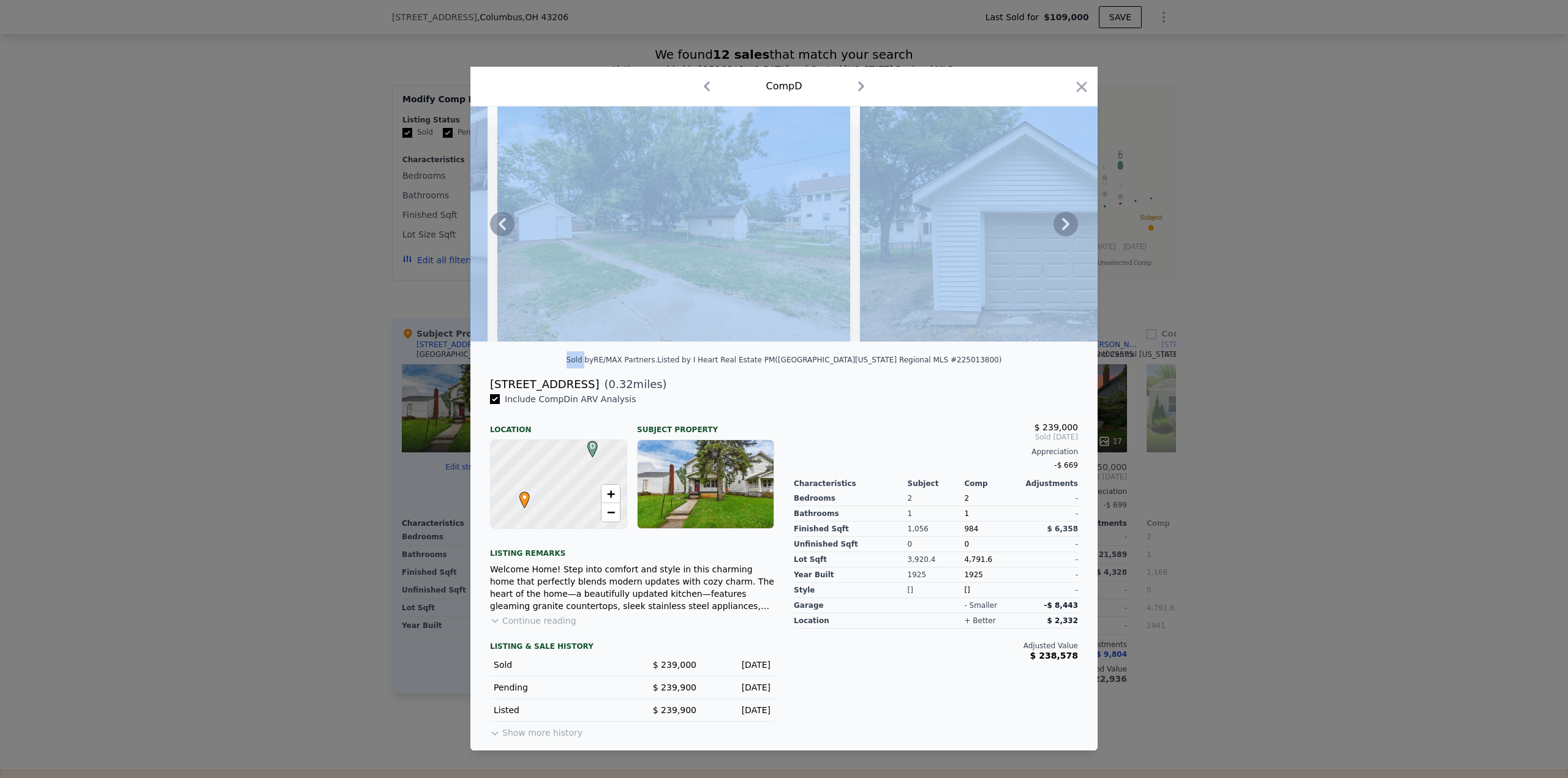
click at [1072, 226] on icon at bounding box center [1066, 224] width 24 height 24
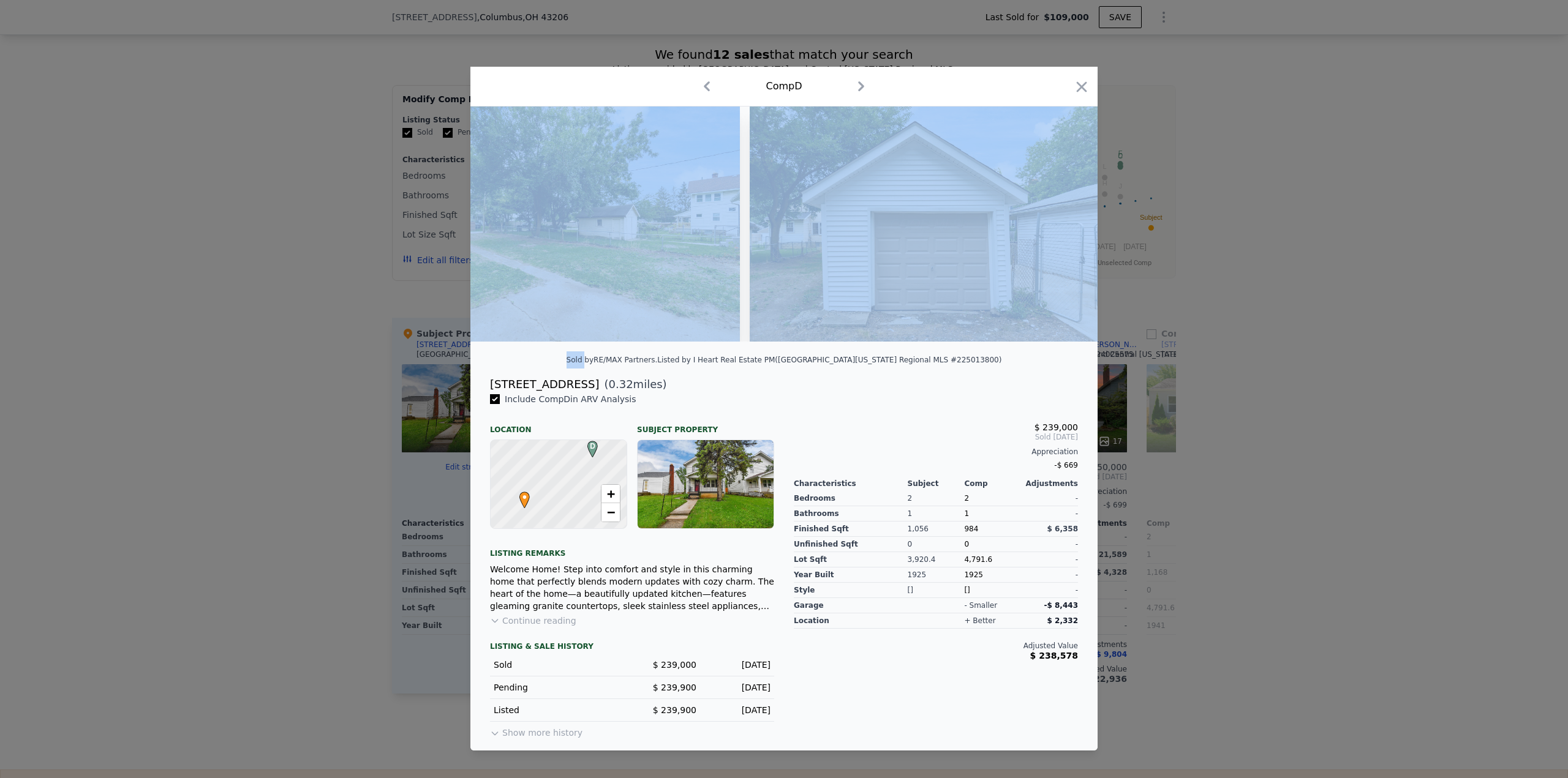
scroll to position [0, 5701]
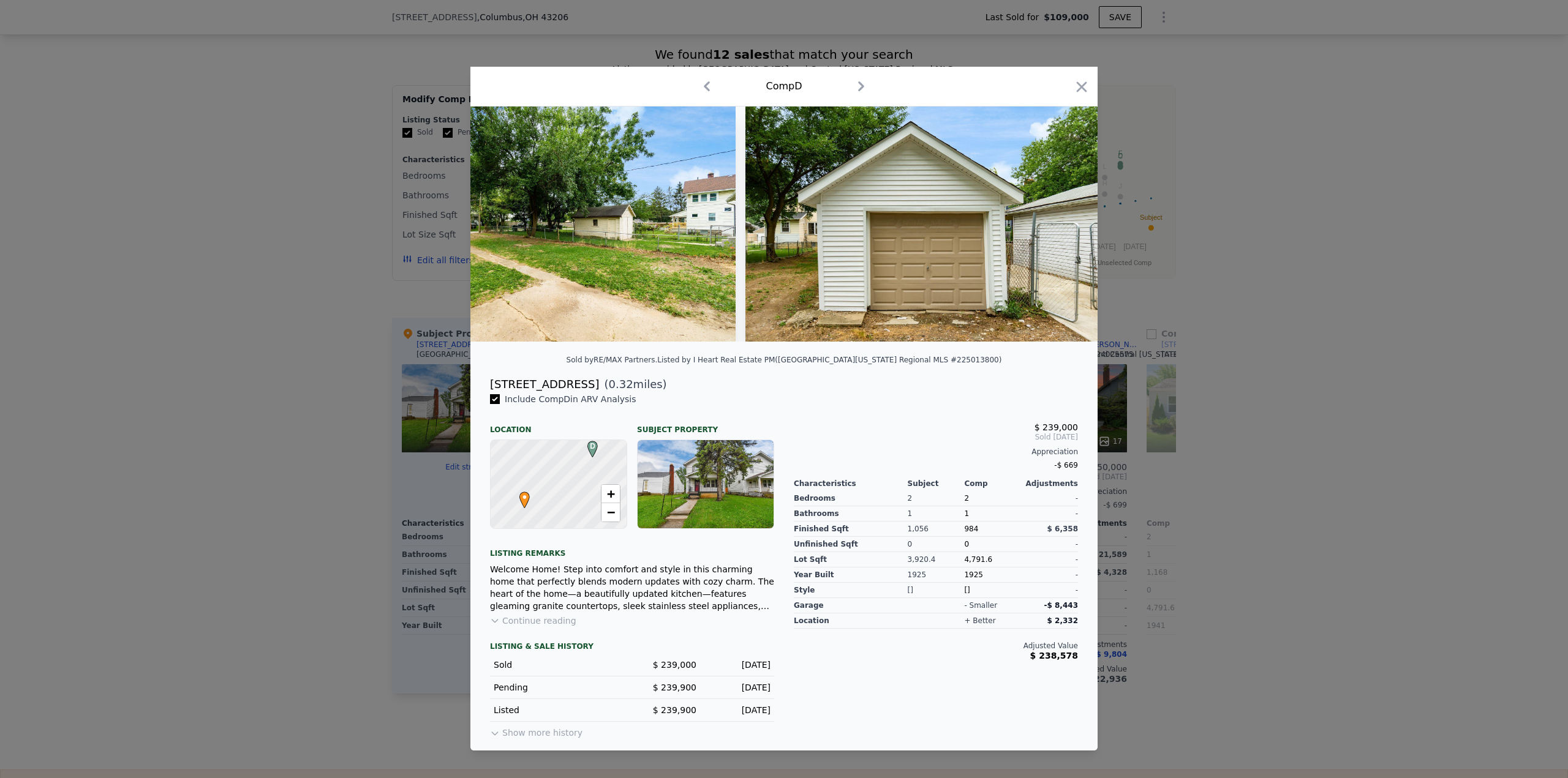
click at [1208, 255] on div at bounding box center [784, 389] width 1568 height 778
